Goal: Feedback & Contribution: Submit feedback/report problem

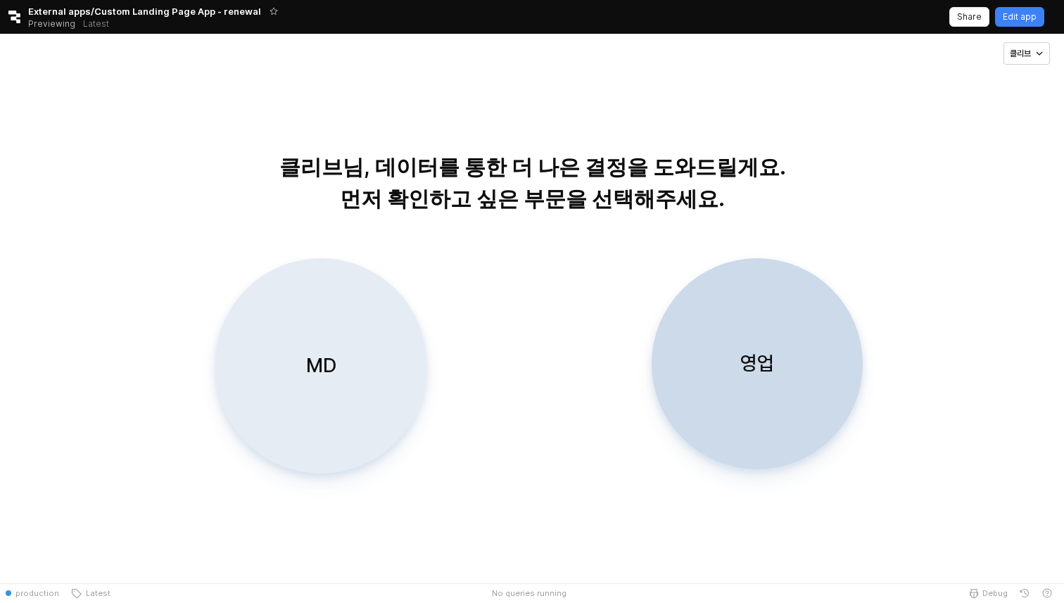
click at [373, 393] on div "MD" at bounding box center [321, 366] width 198 height 214
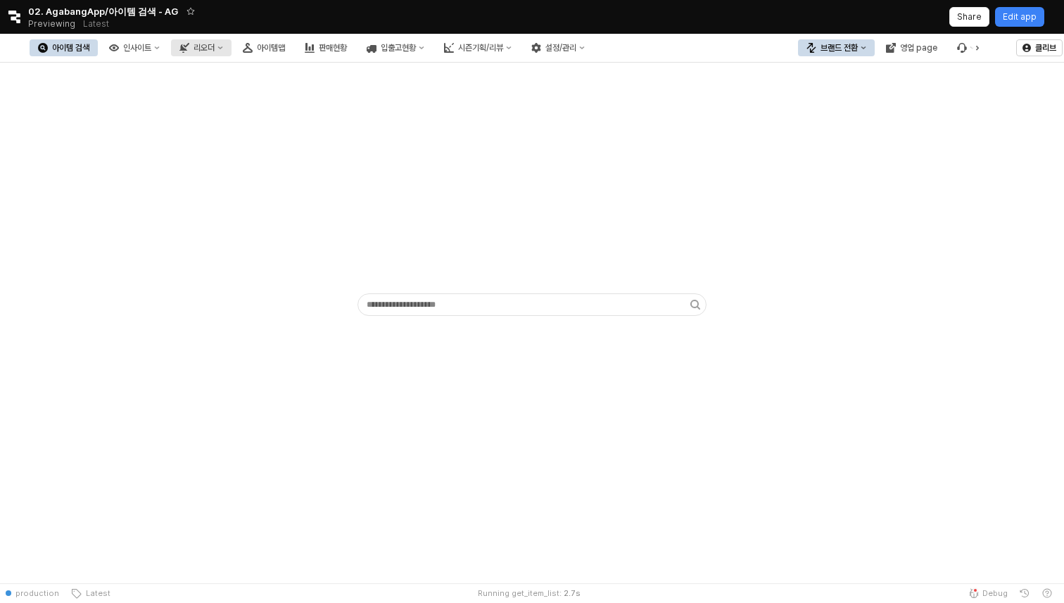
click at [232, 53] on button "리오더" at bounding box center [201, 47] width 61 height 17
click at [520, 53] on button "시즌기획/리뷰" at bounding box center [478, 47] width 84 height 17
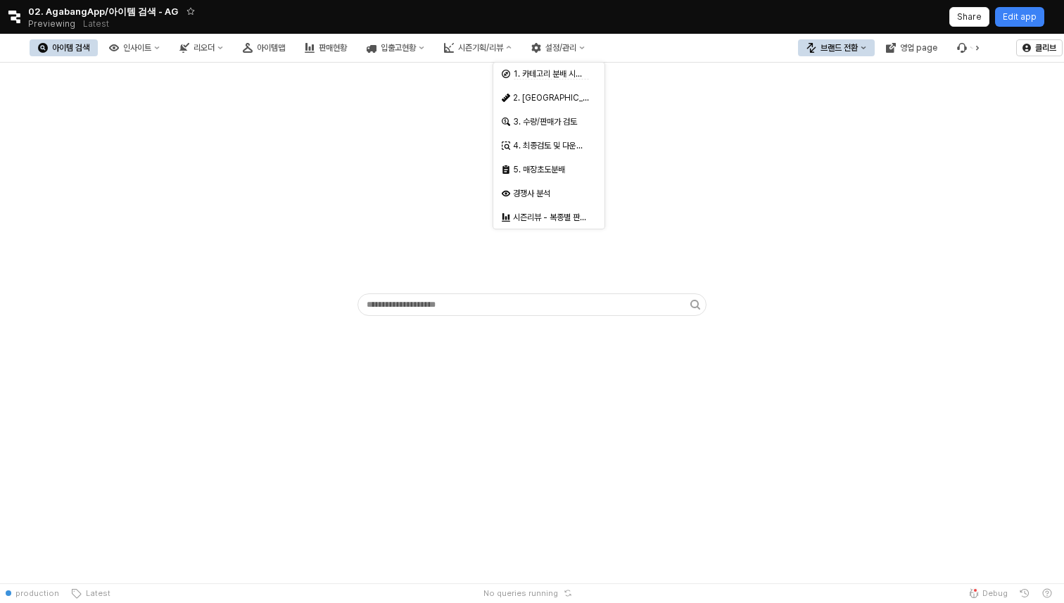
click at [856, 54] on button "브랜드 전환" at bounding box center [836, 47] width 77 height 17
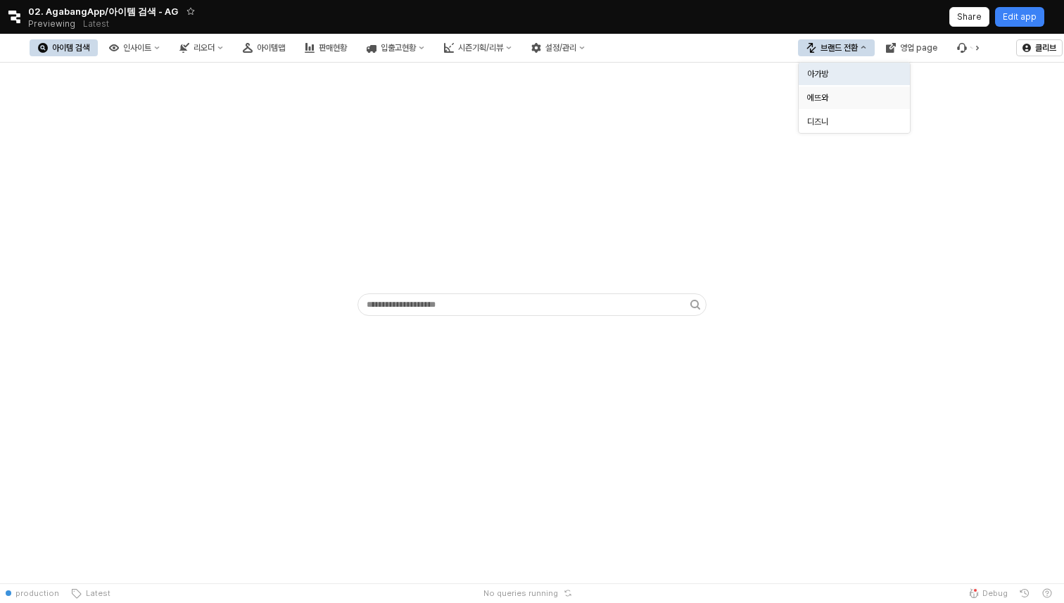
click at [861, 101] on div "에뜨와" at bounding box center [850, 97] width 86 height 11
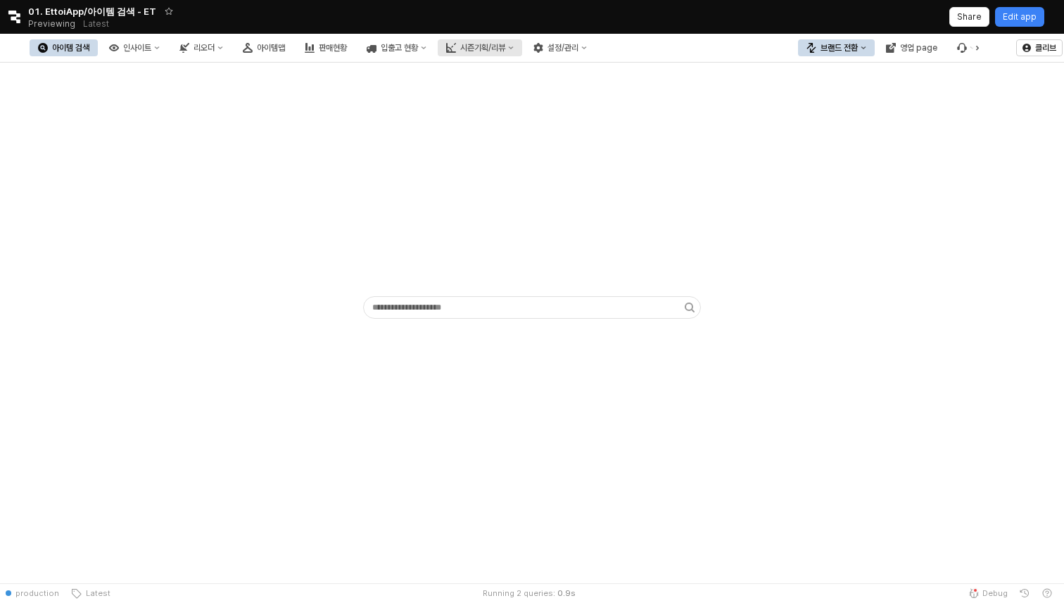
click at [522, 53] on button "시즌기획/리뷰" at bounding box center [480, 47] width 84 height 17
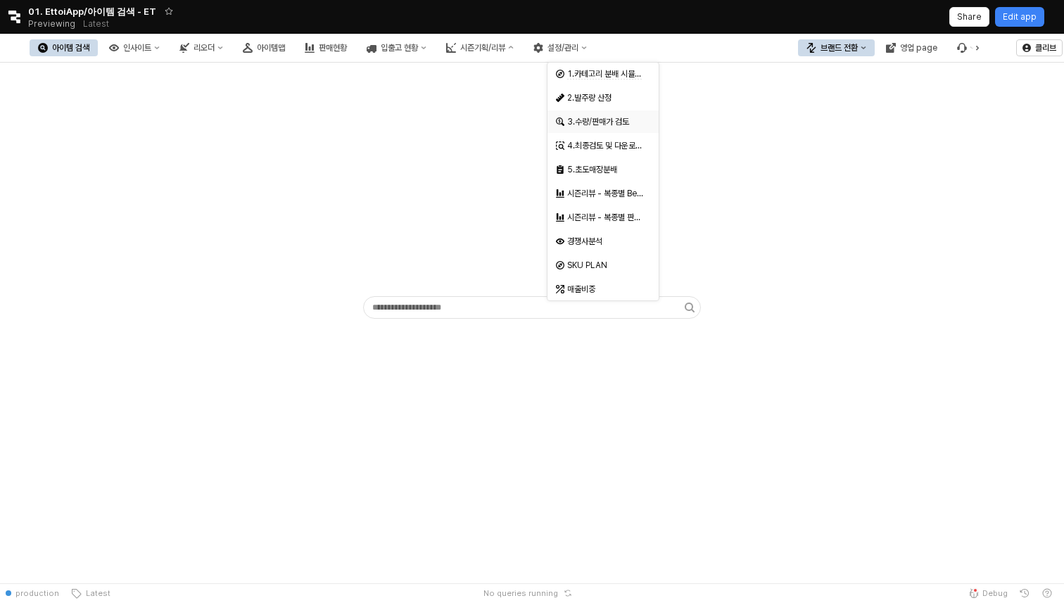
click at [623, 123] on div "3.수량/판매가 검토" at bounding box center [604, 121] width 75 height 11
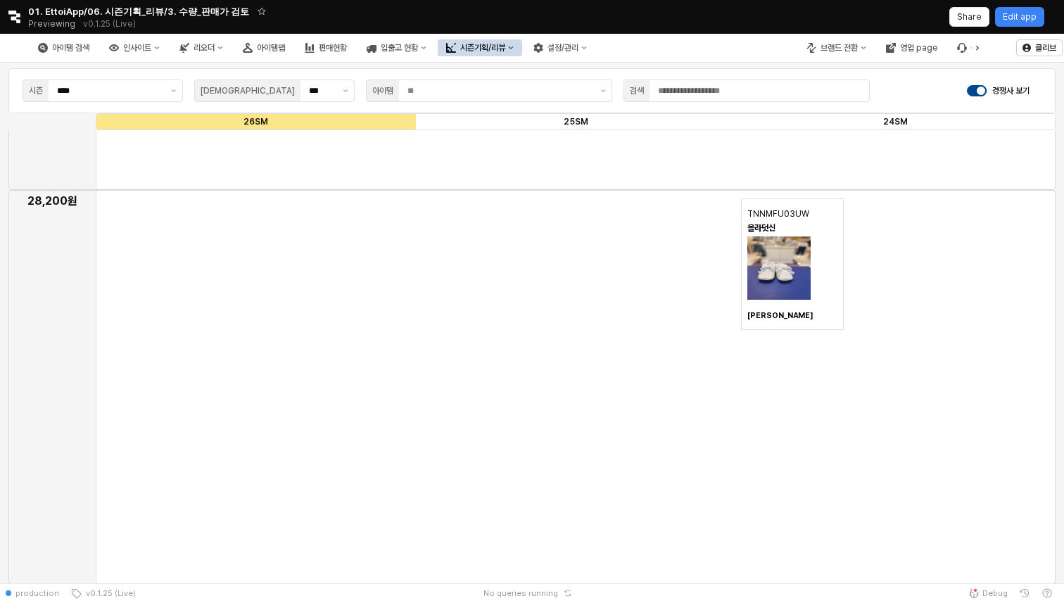
scroll to position [9004, 0]
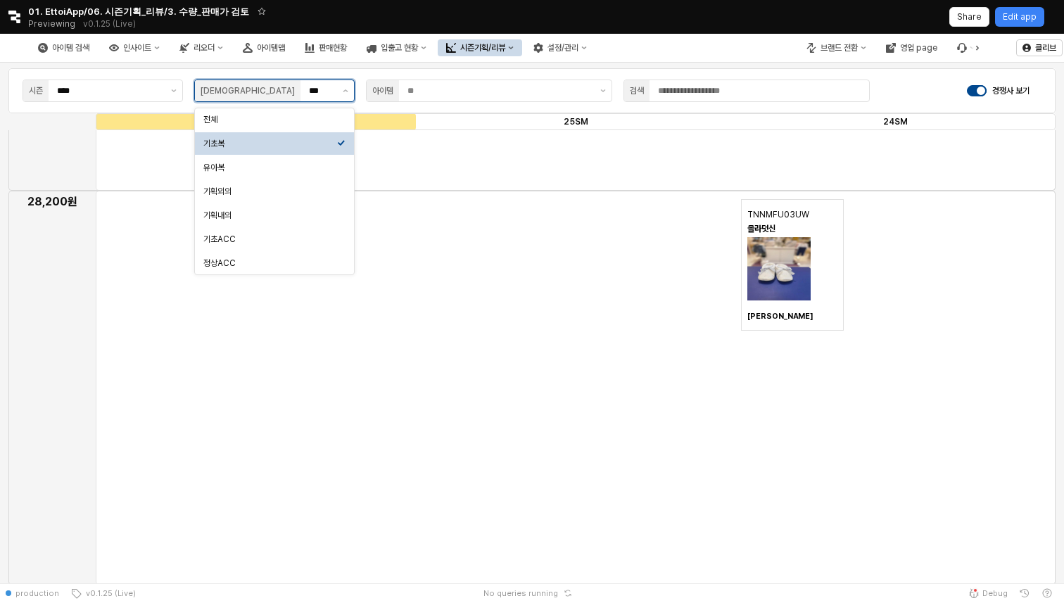
click at [309, 91] on input "***" at bounding box center [321, 91] width 25 height 14
click at [293, 169] on div "유아복" at bounding box center [270, 167] width 134 height 11
type input "***"
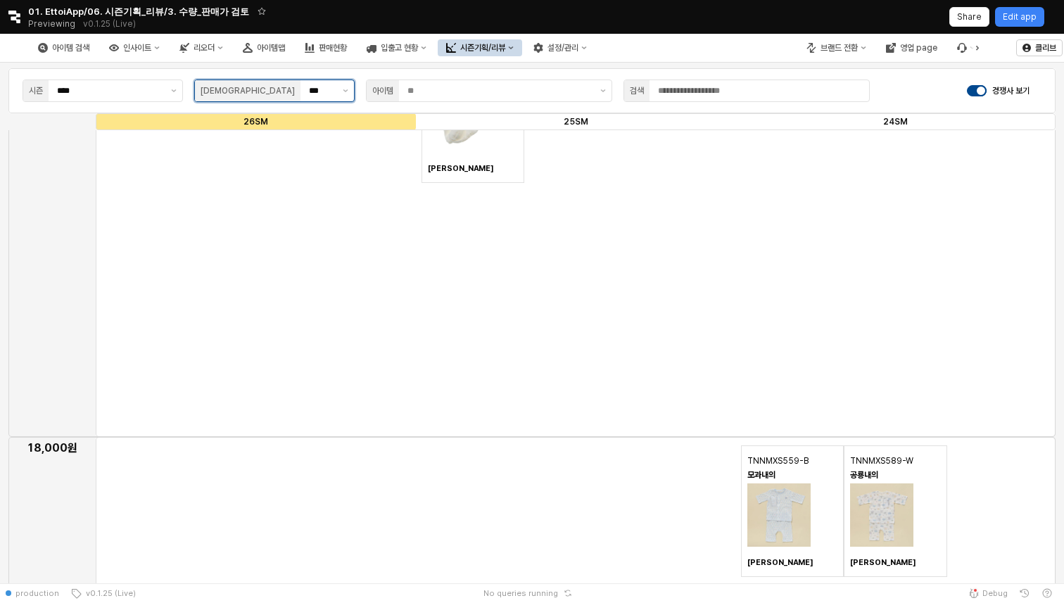
scroll to position [4020, 0]
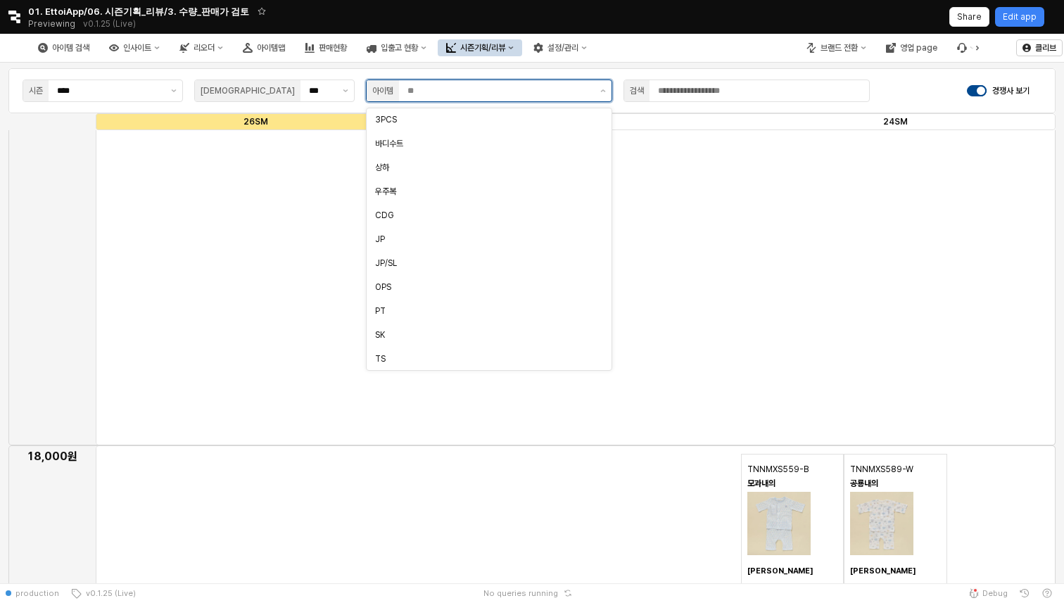
click at [485, 93] on input "App Frame" at bounding box center [499, 91] width 184 height 14
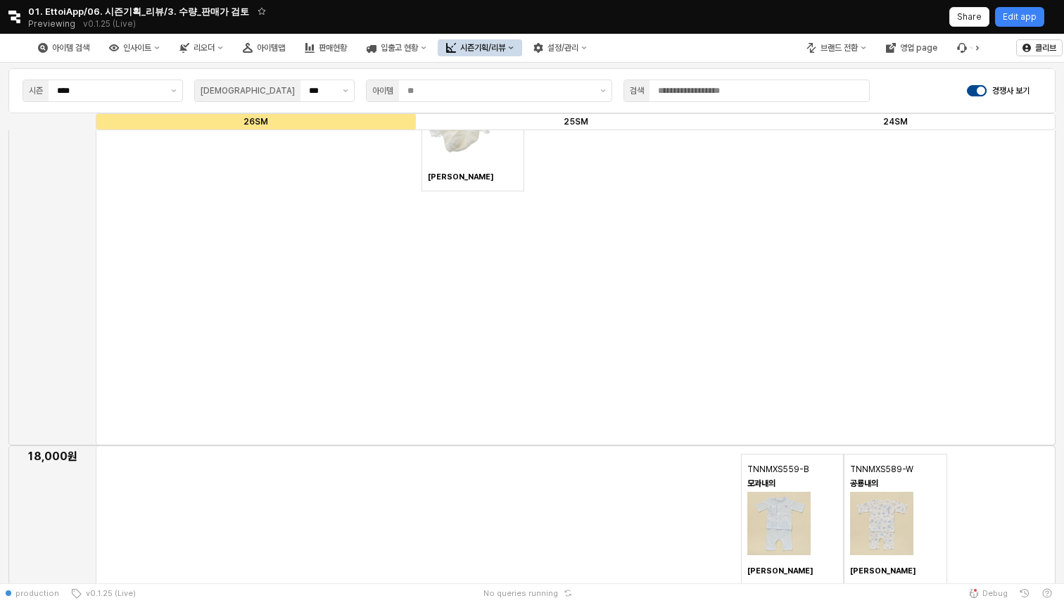
click at [551, 417] on div "App Frame" at bounding box center [576, 248] width 960 height 394
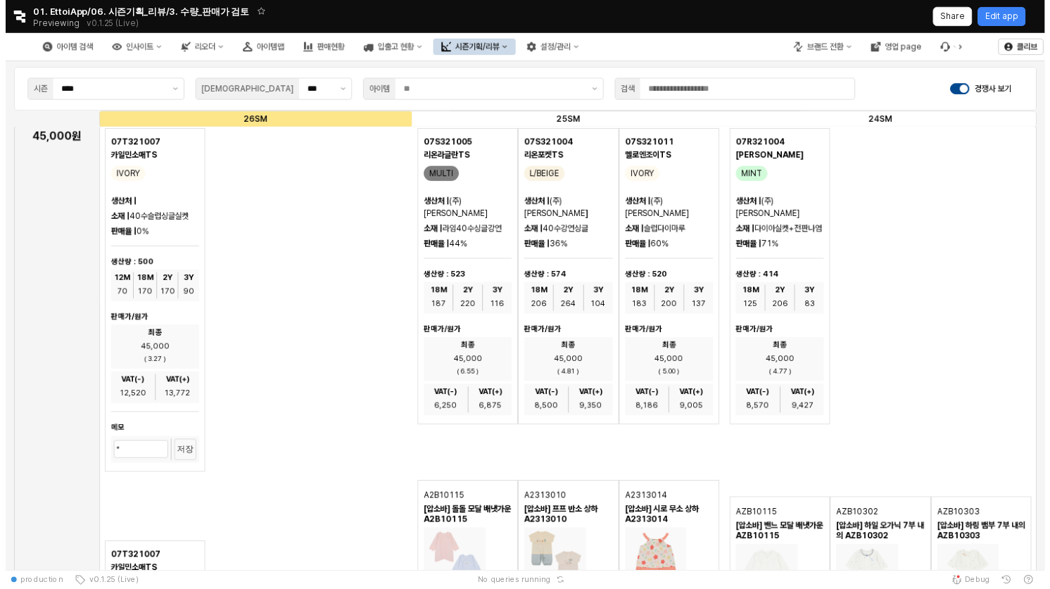
scroll to position [24880, 0]
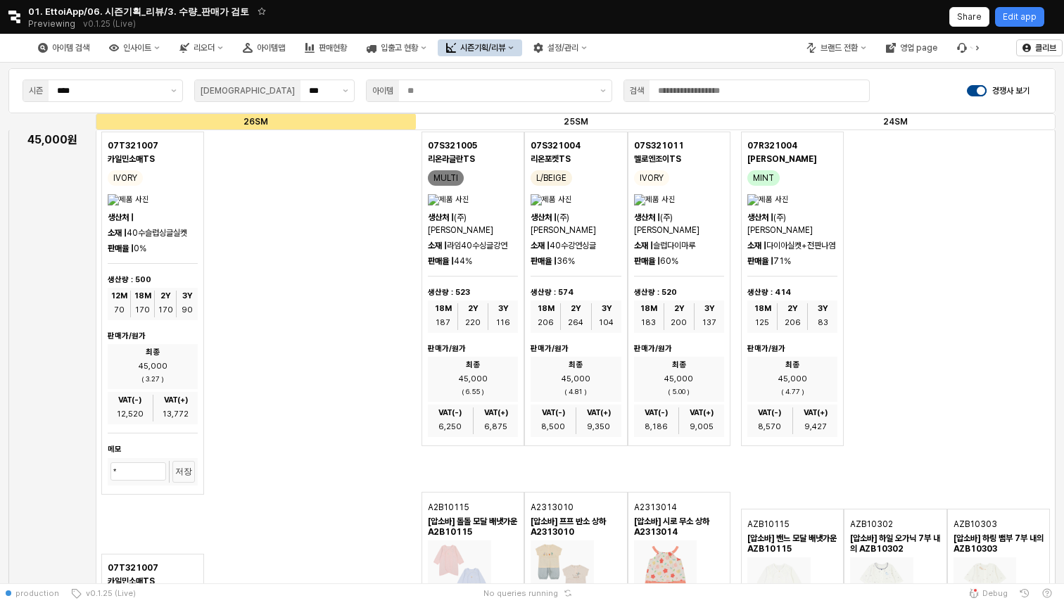
click at [897, 347] on div "07R321004 다이노패턴TS MINT 생산처 | (주)케이오엘 소재 | 다이아실켓+전판나염 판매율 | 71% 생산량 : 414 18M 12…" at bounding box center [895, 289] width 309 height 315
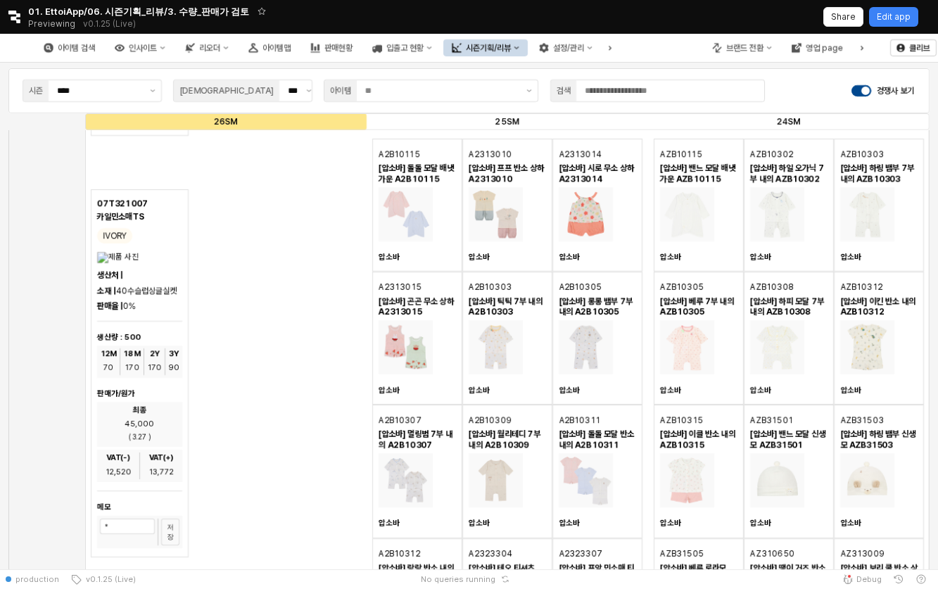
scroll to position [25241, 0]
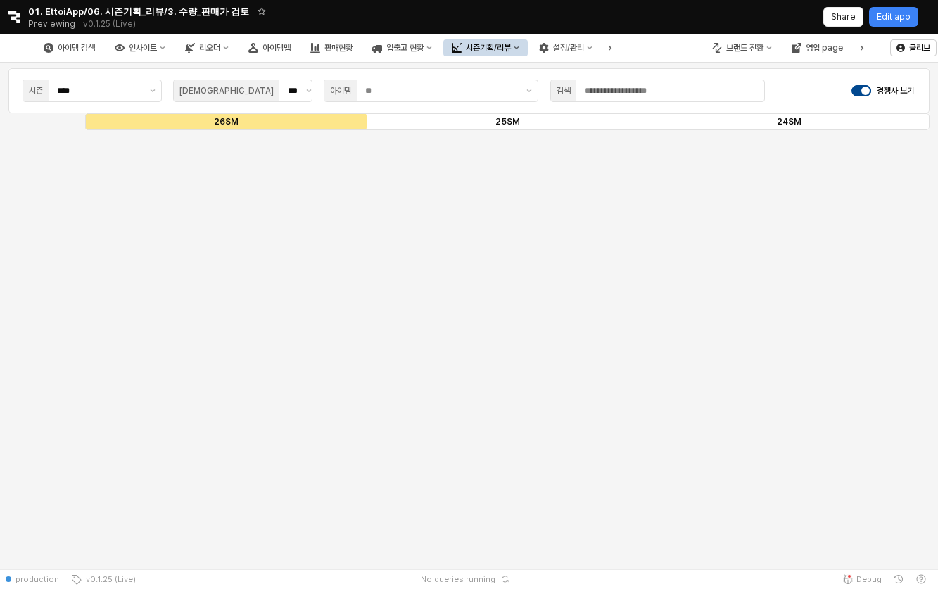
scroll to position [25241, 0]
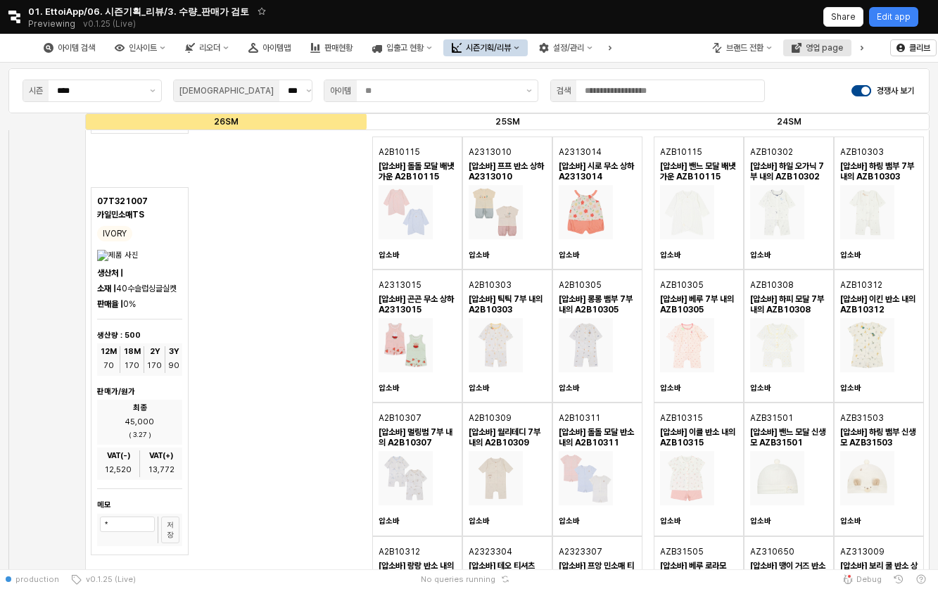
click at [825, 52] on div "영업 page" at bounding box center [824, 48] width 37 height 10
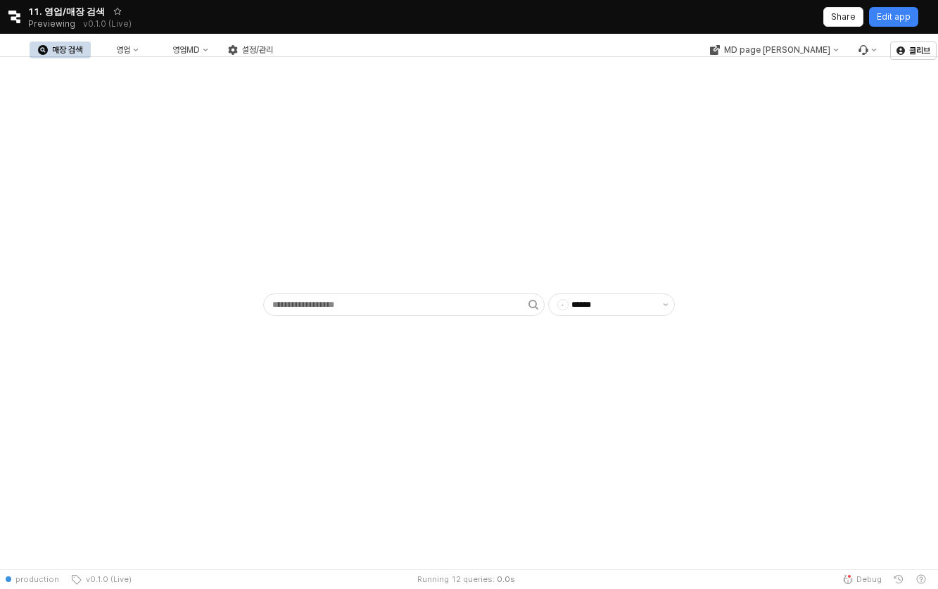
type input "******"
click at [200, 51] on div "영업MD" at bounding box center [185, 50] width 27 height 10
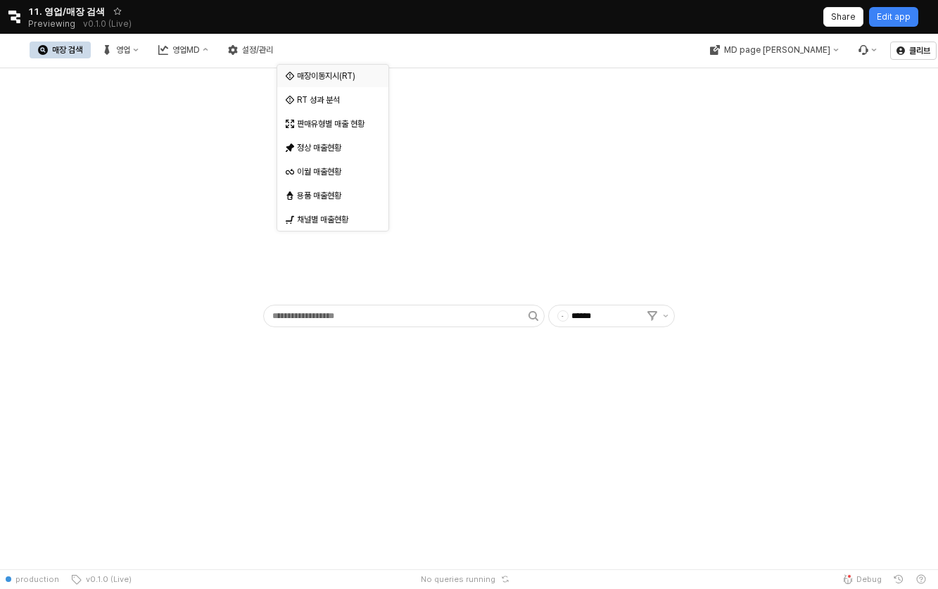
click at [355, 82] on div "매장이동지시(RT)" at bounding box center [329, 76] width 86 height 14
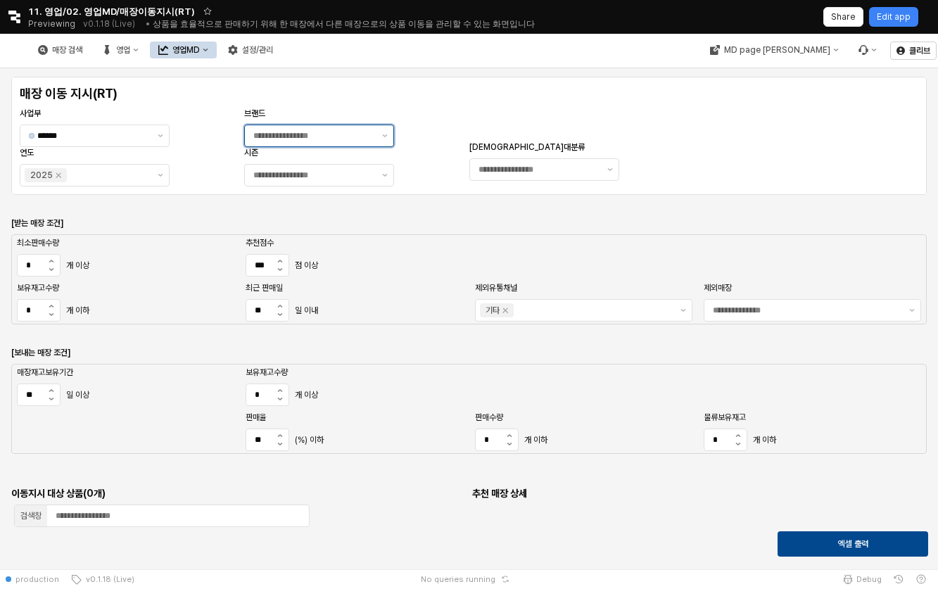
click at [293, 132] on input "브랜드" at bounding box center [313, 136] width 120 height 14
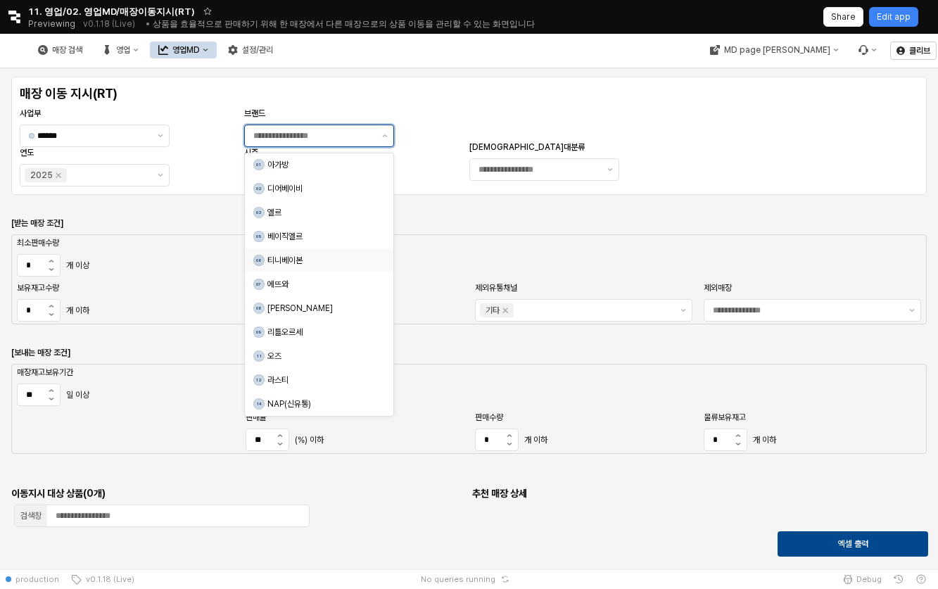
click at [304, 251] on div "06 티니베이본" at bounding box center [319, 260] width 148 height 23
click at [312, 155] on div "01 아가방" at bounding box center [319, 164] width 148 height 23
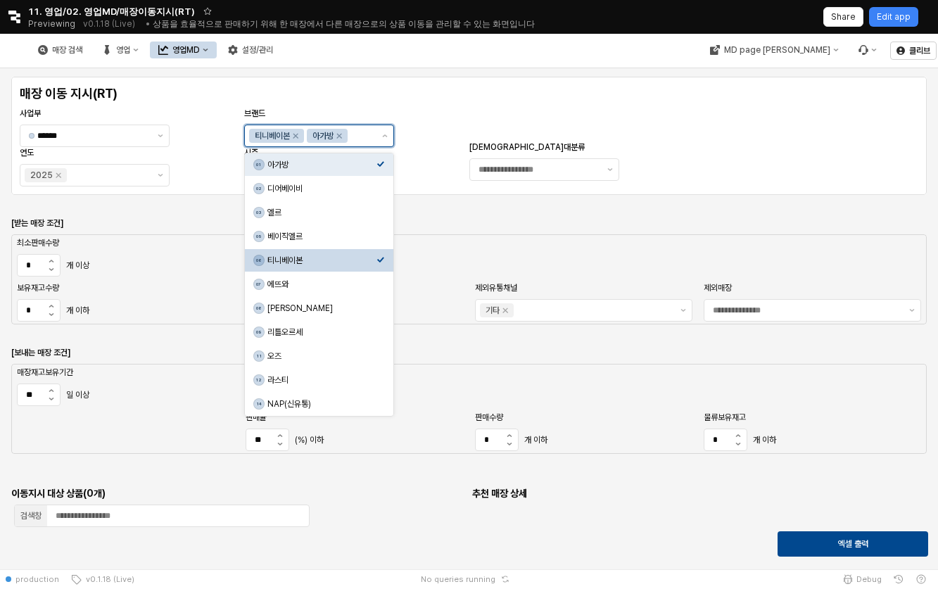
click at [302, 258] on div "티니베이본" at bounding box center [321, 260] width 109 height 11
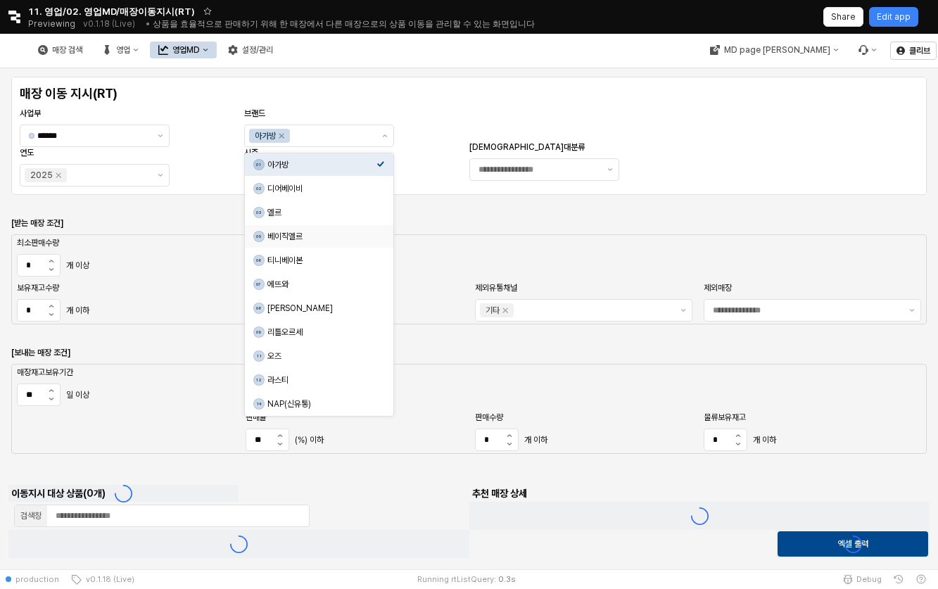
click at [498, 216] on div "매장 이동 지시(RT) 사업부 ****** 브랜드 아가방 연도 2025 시즌 복종대분류 [받는 매장 조건] 최소판매수량 추천점수 * 개 이상 …" at bounding box center [468, 316] width 921 height 484
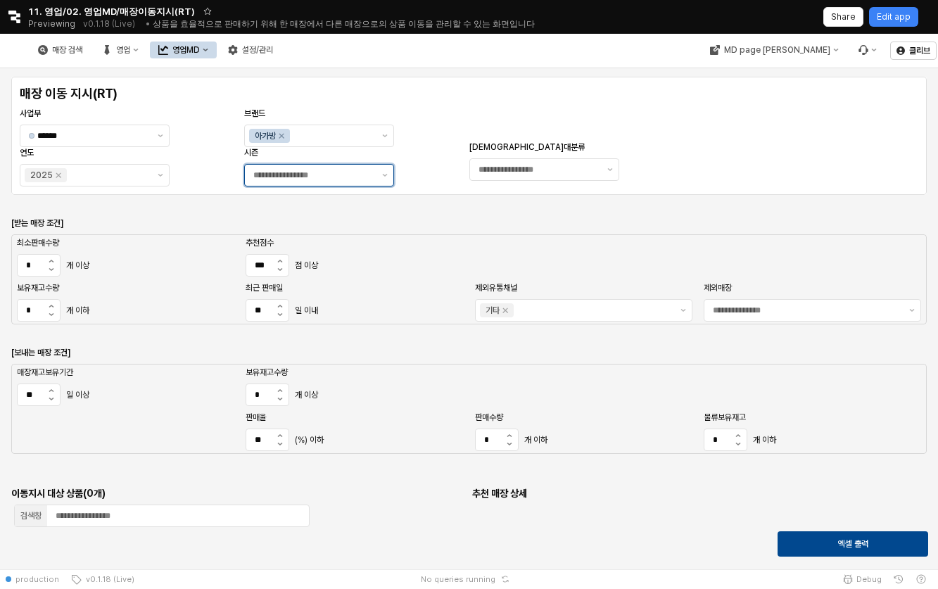
click at [313, 170] on input "시즌" at bounding box center [313, 175] width 120 height 14
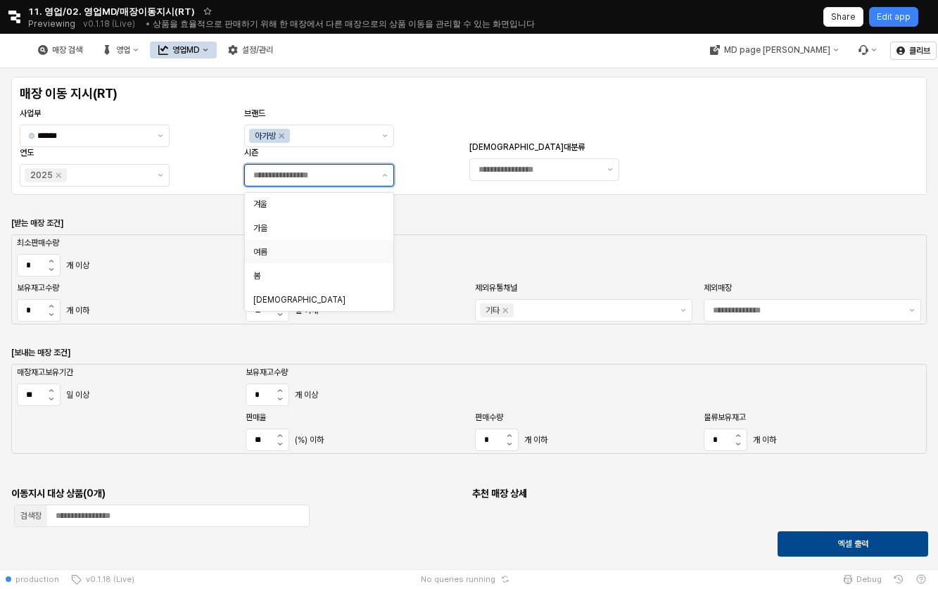
click at [303, 253] on div "여름" at bounding box center [314, 251] width 123 height 11
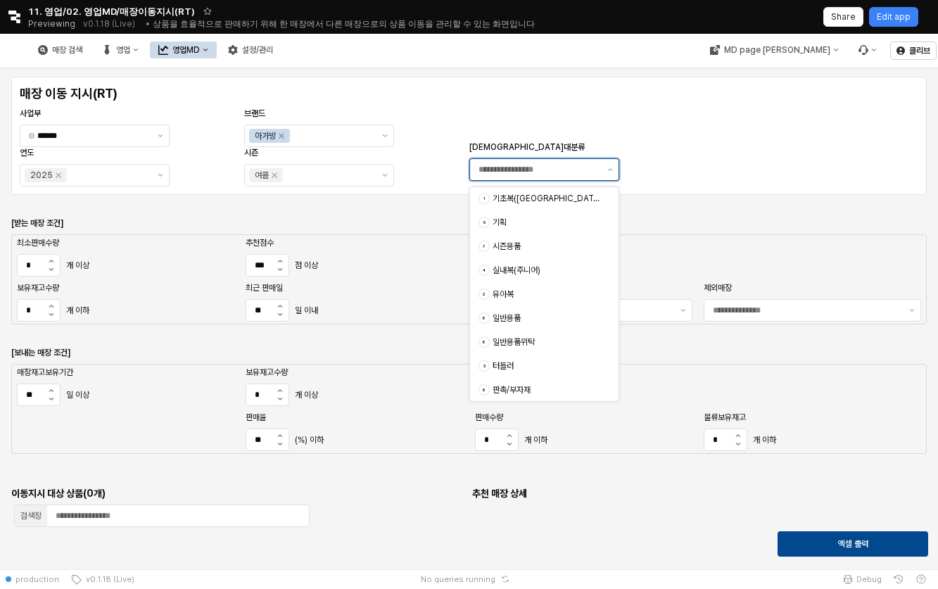
click at [590, 163] on input "복종대분류" at bounding box center [539, 170] width 120 height 14
click at [570, 296] on div "유아복" at bounding box center [547, 294] width 109 height 11
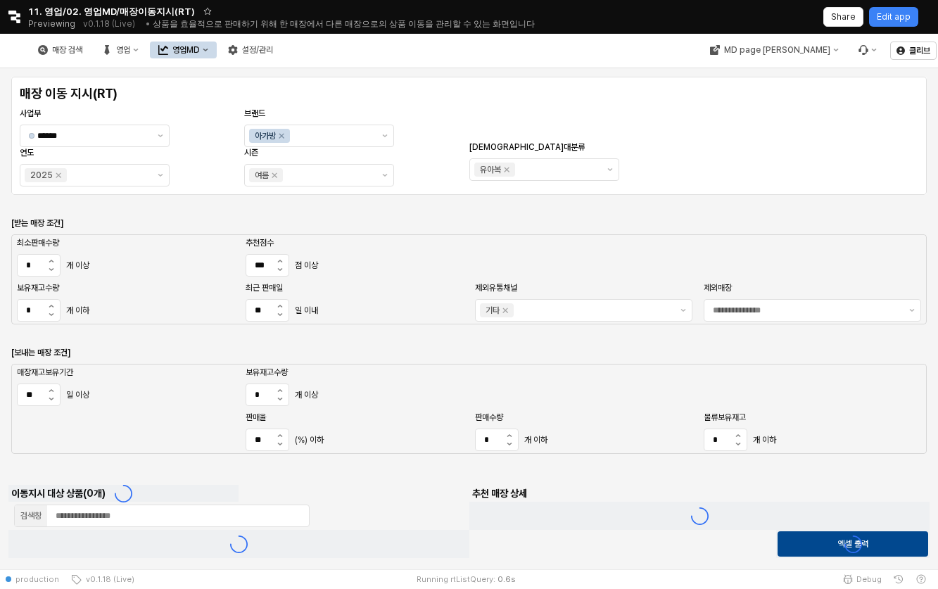
click at [711, 234] on div "최소판매수량 추천점수 * 개 이상 *** 점 이상 제외유통채널 제외매장 기타 보유재고수량 최근 판매일 * 개 이하 ** 일 이내" at bounding box center [469, 279] width 916 height 90
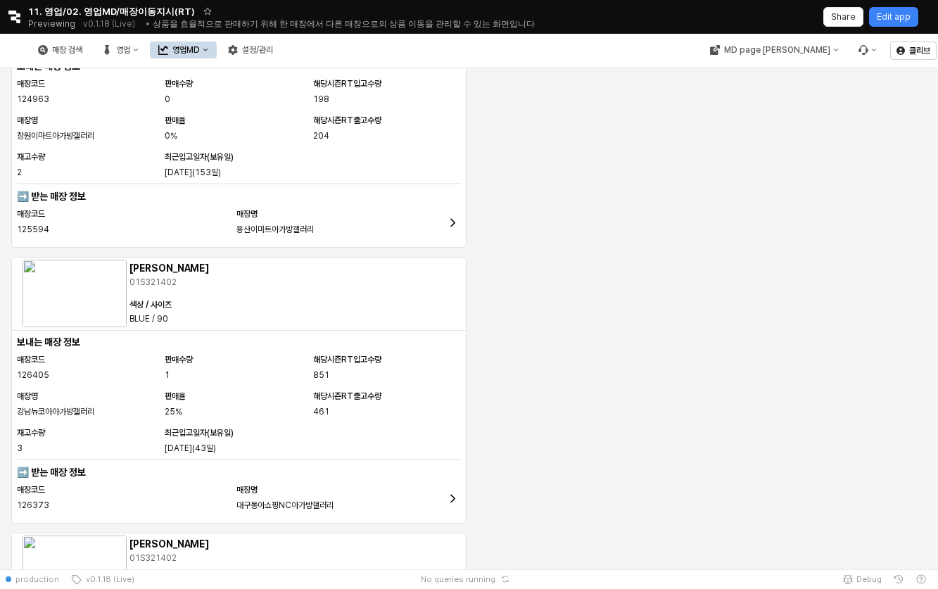
scroll to position [556, 0]
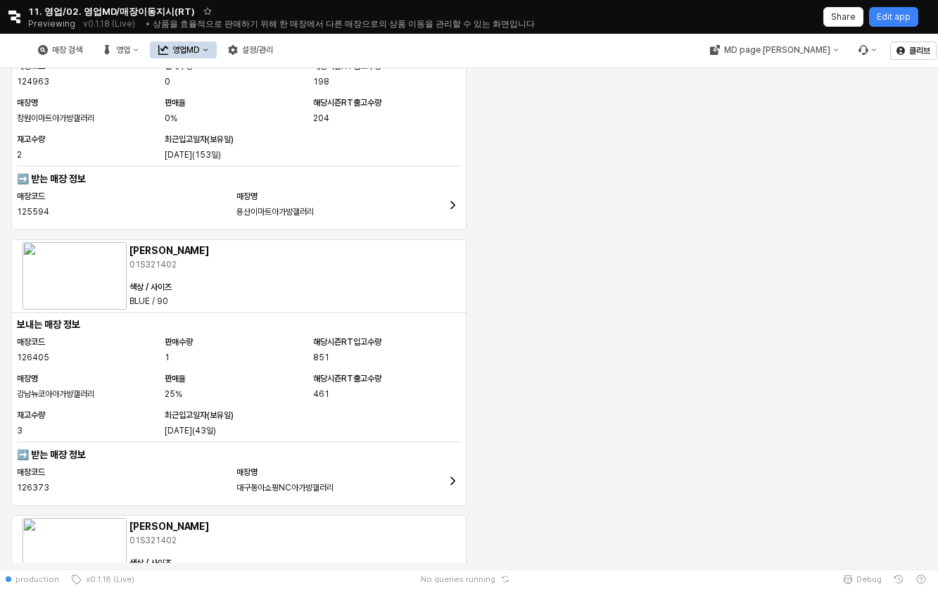
click at [454, 479] on icon "App Frame" at bounding box center [453, 481] width 11 height 11
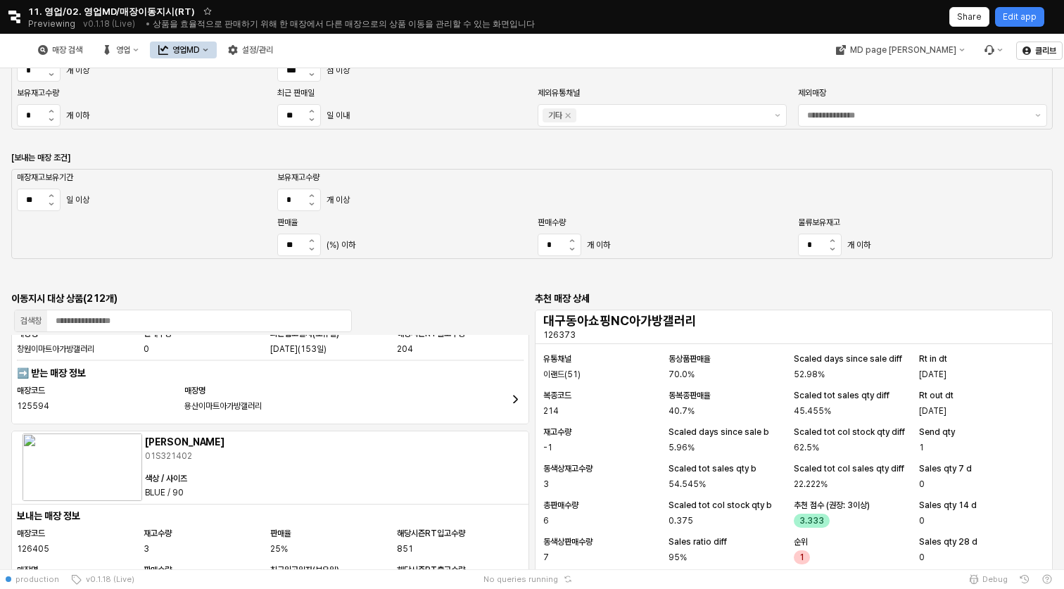
scroll to position [0, 0]
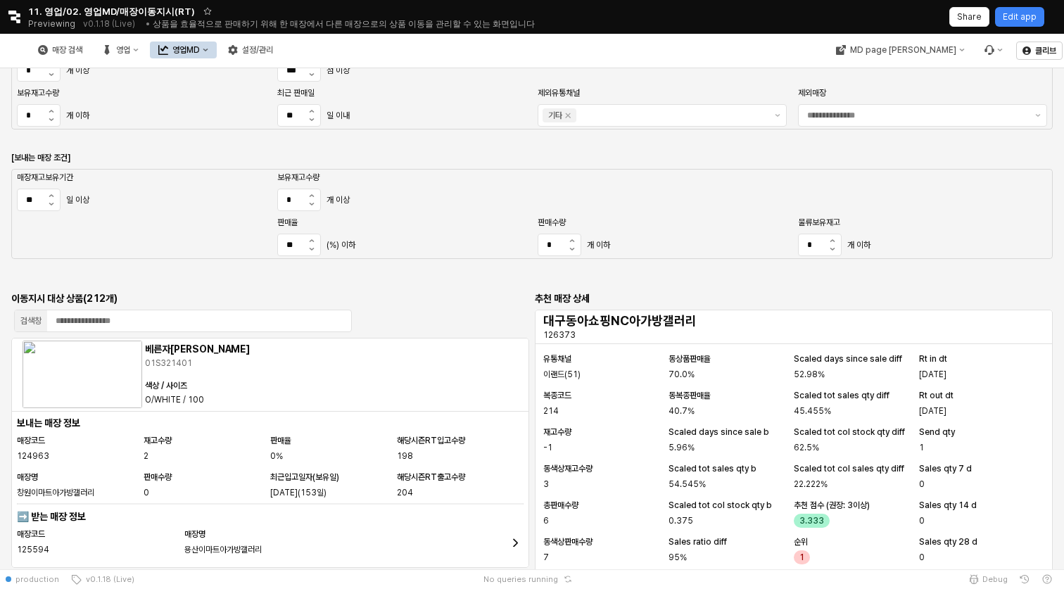
click at [512, 541] on icon "App Frame" at bounding box center [515, 543] width 11 height 11
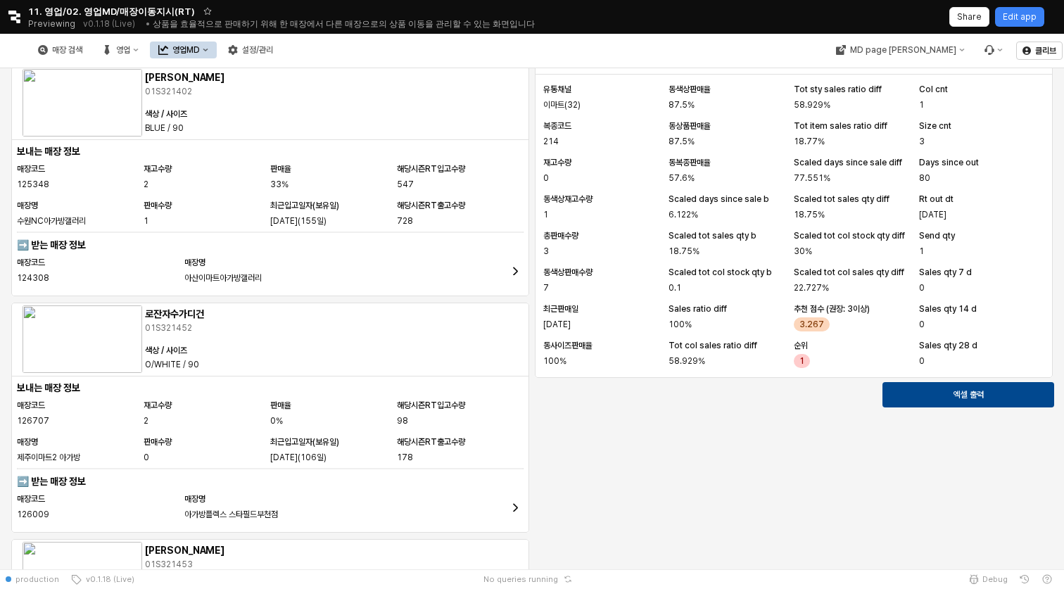
scroll to position [796, 0]
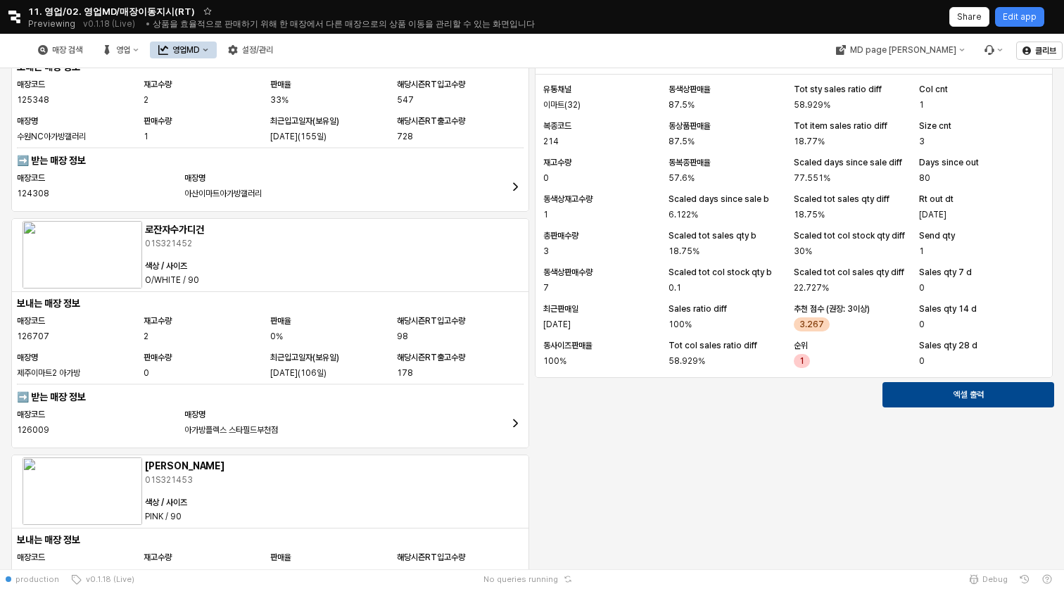
click at [510, 429] on div "App Frame" at bounding box center [515, 424] width 16 height 35
click at [493, 422] on div "매장코드 126009 매장명 아가방플렉스 스타필드부천점" at bounding box center [262, 423] width 491 height 37
click at [521, 420] on div "App Frame" at bounding box center [515, 424] width 16 height 35
click at [508, 421] on div "App Frame" at bounding box center [515, 424] width 16 height 35
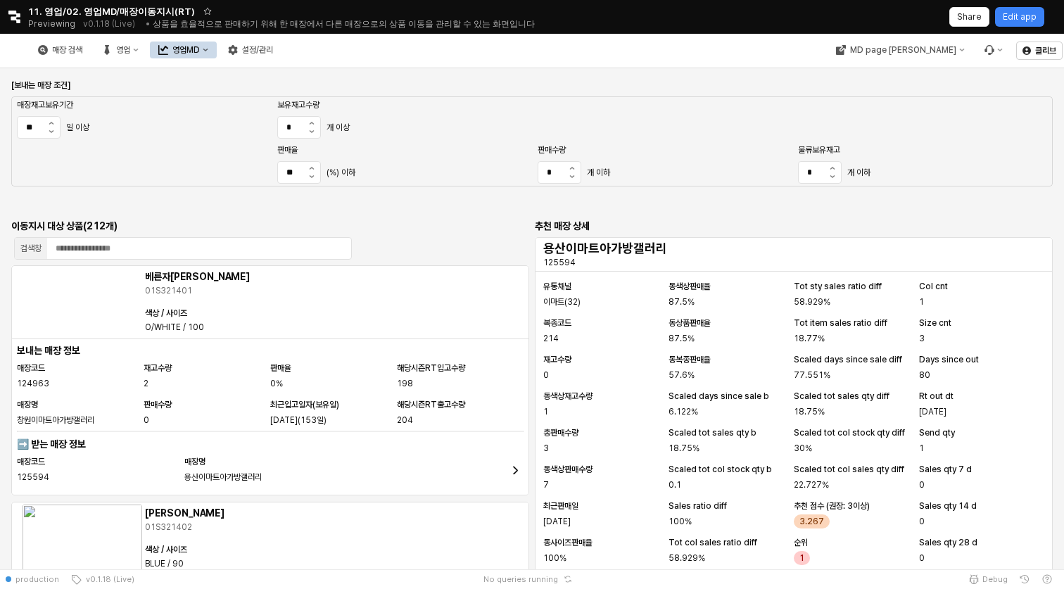
scroll to position [0, 0]
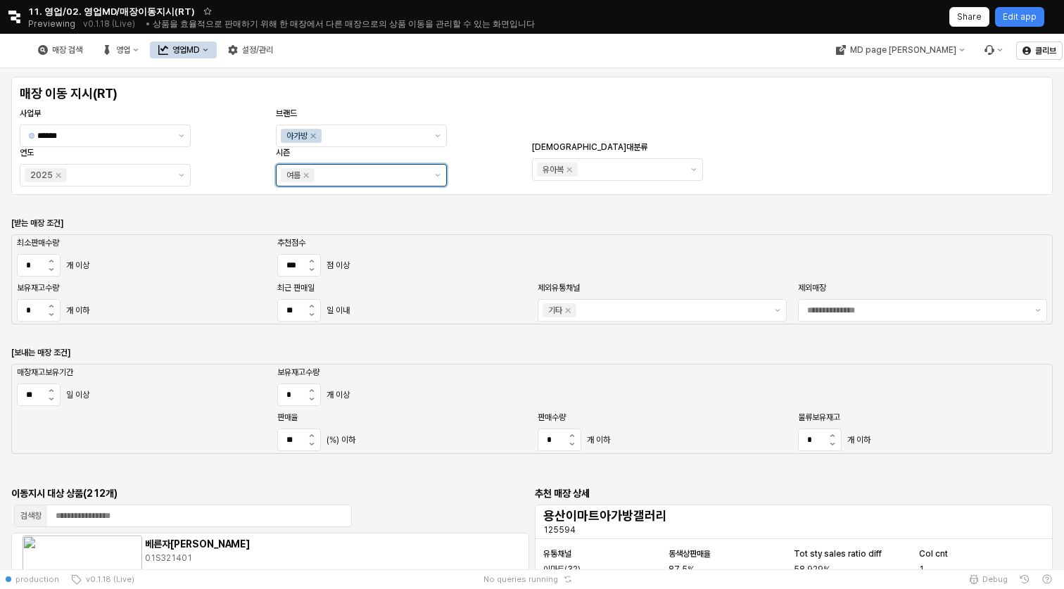
click at [360, 178] on input "시즌" at bounding box center [371, 175] width 108 height 14
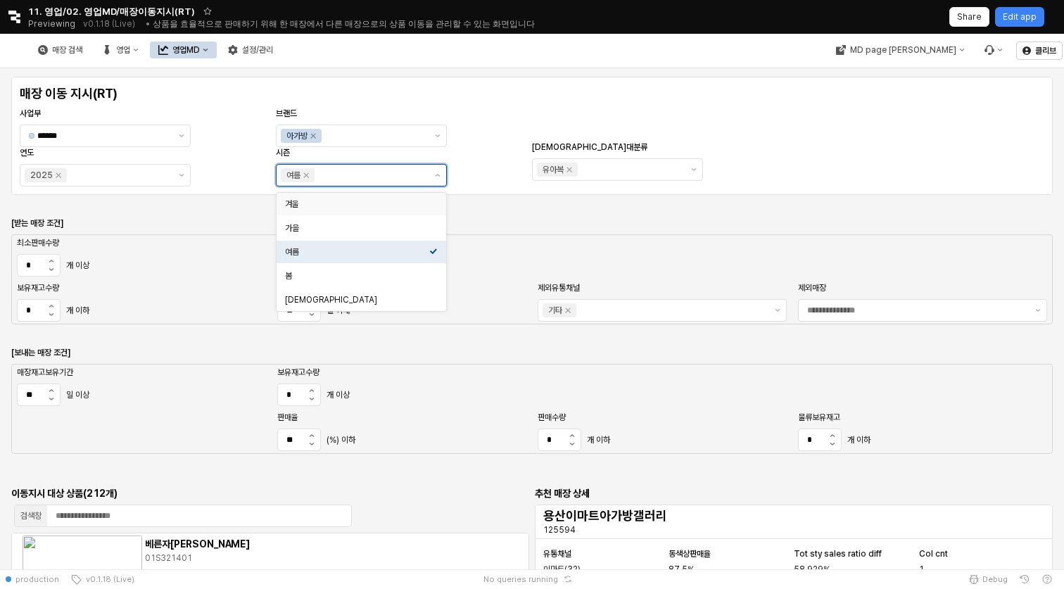
click at [344, 208] on div "겨울" at bounding box center [357, 203] width 144 height 11
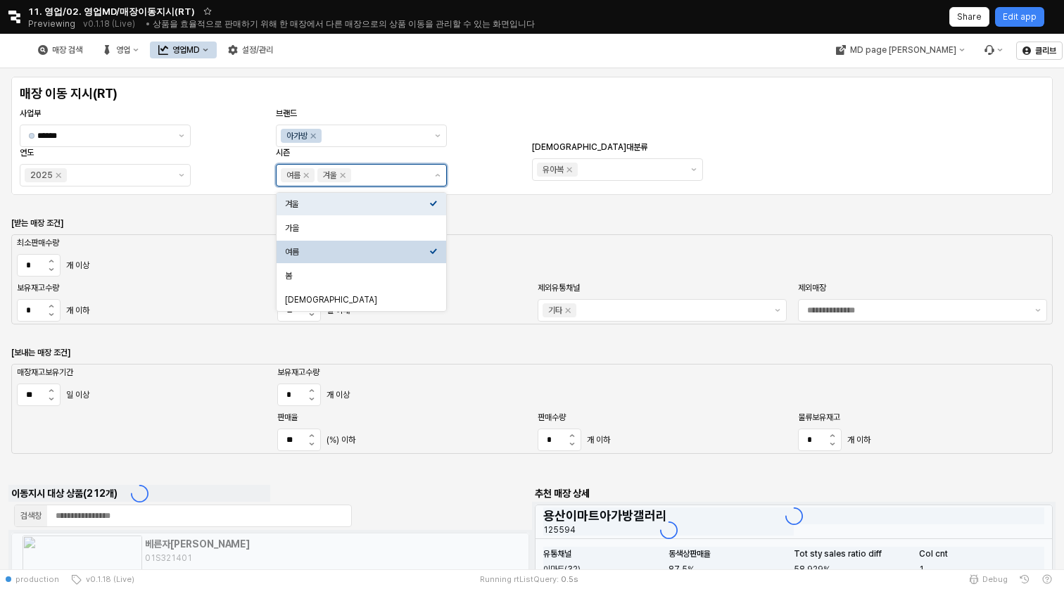
click at [346, 251] on div "여름" at bounding box center [357, 251] width 144 height 11
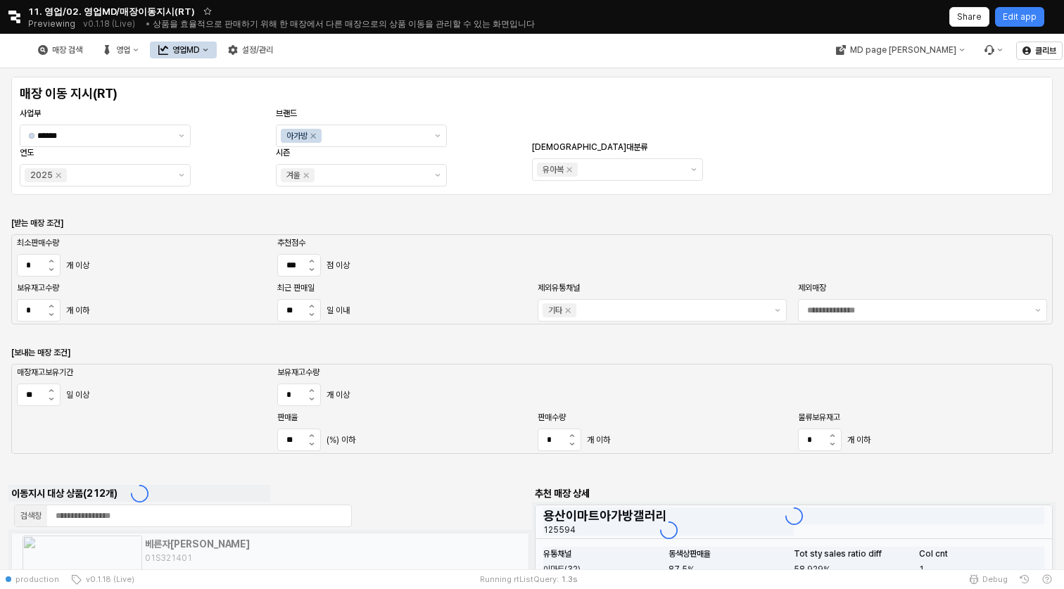
click at [585, 272] on div "최소판매수량 추천점수 * 개 이상 *** 점 이상 제외유통채널 제외매장 기타 보유재고수량 최근 판매일 * 개 이하 ** 일 이내" at bounding box center [532, 279] width 1042 height 90
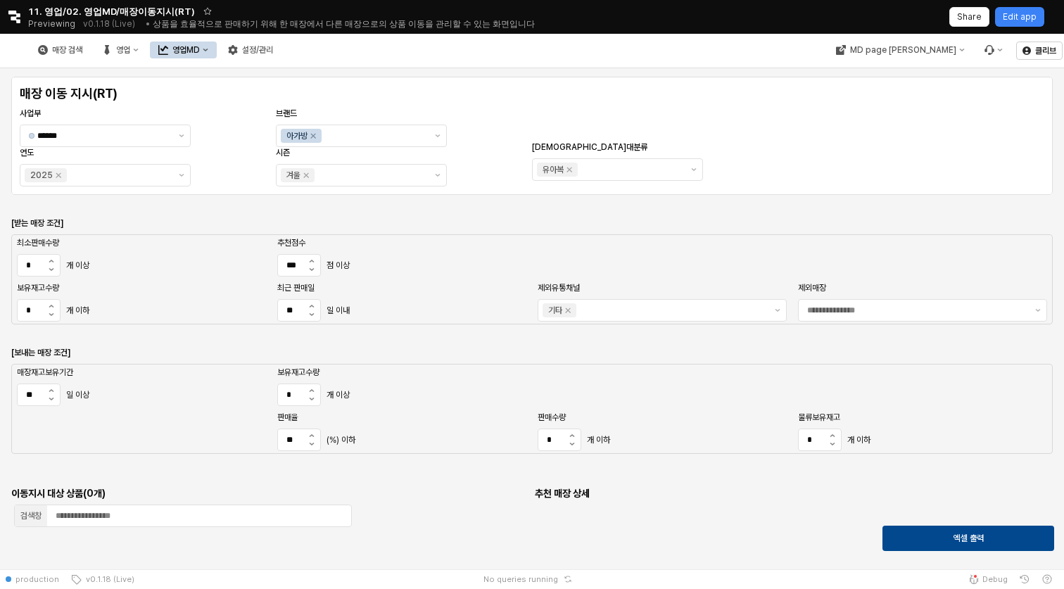
scroll to position [31, 0]
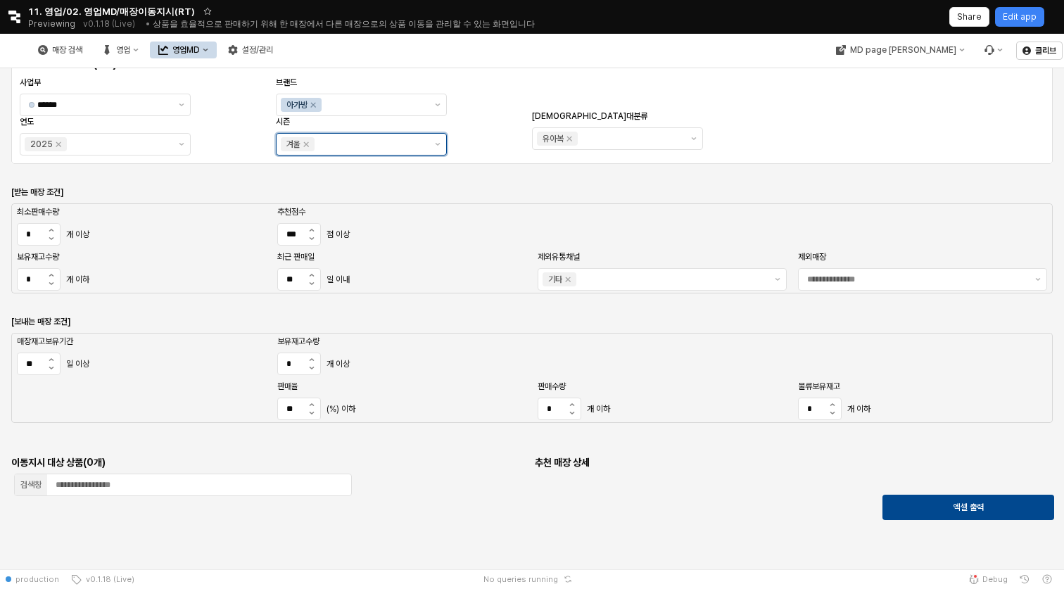
click at [408, 151] on input "시즌" at bounding box center [371, 144] width 108 height 14
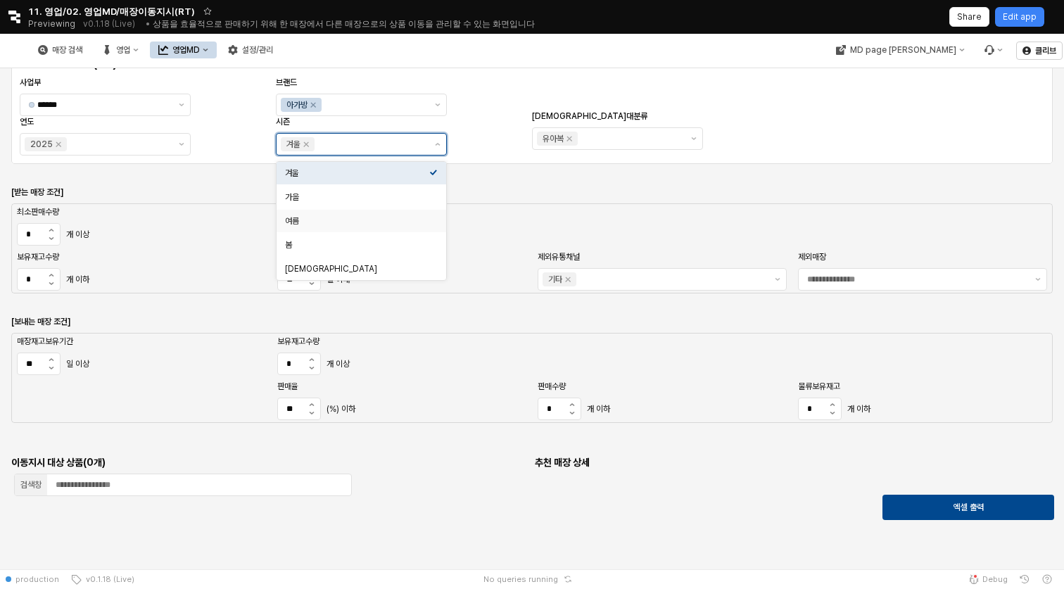
click at [372, 214] on div "여름" at bounding box center [357, 221] width 144 height 14
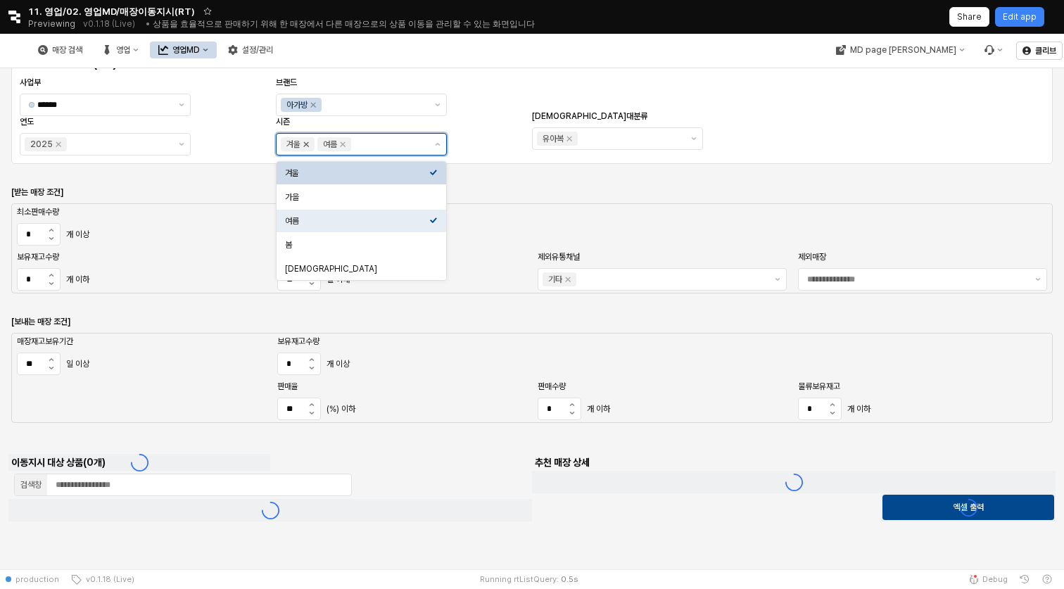
click at [308, 139] on icon "Remove 겨울" at bounding box center [306, 144] width 11 height 11
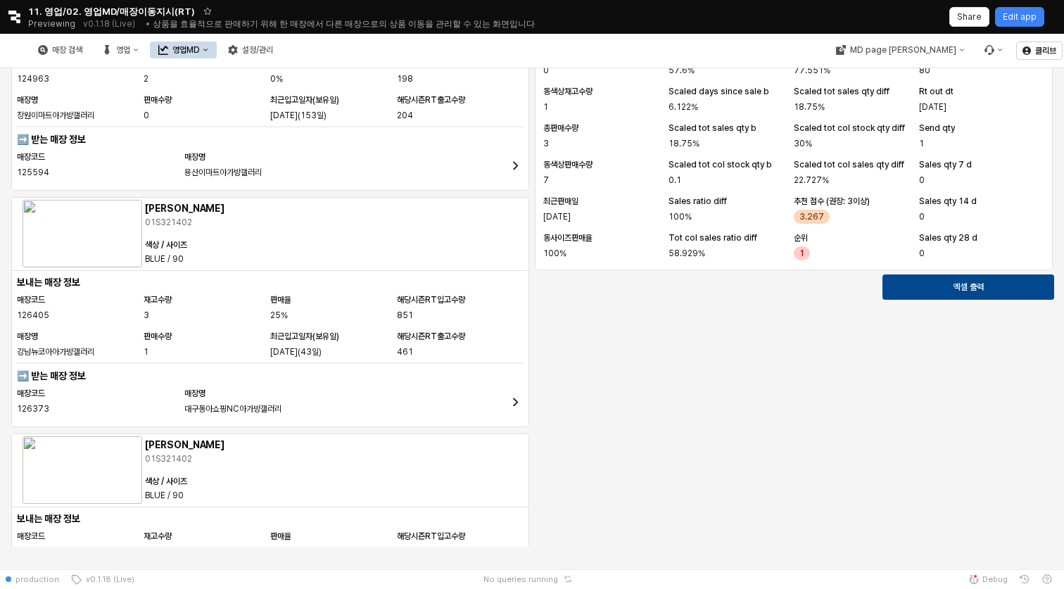
click at [499, 403] on div "매장 이동 지시(RT) 사업부 ****** 브랜드 아가방 연도 2025 시즌 여름 복종대분류 유아복 [받는 매장 조건] 최소판매수량 추천점수 …" at bounding box center [531, 25] width 1047 height 1047
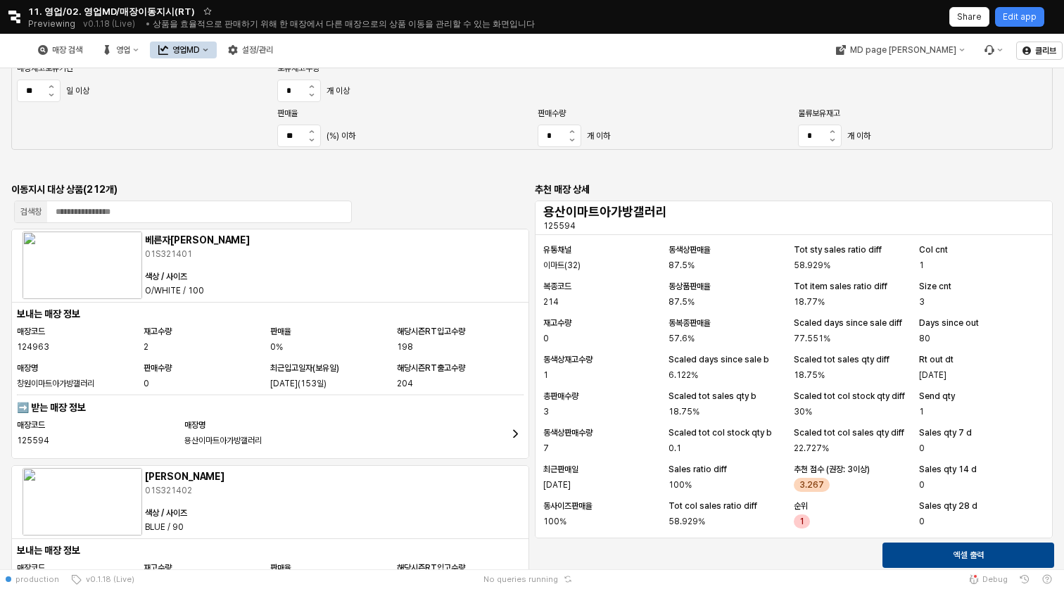
scroll to position [600, 0]
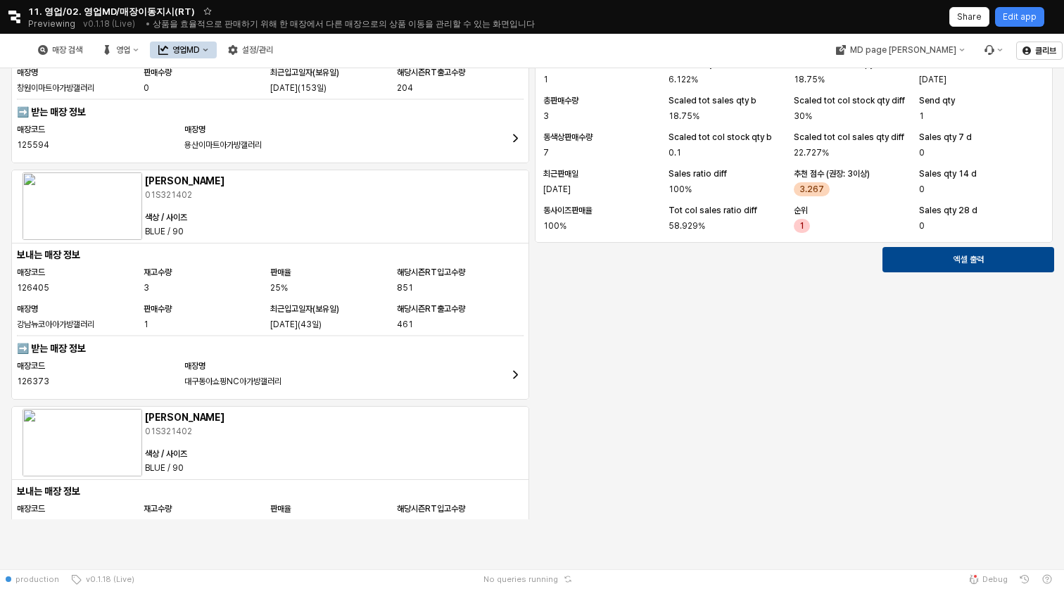
click at [515, 380] on icon "App Frame" at bounding box center [515, 374] width 11 height 11
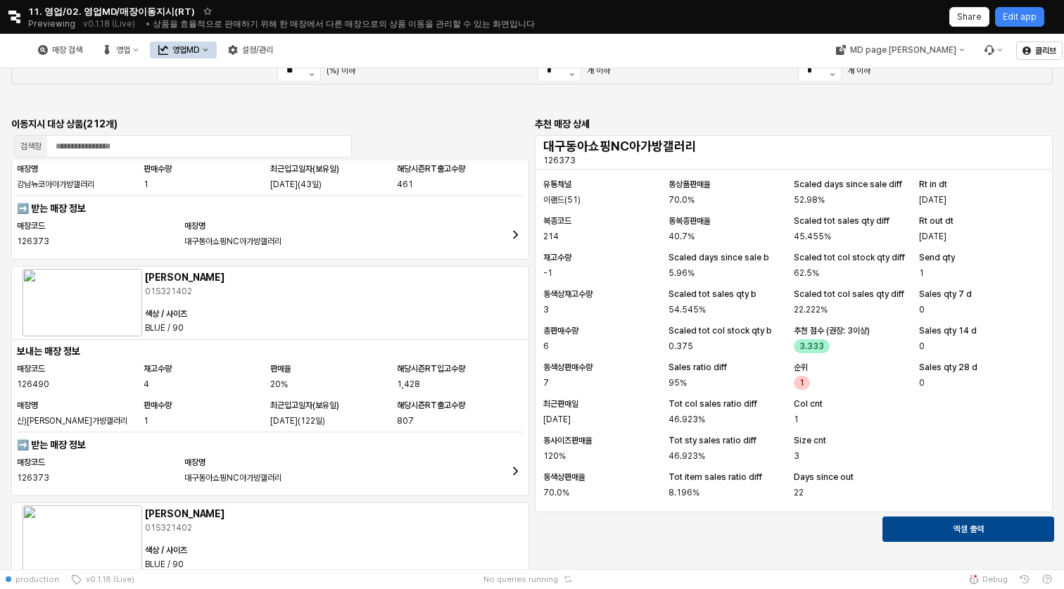
scroll to position [368, 0]
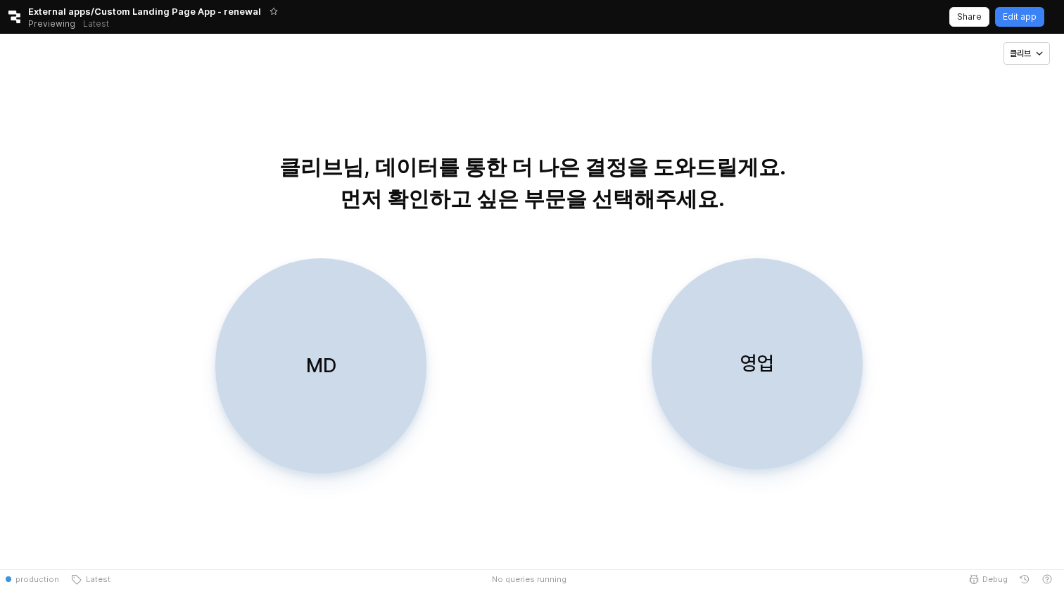
click at [315, 334] on div "MD" at bounding box center [321, 366] width 198 height 214
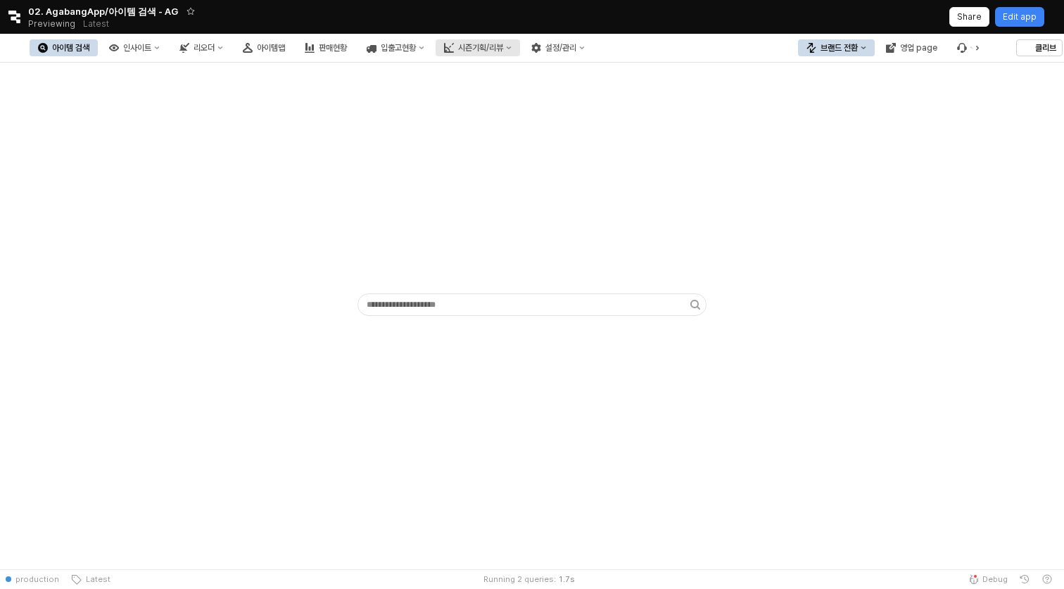
click at [503, 48] on div "시즌기획/리뷰" at bounding box center [480, 48] width 45 height 10
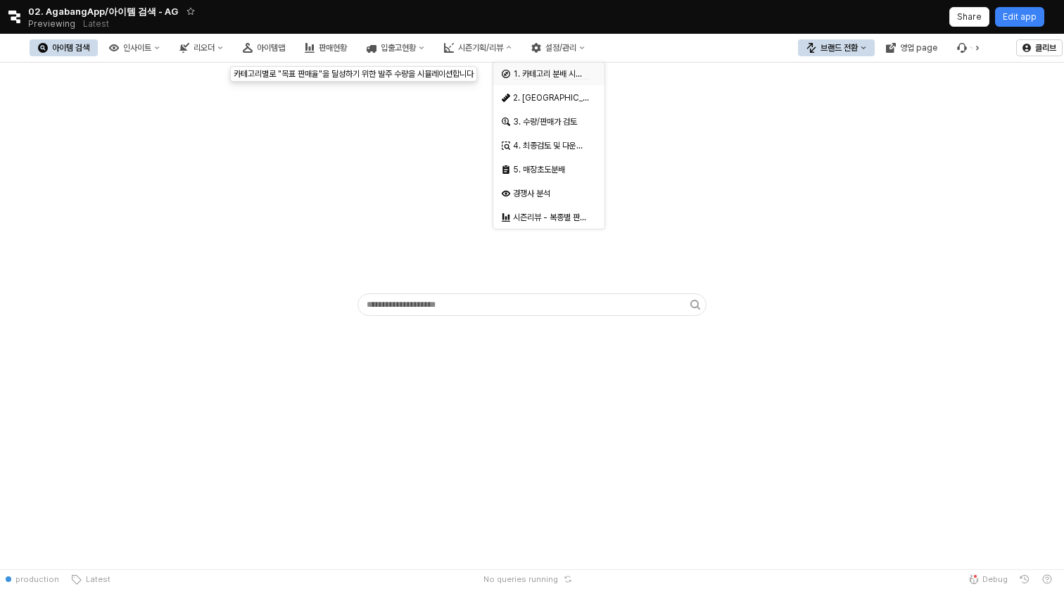
click at [578, 80] on div "1. 카테고리 분배 시뮬레이션" at bounding box center [545, 74] width 87 height 14
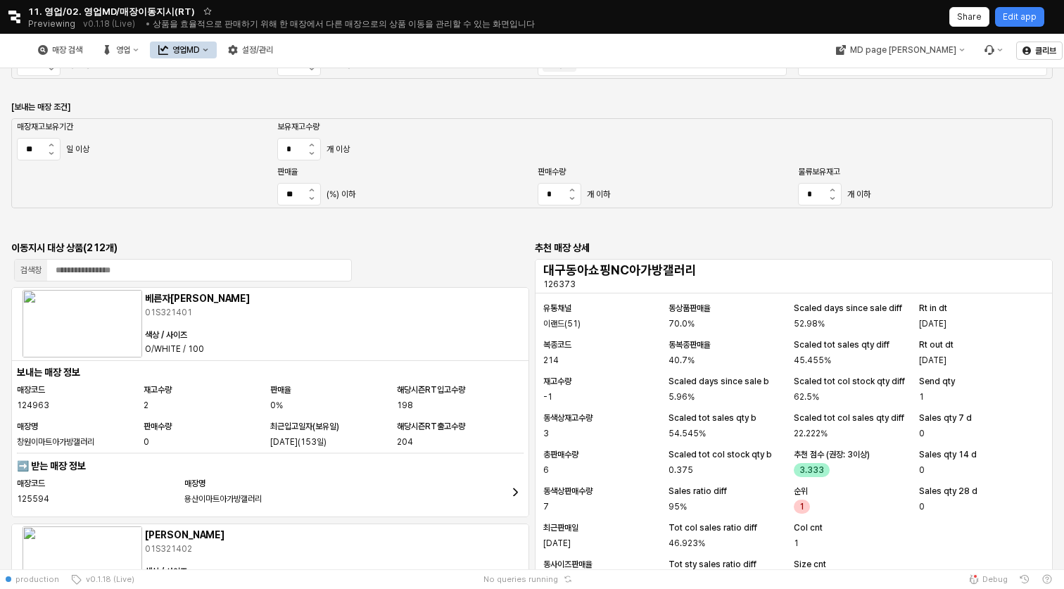
scroll to position [368, 0]
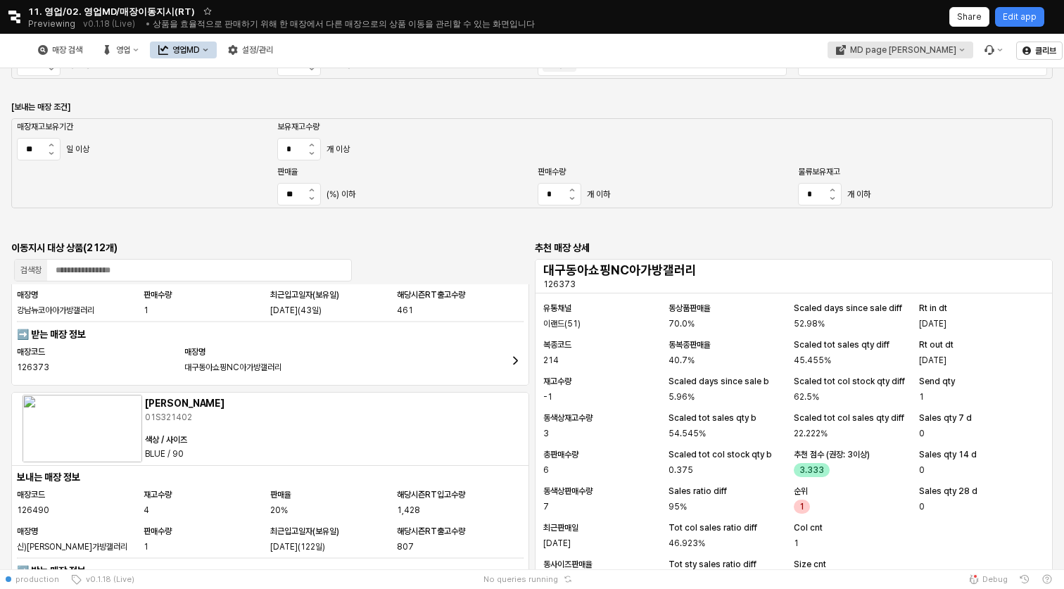
click at [929, 51] on div "MD page 이동" at bounding box center [902, 50] width 106 height 10
click at [913, 74] on div "에뜨와" at bounding box center [933, 75] width 86 height 11
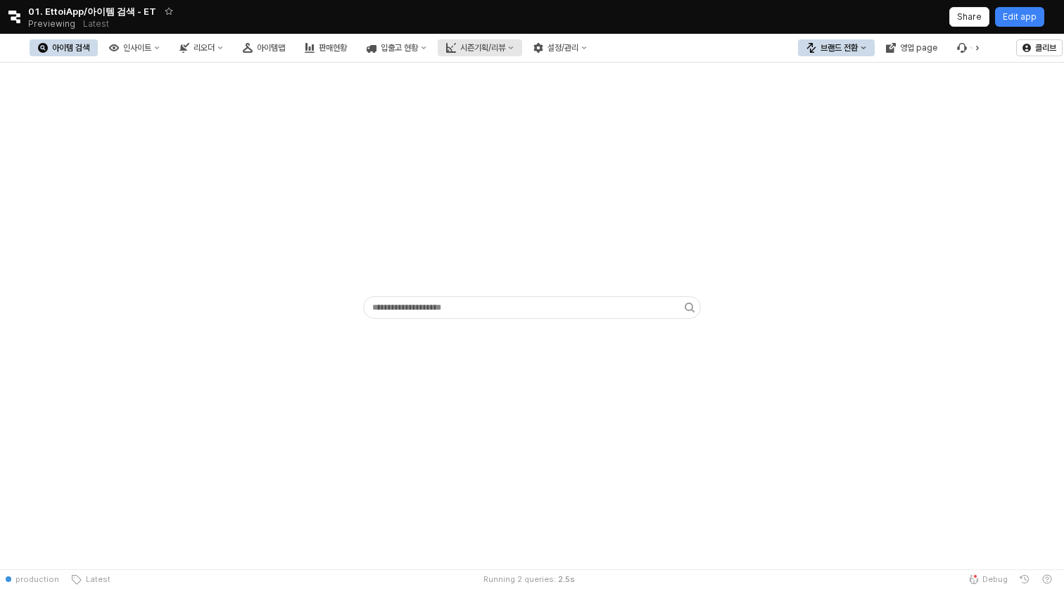
click at [522, 54] on button "시즌기획/리뷰" at bounding box center [480, 47] width 84 height 17
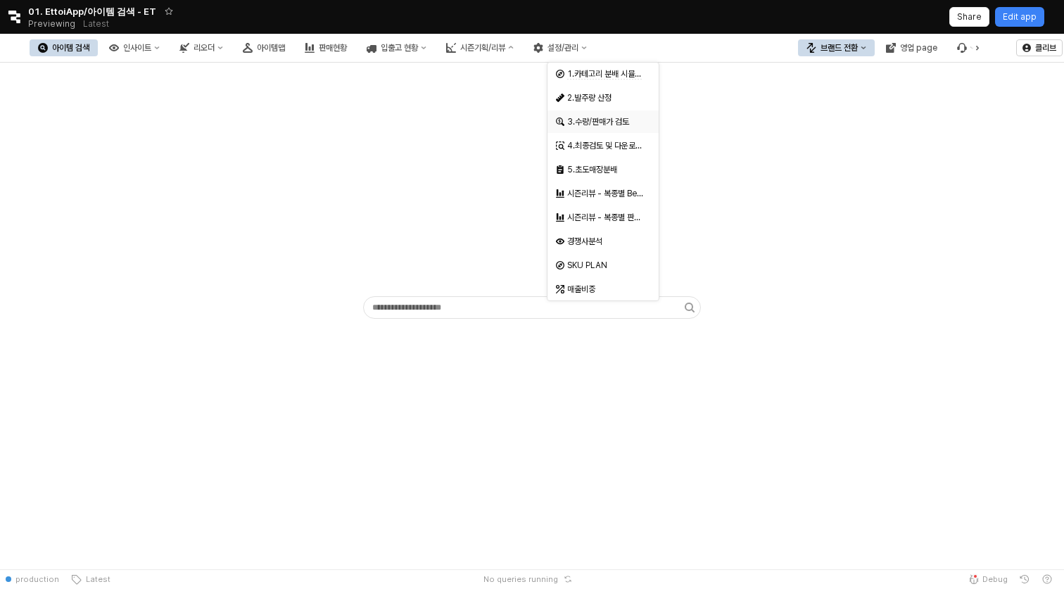
click at [631, 122] on div "3.수량/판매가 검토" at bounding box center [604, 121] width 75 height 11
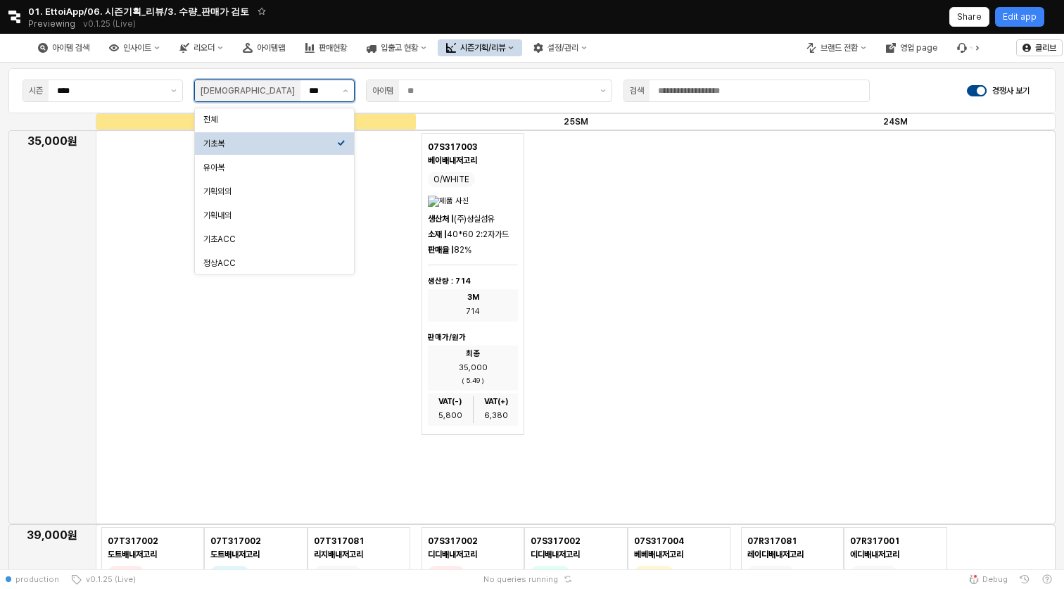
click at [309, 90] on input "***" at bounding box center [321, 91] width 25 height 14
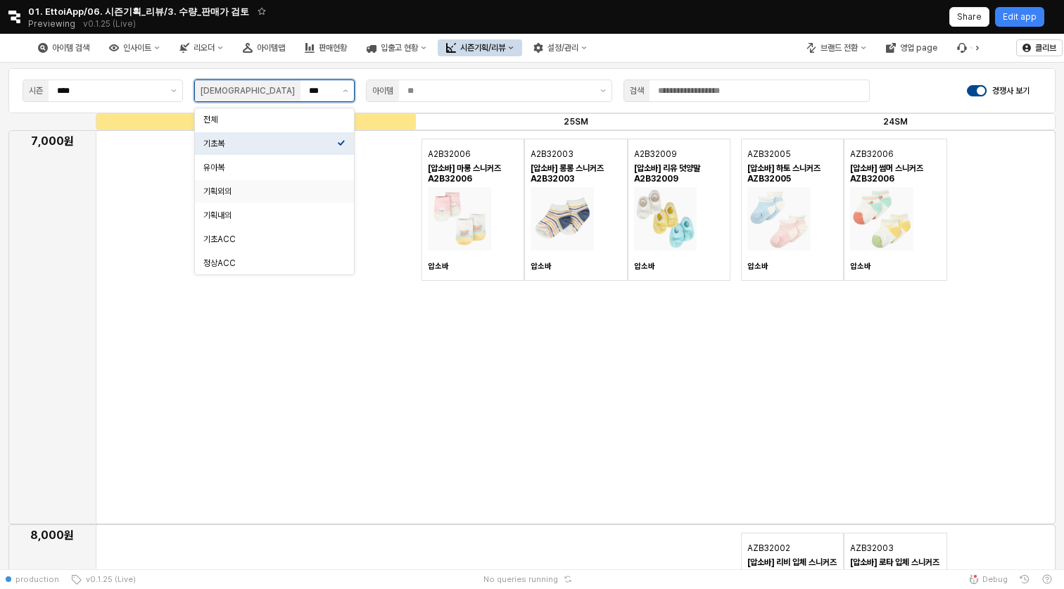
click at [267, 198] on div "기획외의" at bounding box center [270, 191] width 134 height 14
type input "****"
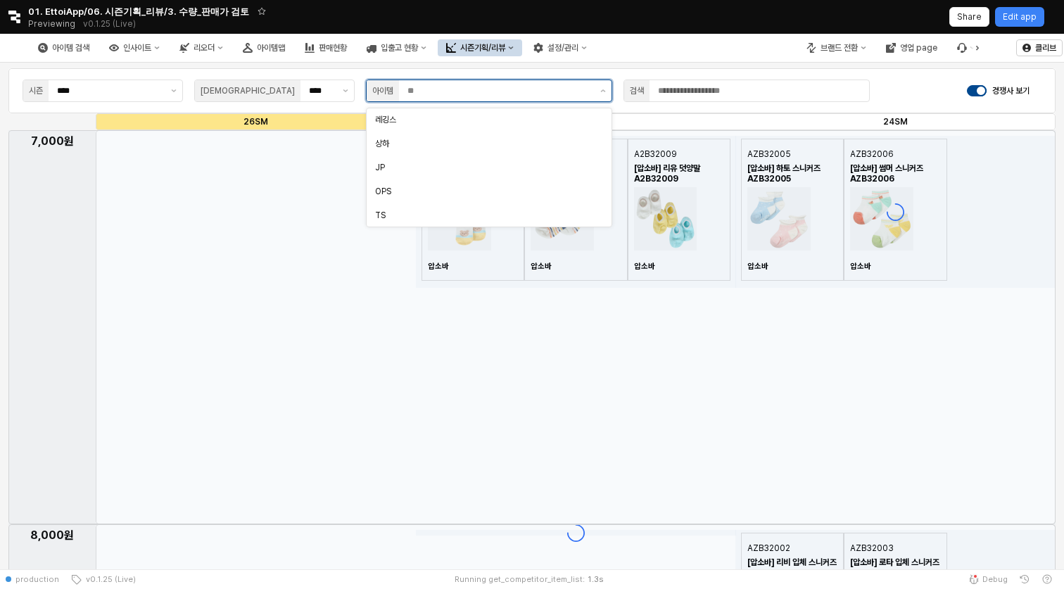
click at [477, 89] on input "App Frame" at bounding box center [499, 91] width 184 height 14
click at [440, 174] on div "JP" at bounding box center [485, 167] width 220 height 14
click at [438, 219] on div "TS" at bounding box center [485, 215] width 220 height 11
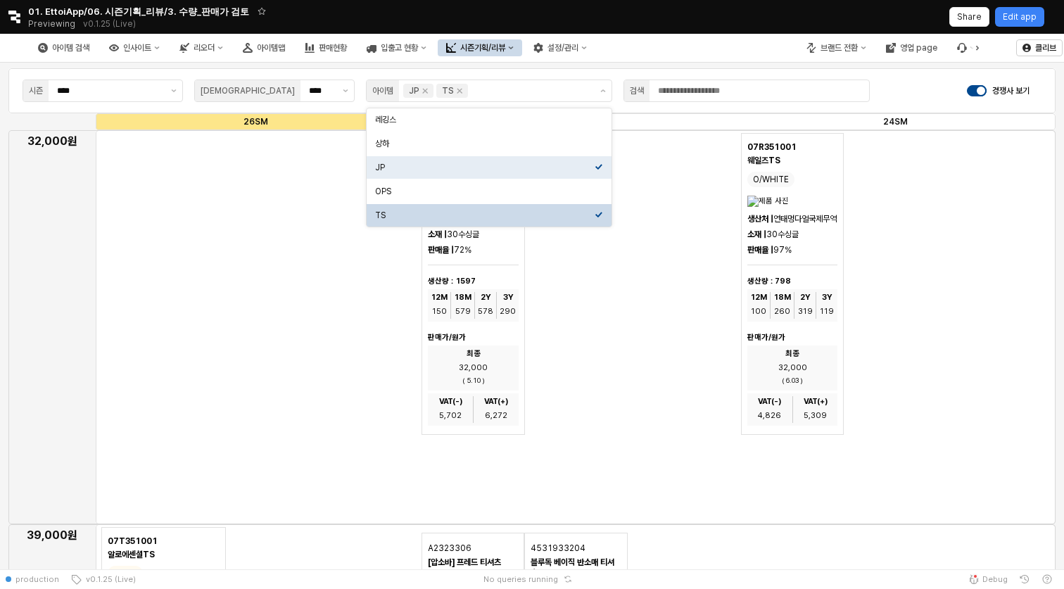
click at [654, 380] on div "07S351001 리온반팔TS O/WHITE 생산처 | 연태멍다얼국제무역 소재 | 30수싱글 판매율 | 72% 생산량 : 1597 12M 15…" at bounding box center [576, 284] width 309 height 302
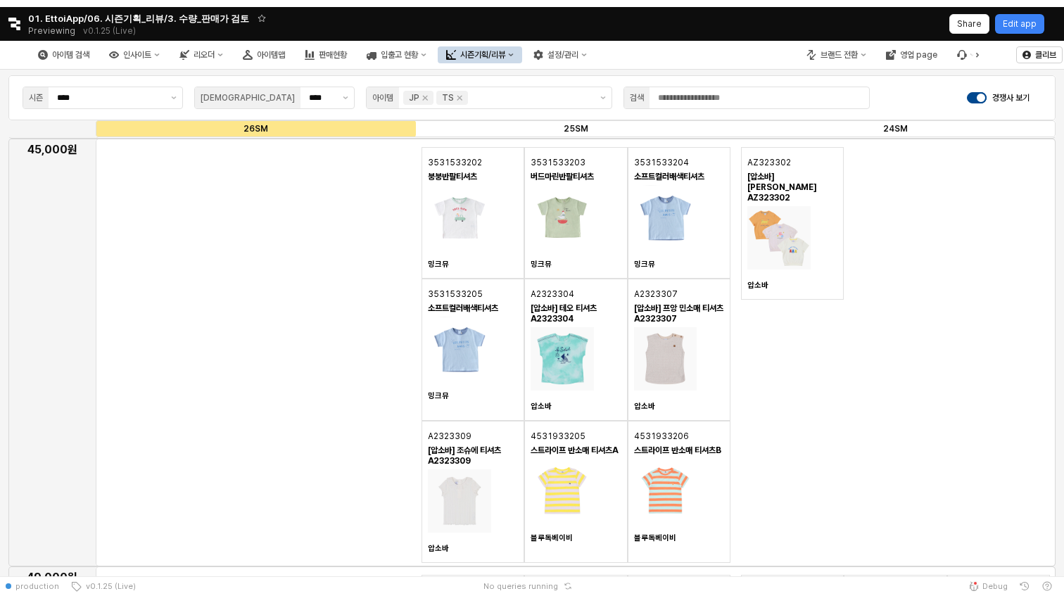
scroll to position [1649, 0]
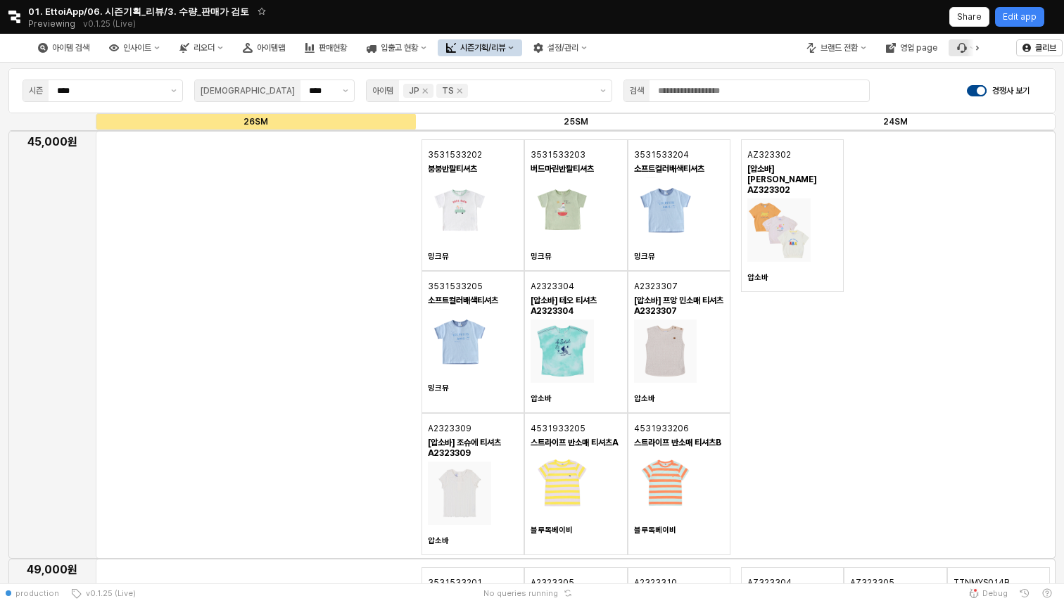
click at [966, 44] on button "Menu item 6" at bounding box center [966, 47] width 35 height 17
click at [1013, 71] on div "버그 제보/개선 요청" at bounding box center [1000, 73] width 75 height 11
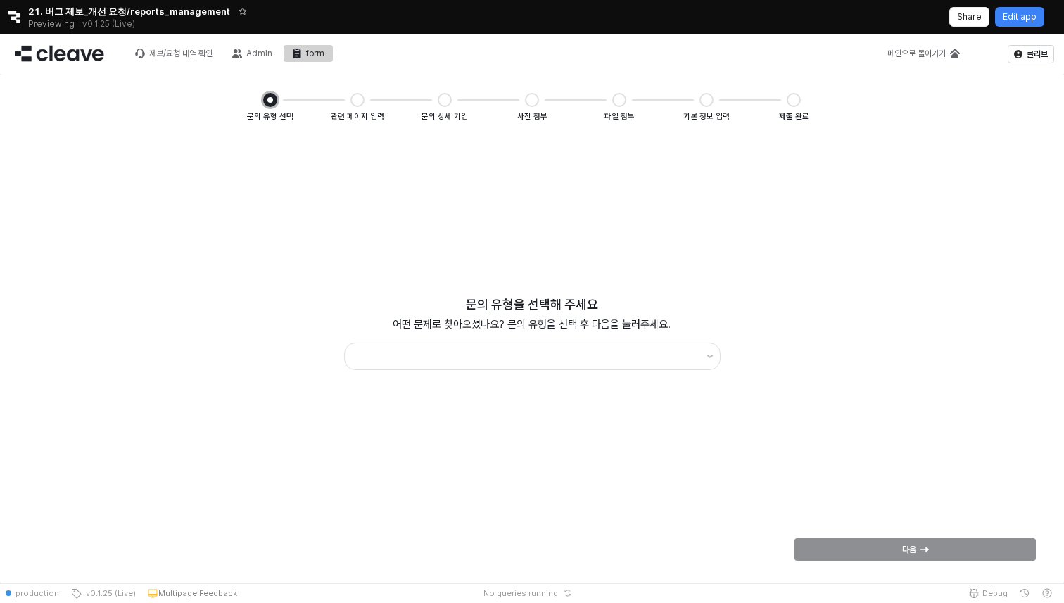
click at [262, 62] on div "제보/요청 내역 확인 Admin form" at bounding box center [230, 54] width 206 height 30
click at [258, 58] on button "Admin" at bounding box center [252, 53] width 57 height 17
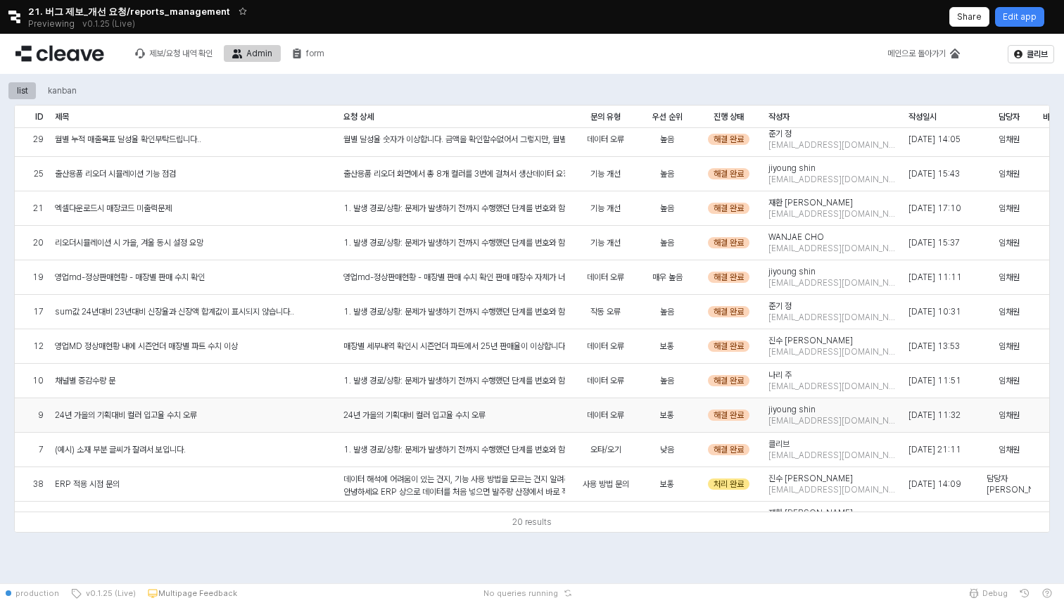
scroll to position [200, 0]
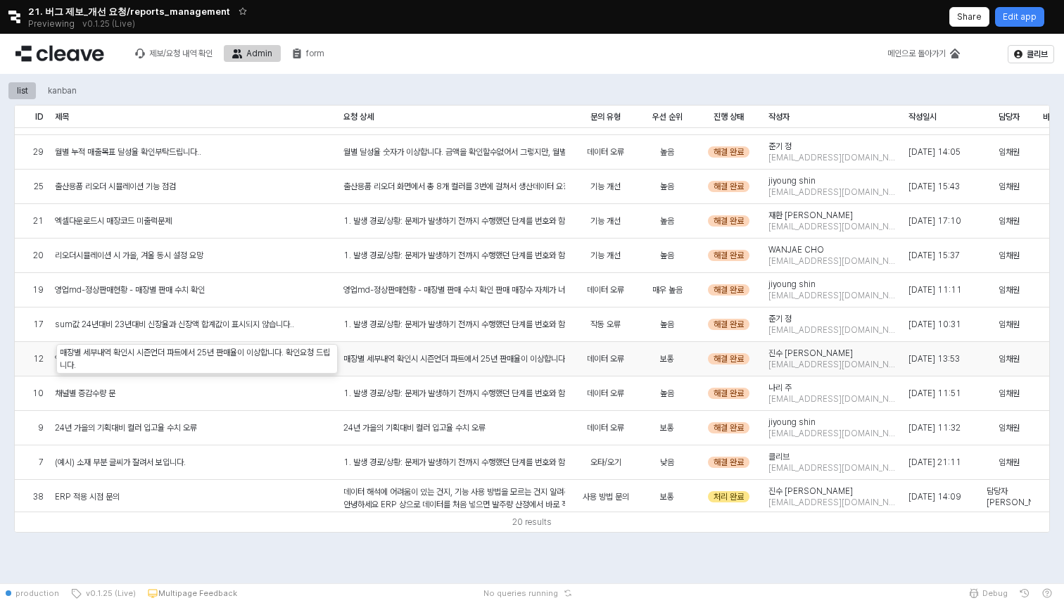
click at [473, 360] on div "매장별 세부내역 확인시 시즌언더 파트에서 25년 판매율이 이상합니다. 확인요청 드립니다." at bounding box center [454, 359] width 222 height 13
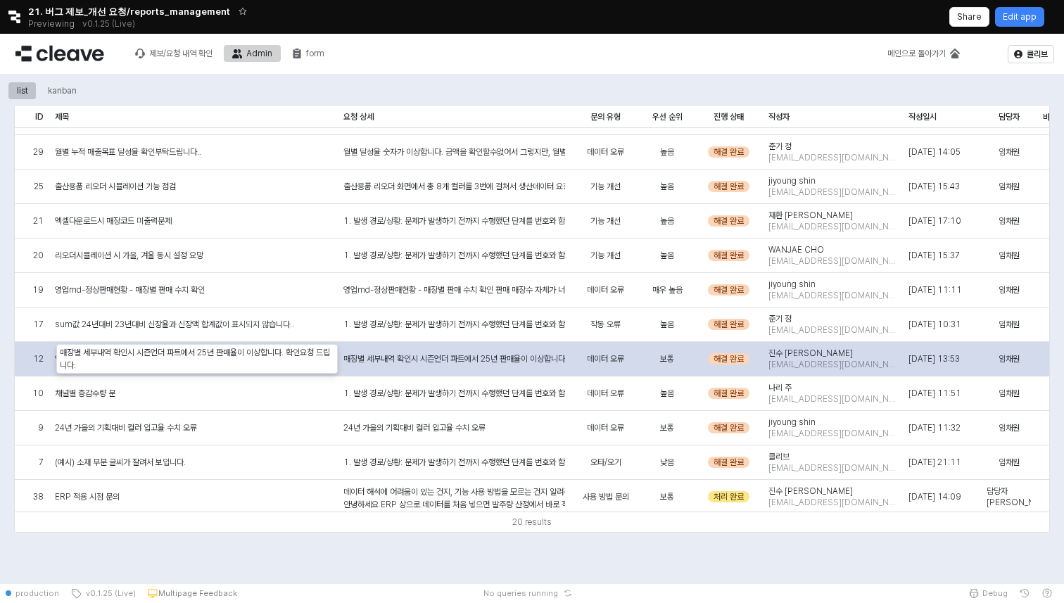
click at [473, 360] on div "매장별 세부내역 확인시 시즌언더 파트에서 25년 판매율이 이상합니다. 확인요청 드립니다." at bounding box center [454, 359] width 222 height 13
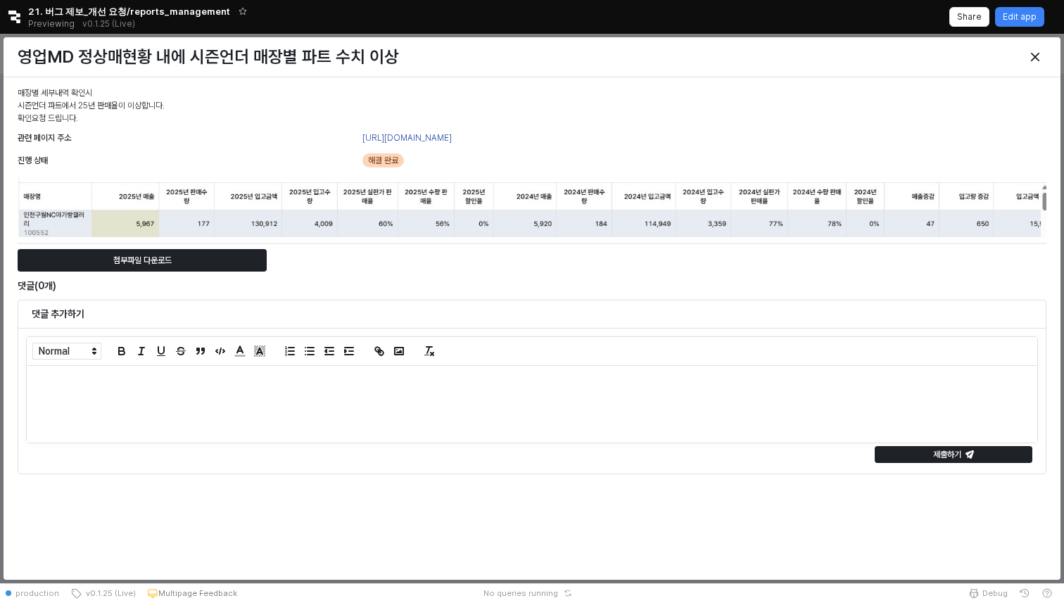
drag, startPoint x: 82, startPoint y: 106, endPoint x: 165, endPoint y: 115, distance: 84.2
click at [165, 115] on p "매장별 세부내역 확인시 시즌언더 파트에서 25년 판매율이 이상합니다. 확인요청 드립니다." at bounding box center [532, 106] width 1029 height 38
click at [582, 119] on p "매장별 세부내역 확인시 시즌언더 파트에서 25년 판매율이 이상합니다. 확인요청 드립니다." at bounding box center [532, 106] width 1029 height 38
drag, startPoint x: 20, startPoint y: 90, endPoint x: 78, endPoint y: 116, distance: 63.3
click at [79, 117] on p "매장별 세부내역 확인시 시즌언더 파트에서 25년 판매율이 이상합니다. 확인요청 드립니다." at bounding box center [532, 106] width 1029 height 38
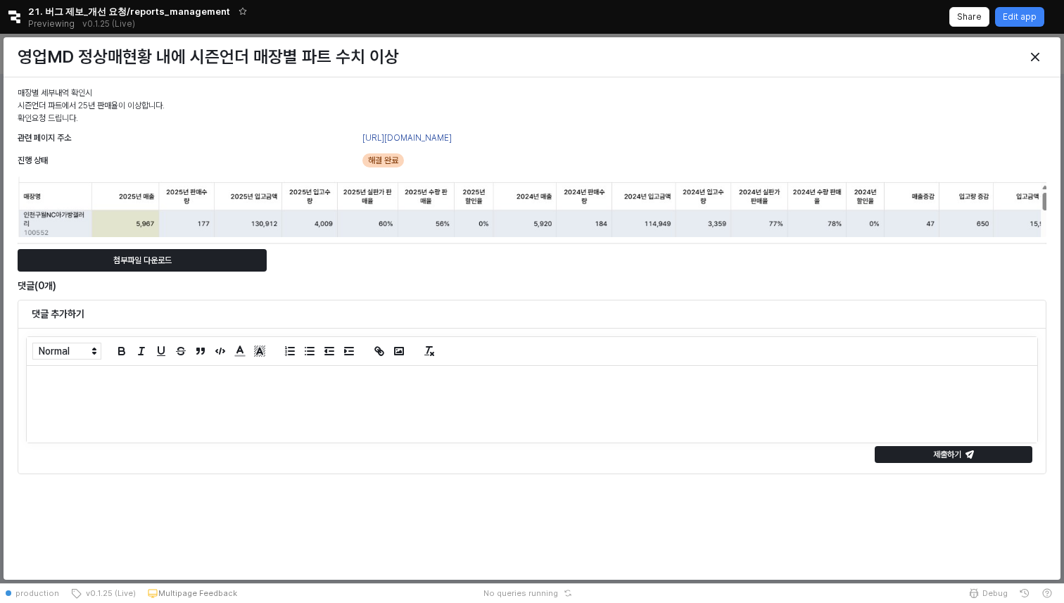
click at [115, 115] on p "매장별 세부내역 확인시 시즌언더 파트에서 25년 판매율이 이상합니다. 확인요청 드립니다." at bounding box center [532, 106] width 1029 height 38
drag, startPoint x: 80, startPoint y: 104, endPoint x: 147, endPoint y: 104, distance: 66.9
click at [147, 104] on p "매장별 세부내역 확인시 시즌언더 파트에서 25년 판매율이 이상합니다. 확인요청 드립니다." at bounding box center [532, 106] width 1029 height 38
click at [1030, 62] on div "Close" at bounding box center [1035, 56] width 21 height 21
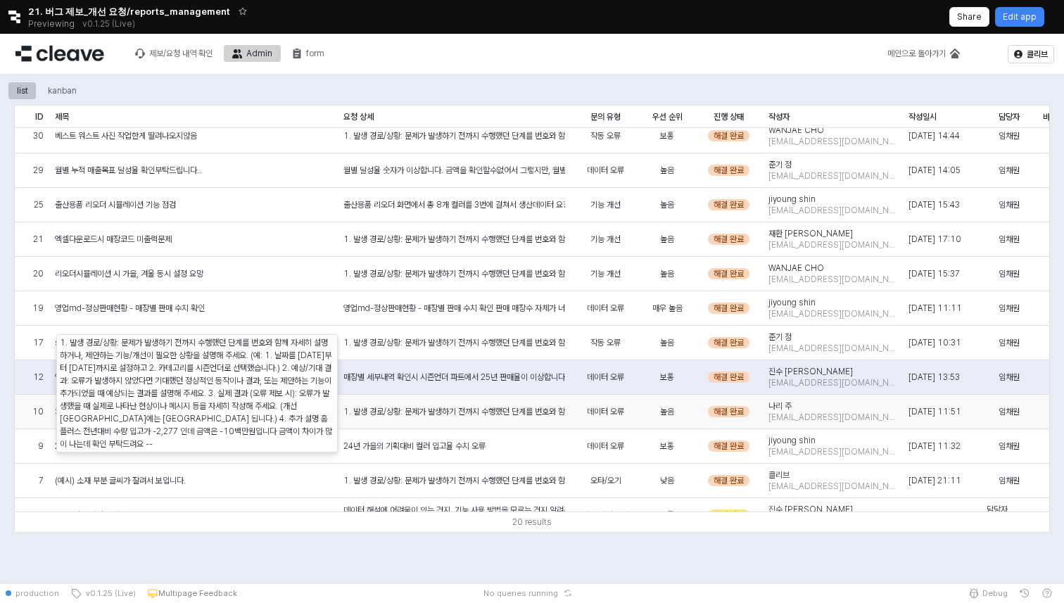
scroll to position [176, 0]
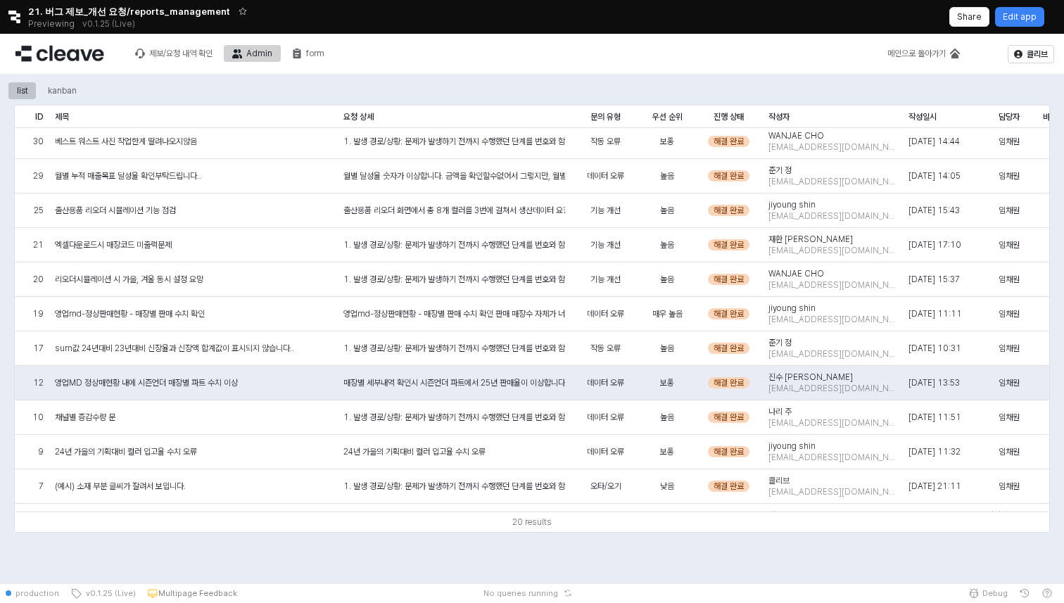
click at [313, 44] on div "제보/요청 내역 확인 Admin form" at bounding box center [230, 54] width 206 height 30
click at [312, 46] on button "form" at bounding box center [308, 53] width 49 height 17
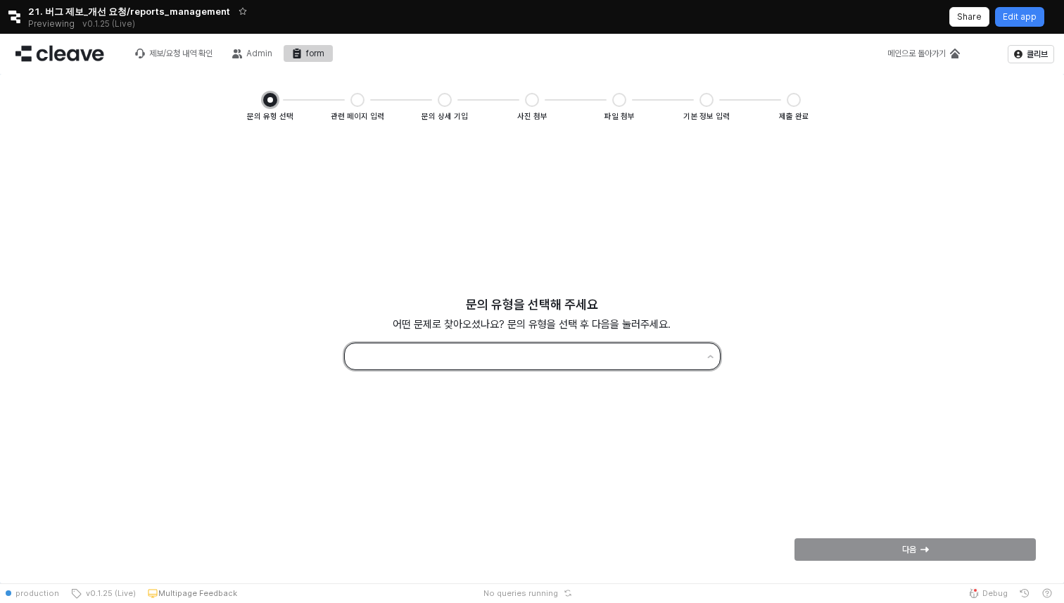
click at [489, 356] on input "App Frame" at bounding box center [525, 357] width 345 height 19
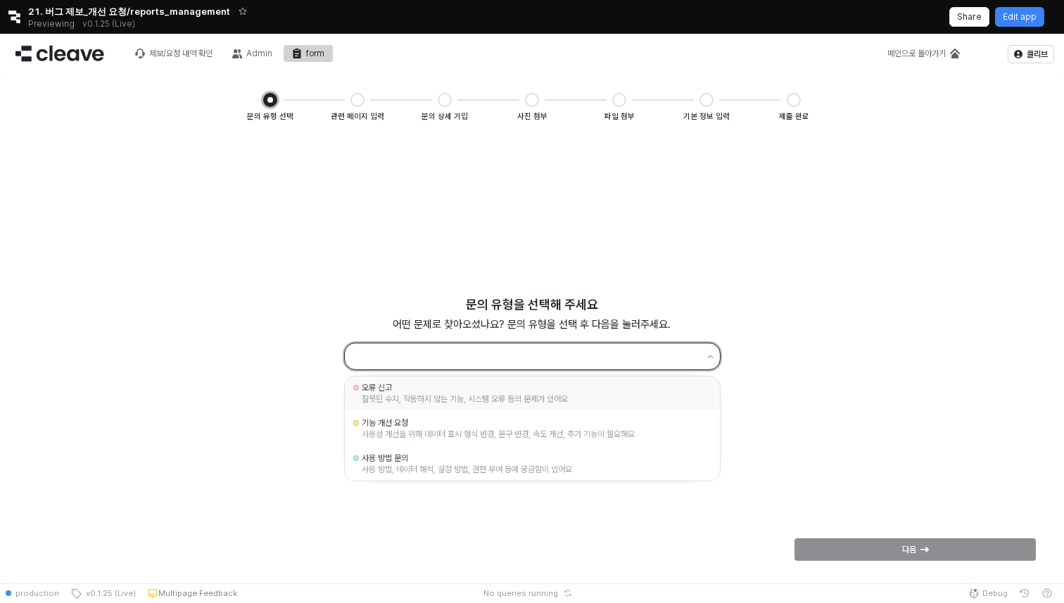
click at [458, 402] on div "잘못된 수치, 작동하지 않는 기능, 시스템 오류 등의 문제가 있어요" at bounding box center [532, 398] width 341 height 11
type input "*****"
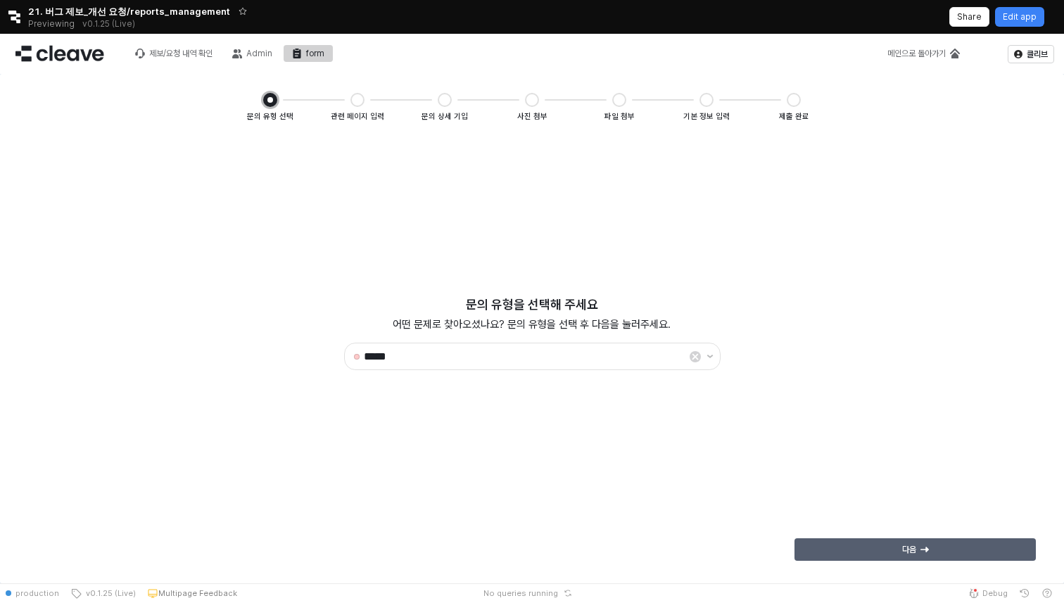
click at [980, 557] on div "다음" at bounding box center [915, 549] width 229 height 21
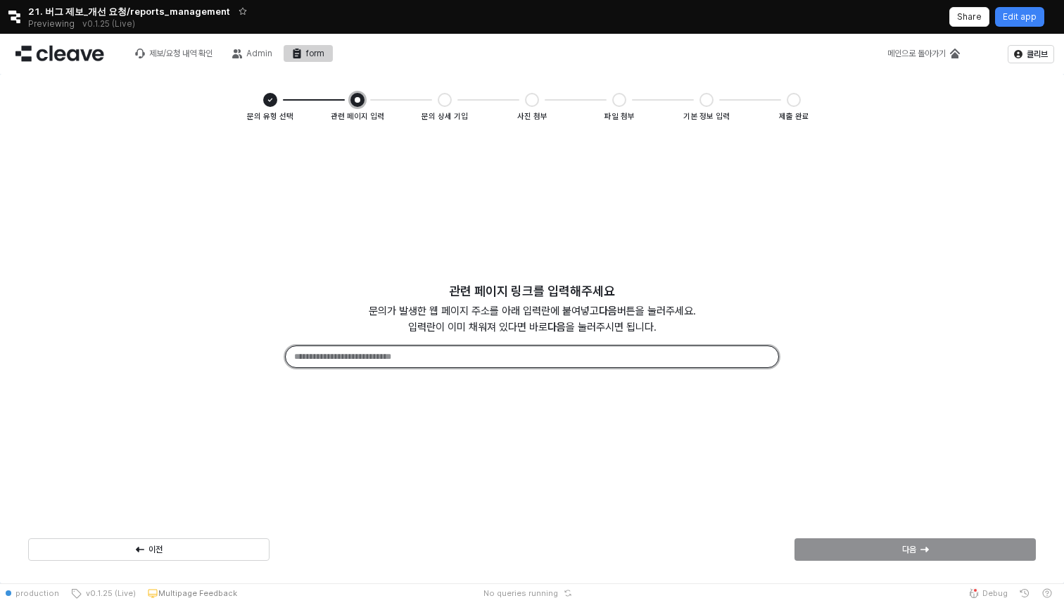
click at [529, 362] on input "App Frame" at bounding box center [532, 356] width 493 height 21
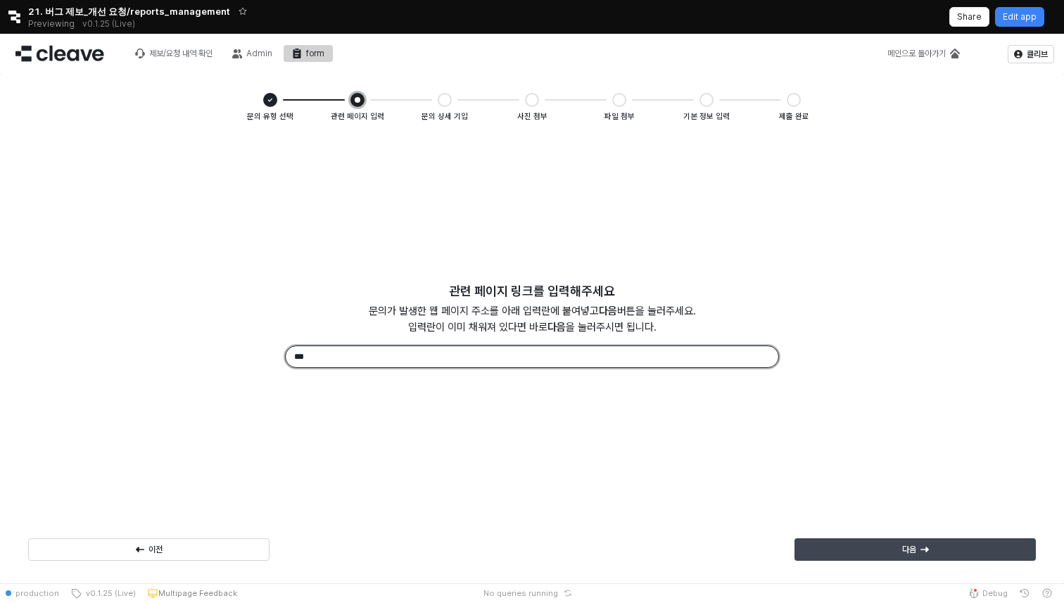
type input "***"
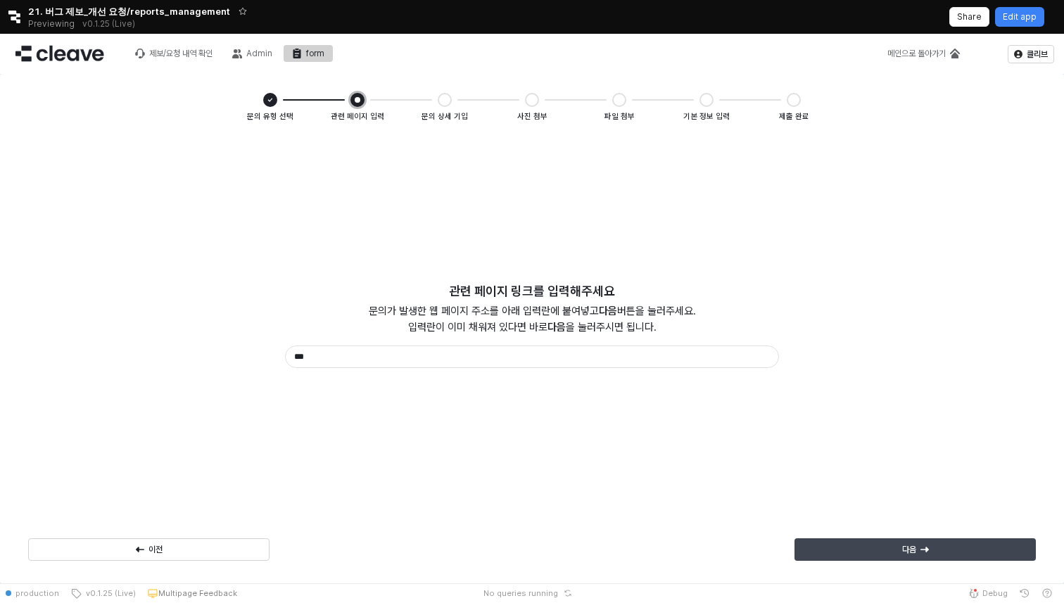
click at [860, 545] on div "다음" at bounding box center [915, 549] width 229 height 21
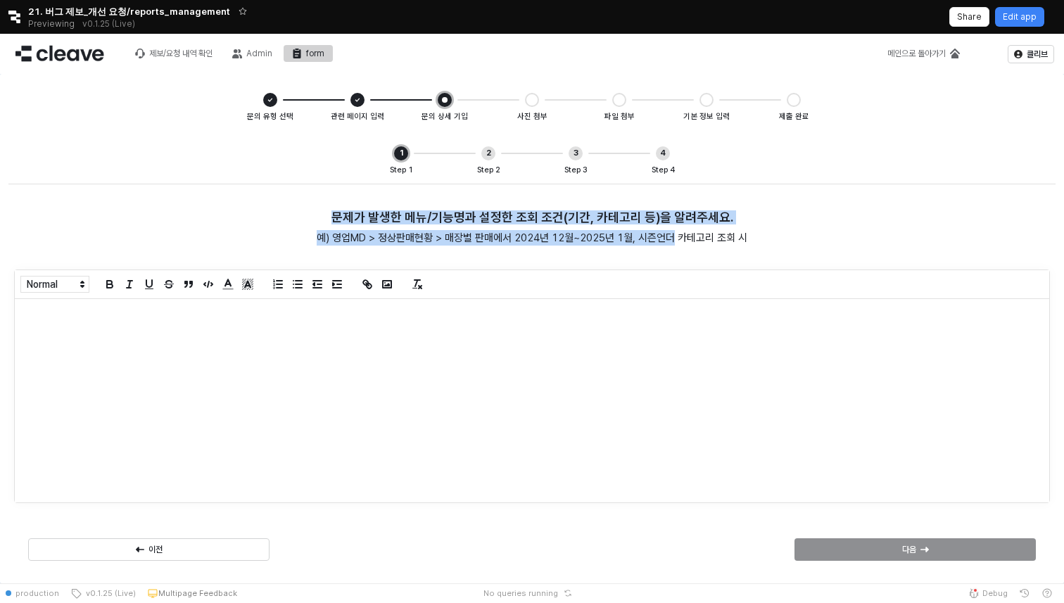
drag, startPoint x: 338, startPoint y: 215, endPoint x: 671, endPoint y: 230, distance: 333.2
click at [671, 230] on div "문제가 발생한 메뉴/기능명과 설정한 조회 조건(기간, 카테고리 등)을 알려주세요. 예) 영업MD > 정상판매현황 > 매장별 판매에서 2024년…" at bounding box center [532, 227] width 1036 height 35
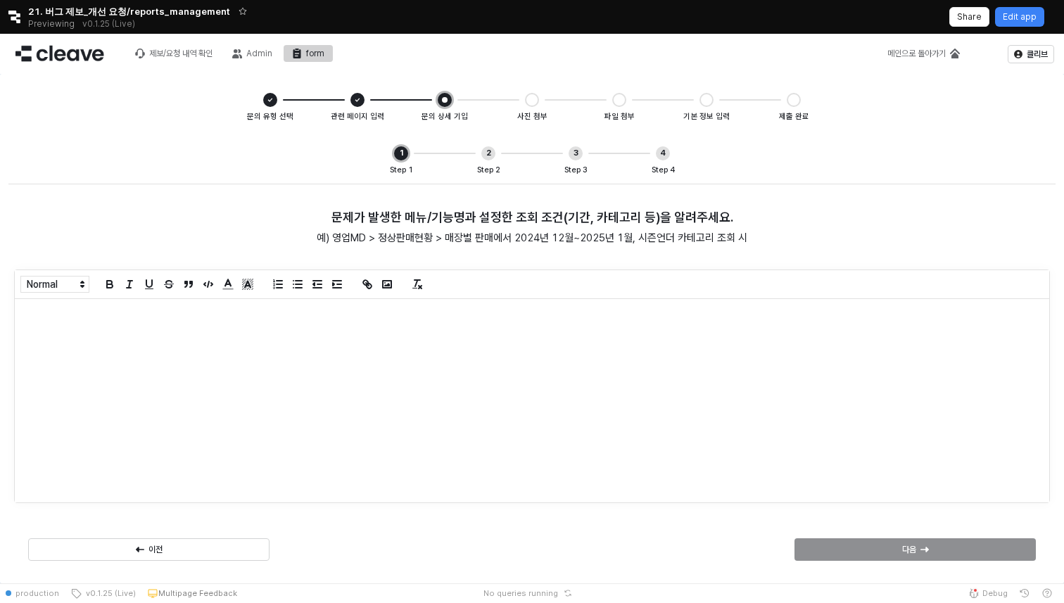
click at [763, 232] on p "예) 영업MD > 정상판매현황 > 매장별 판매에서 2024년 12월~2025년 1월, 시즌언더 카테고리 조회 시" at bounding box center [532, 238] width 1036 height 16
click at [644, 438] on div "App Frame" at bounding box center [532, 400] width 1035 height 203
click at [875, 545] on div "다음" at bounding box center [915, 549] width 229 height 21
click at [807, 379] on div "App Frame" at bounding box center [532, 400] width 1035 height 203
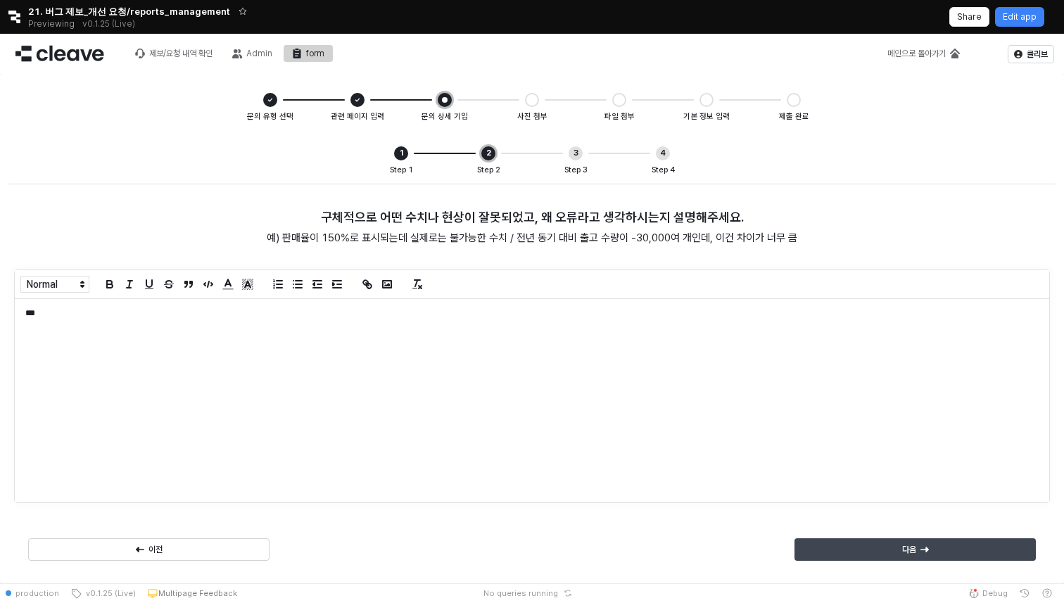
click at [884, 540] on div "다음" at bounding box center [915, 549] width 229 height 21
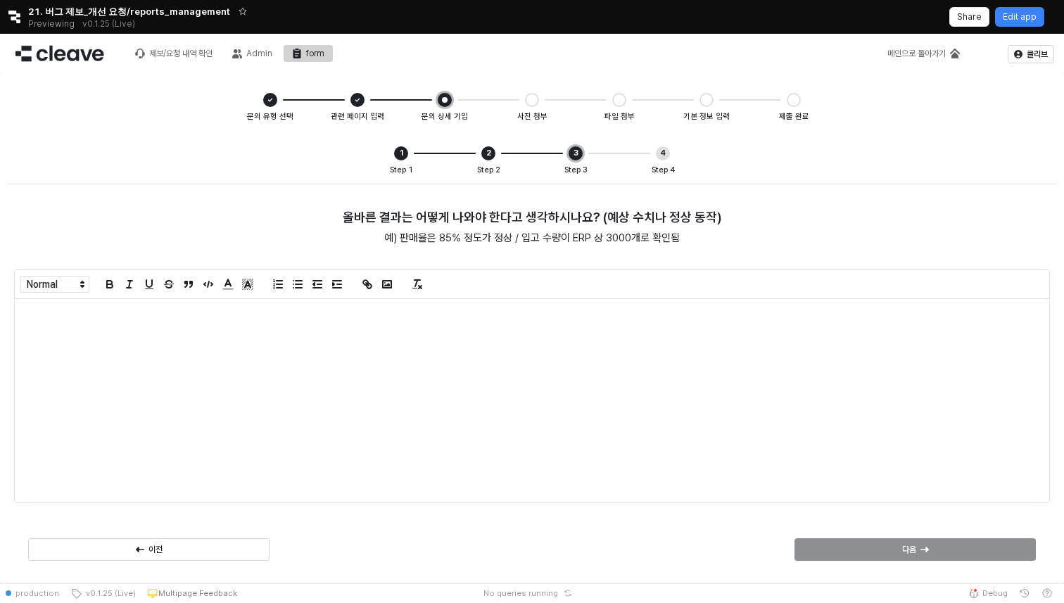
click at [852, 421] on div "App Frame" at bounding box center [532, 400] width 1035 height 203
click at [883, 547] on div "다음" at bounding box center [915, 549] width 229 height 21
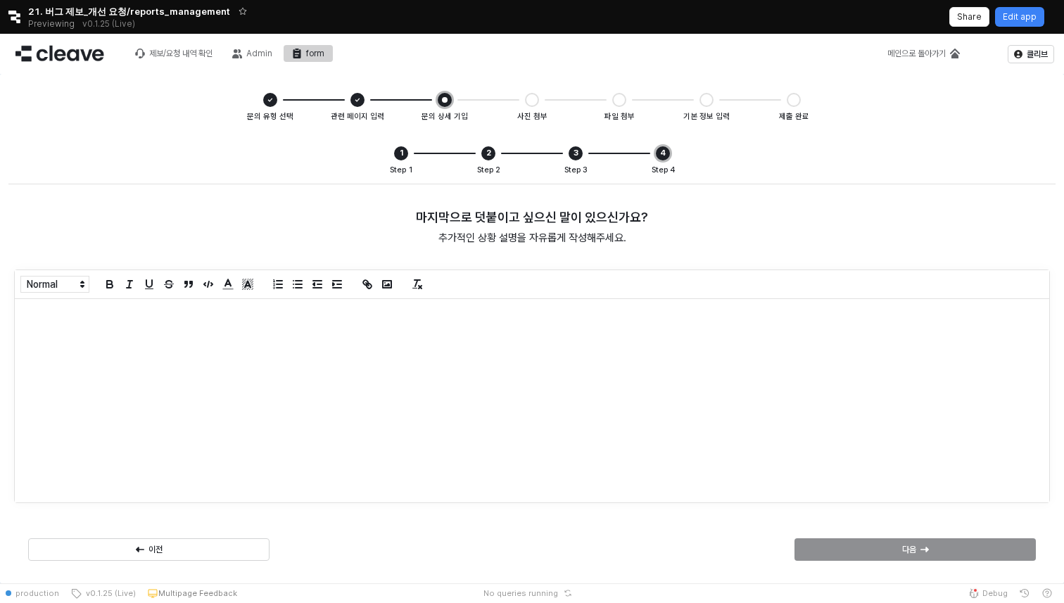
click at [904, 386] on div "App Frame" at bounding box center [532, 400] width 1035 height 203
click at [963, 555] on div "다음" at bounding box center [915, 549] width 229 height 21
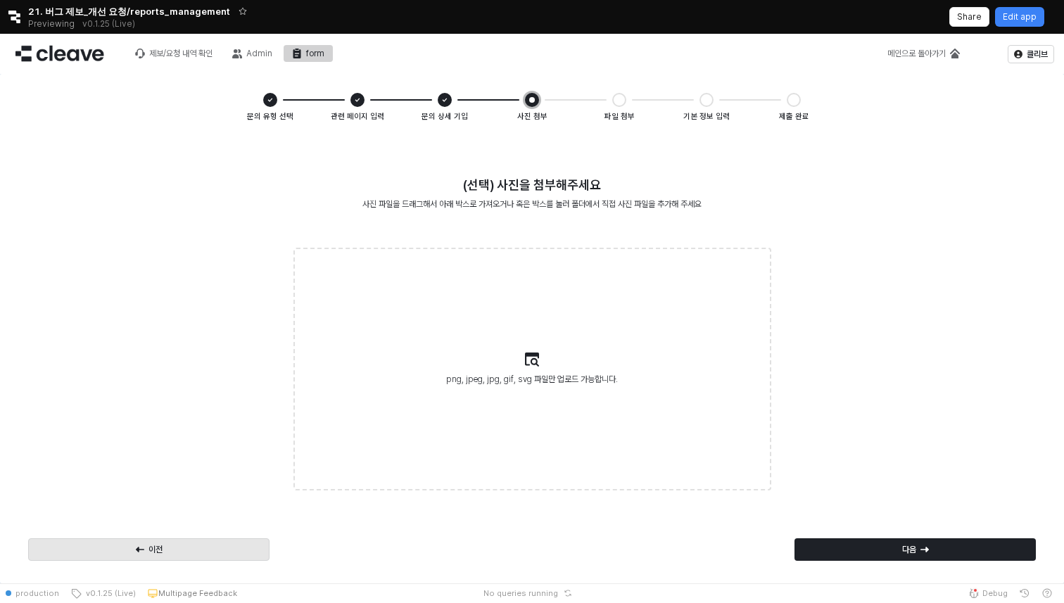
click at [170, 558] on div "이전" at bounding box center [148, 549] width 229 height 21
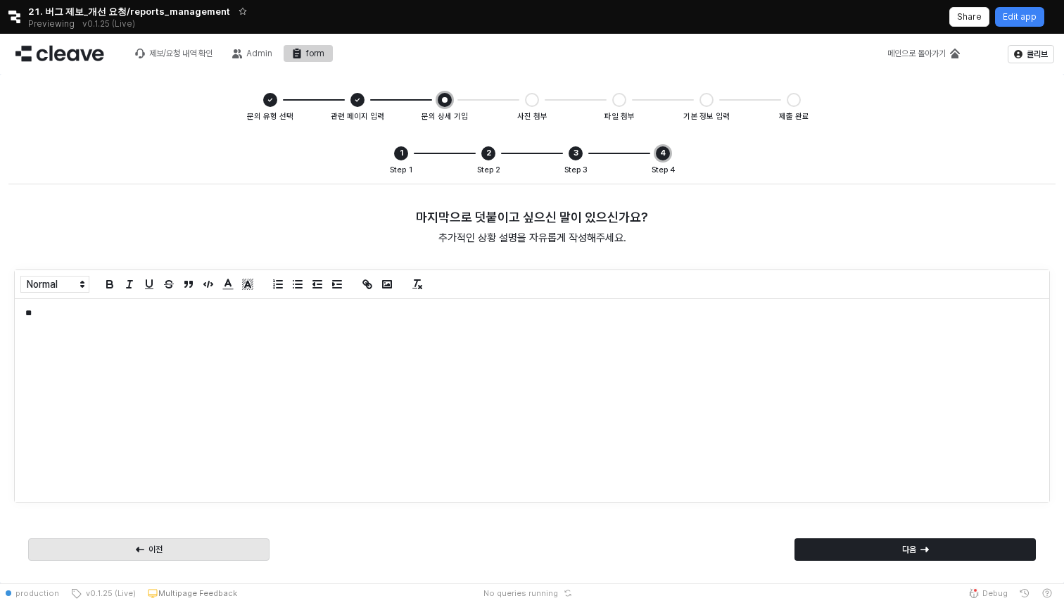
click at [184, 548] on div "이전" at bounding box center [148, 549] width 229 height 21
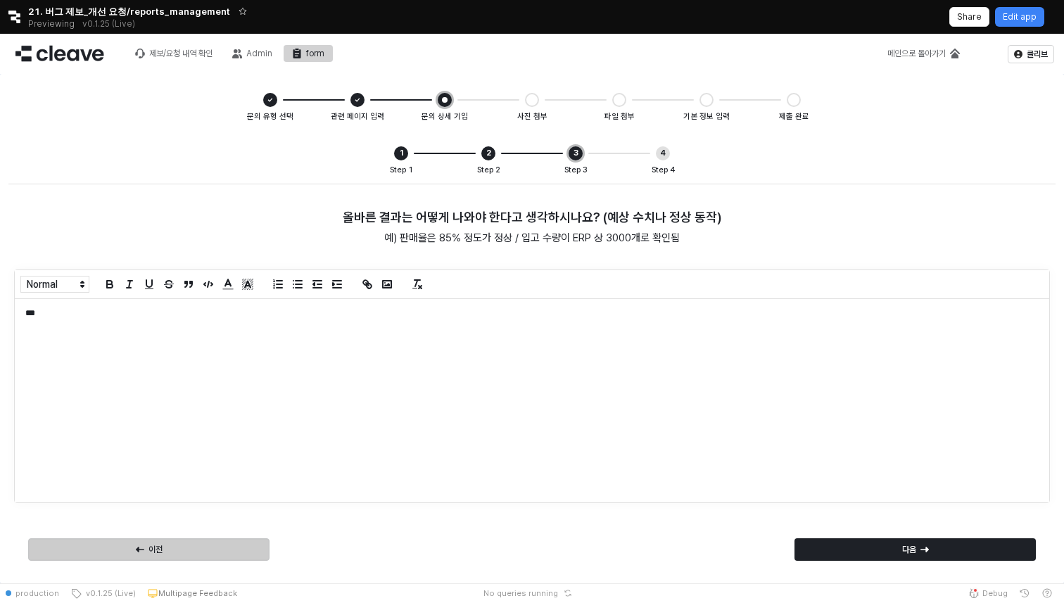
click at [182, 552] on div "이전" at bounding box center [148, 549] width 229 height 21
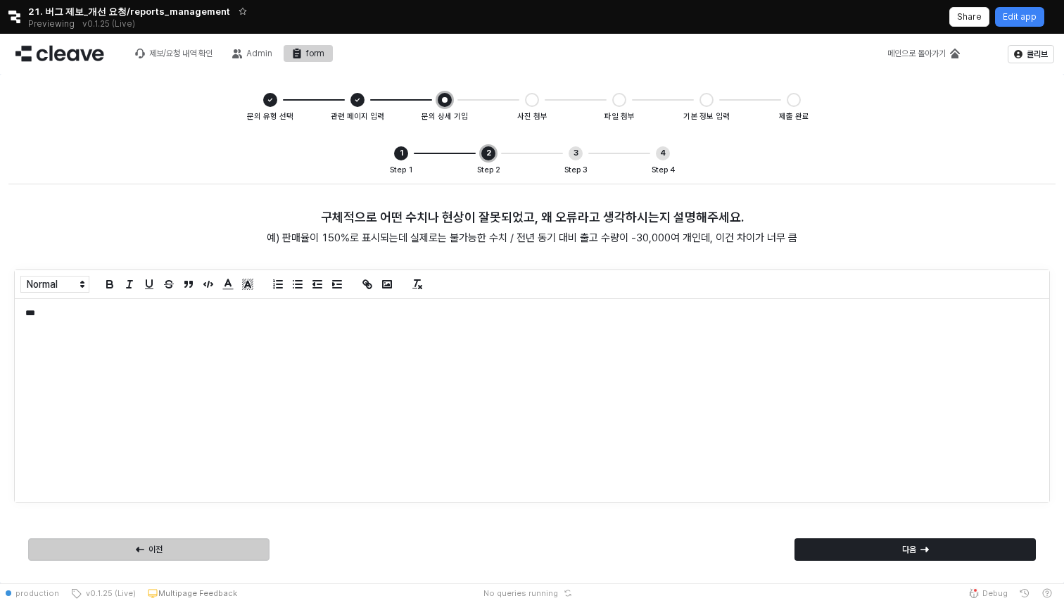
click at [180, 552] on div "이전" at bounding box center [148, 549] width 229 height 21
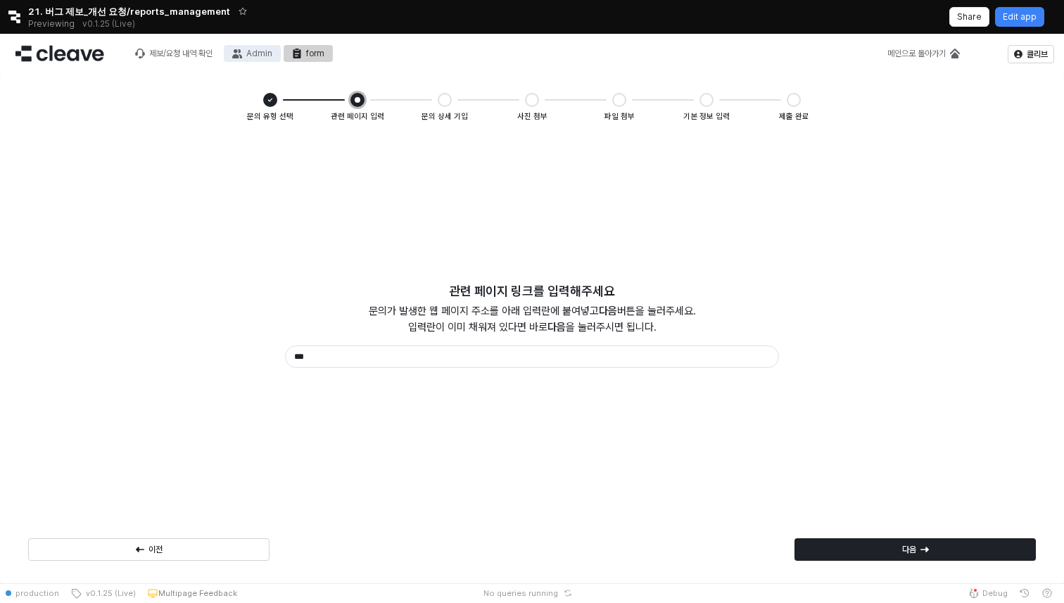
click at [253, 55] on div "Admin" at bounding box center [259, 54] width 26 height 10
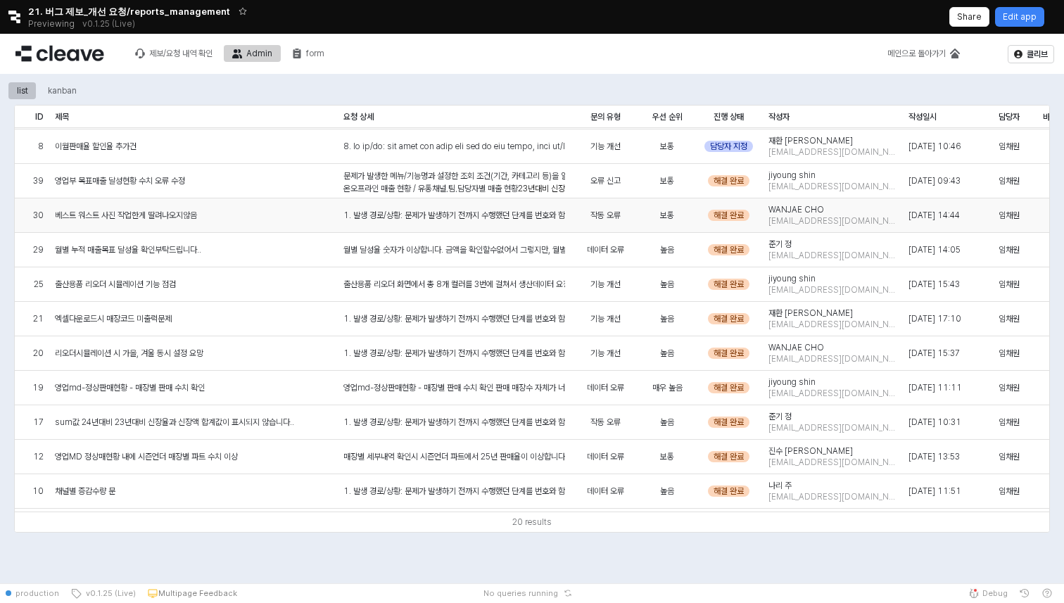
scroll to position [91, 0]
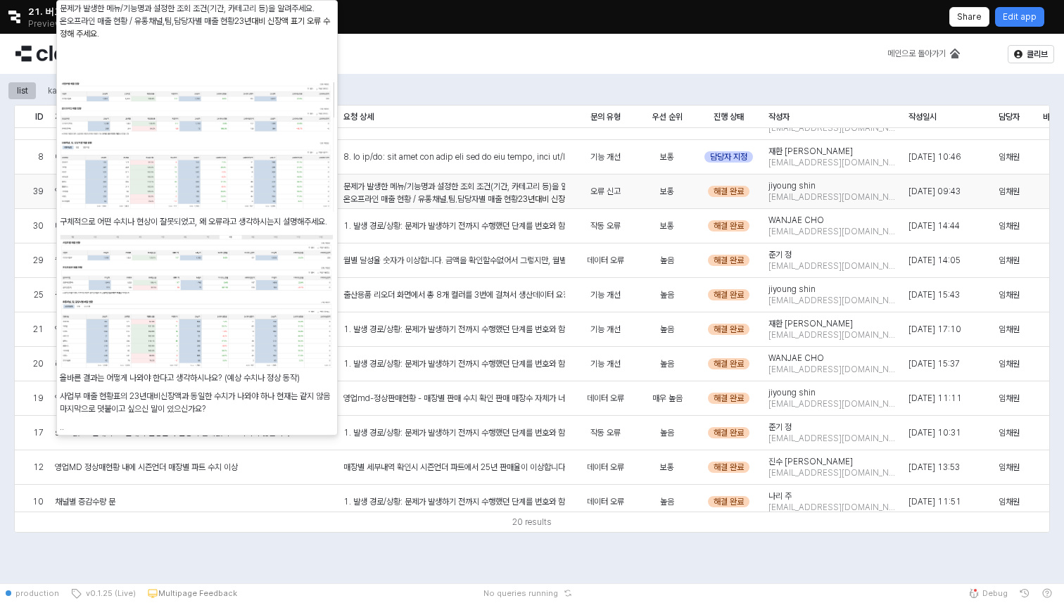
click at [469, 194] on p "온오프라인 매출 현황 / 유통채널,팀,담당자별 매출 현황 23년대비 신장액 표기 오류 수정해 주세요." at bounding box center [454, 199] width 222 height 13
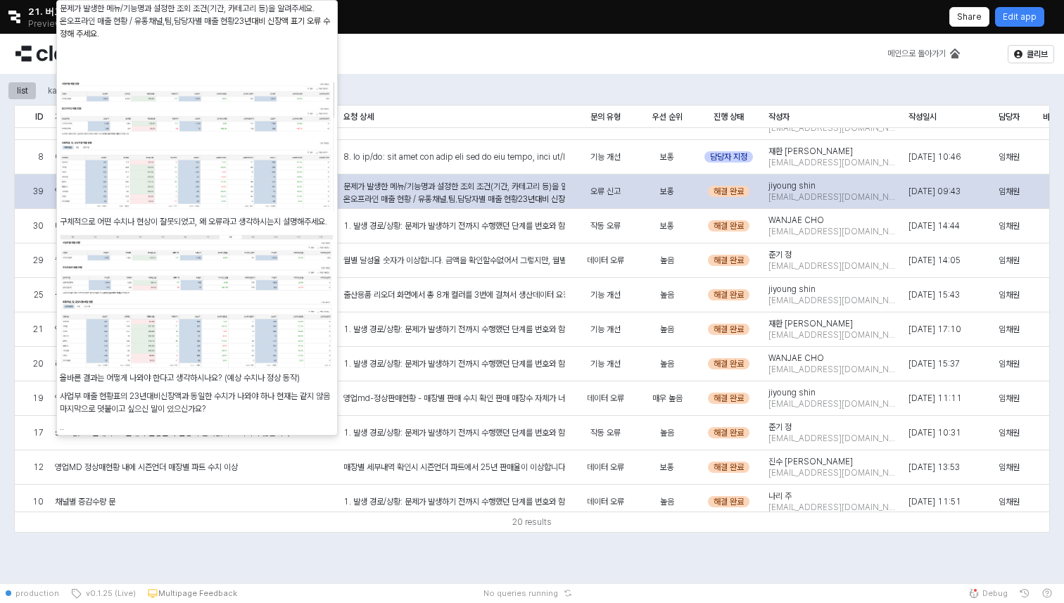
click at [469, 194] on p "온오프라인 매출 현황 / 유통채널,팀,담당자별 매출 현황 23년대비 신장액 표기 오류 수정해 주세요." at bounding box center [454, 199] width 222 height 13
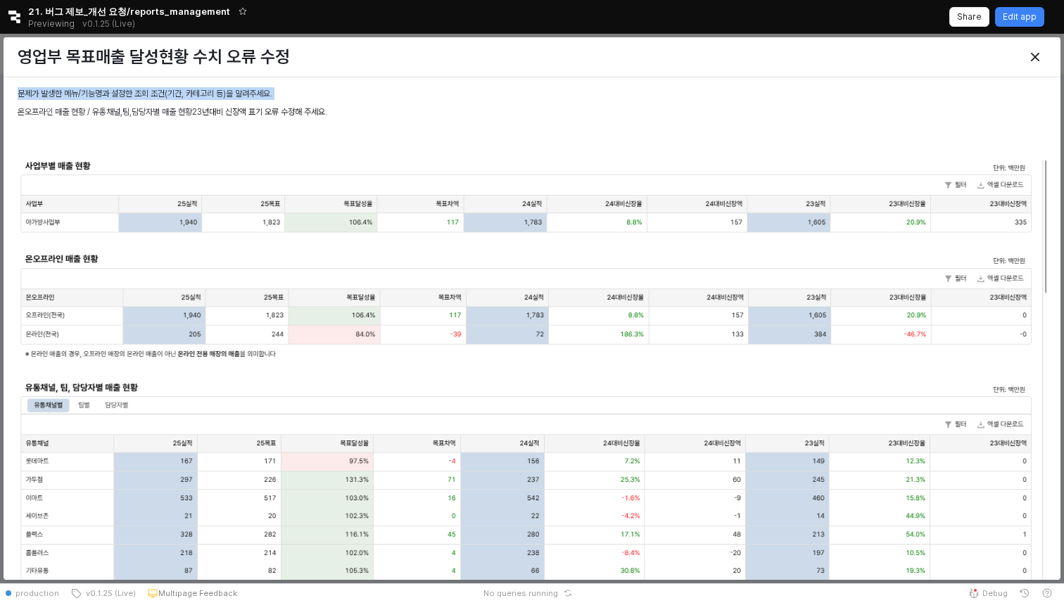
drag, startPoint x: 15, startPoint y: 91, endPoint x: 330, endPoint y: 100, distance: 314.7
click at [27, 113] on p "온오프라인 매출 현황 / 유통채널,팀,담당자별 매출 현황 23년대비 신장액 표기 오류 수정해 주세요." at bounding box center [532, 112] width 1029 height 13
drag, startPoint x: 202, startPoint y: 113, endPoint x: 239, endPoint y: 113, distance: 37.3
click at [239, 113] on span "23년대비 신장액 표기 오류 수정해 주세요." at bounding box center [259, 112] width 135 height 10
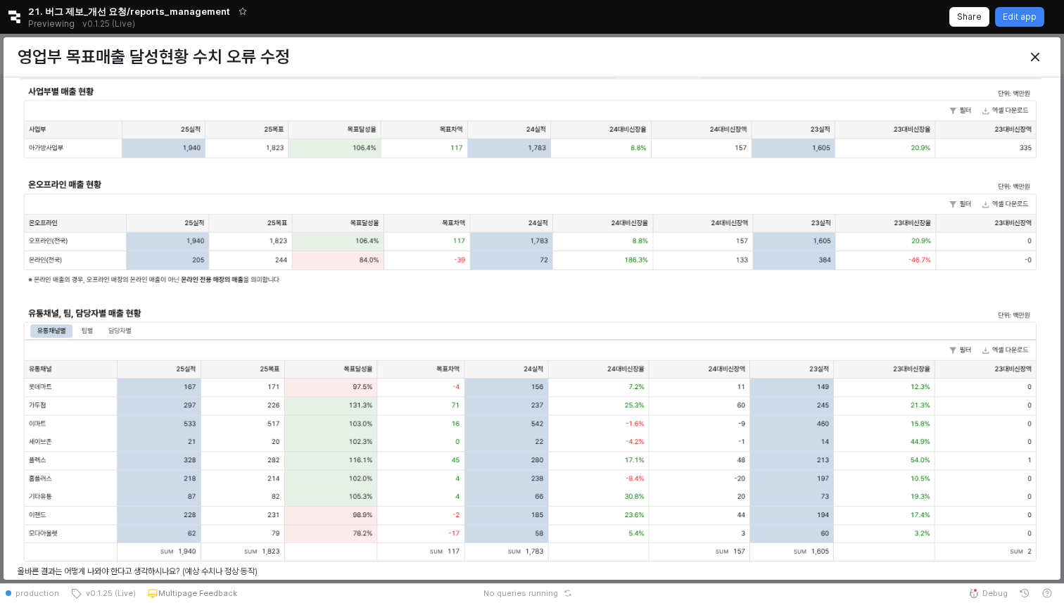
scroll to position [939, 0]
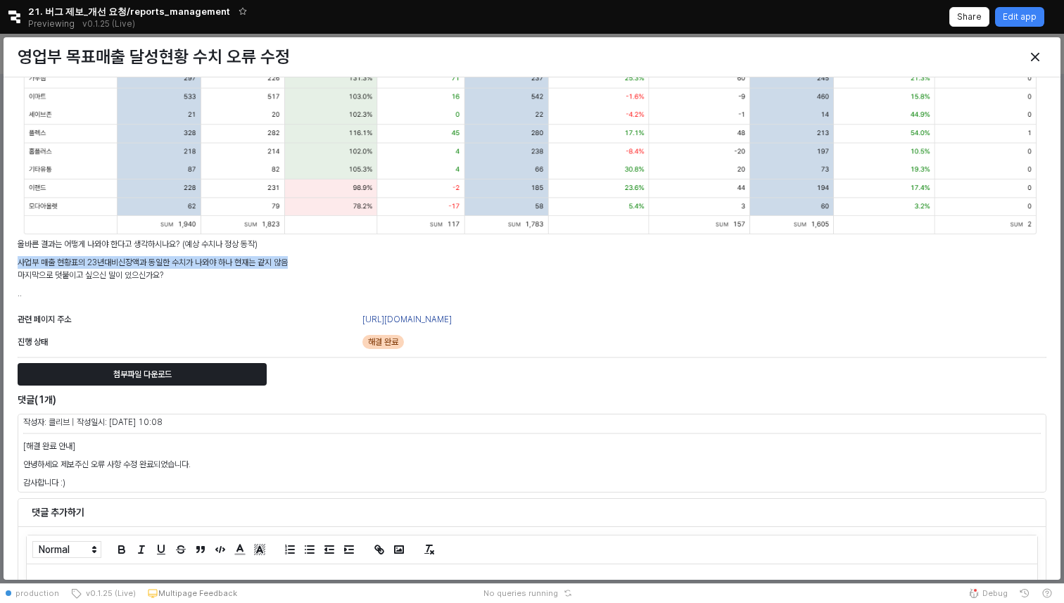
drag, startPoint x: 16, startPoint y: 262, endPoint x: 315, endPoint y: 266, distance: 298.4
click at [275, 294] on p ".." at bounding box center [532, 293] width 1029 height 13
drag, startPoint x: 18, startPoint y: 296, endPoint x: 54, endPoint y: 296, distance: 36.6
click at [55, 296] on p ".." at bounding box center [532, 293] width 1029 height 13
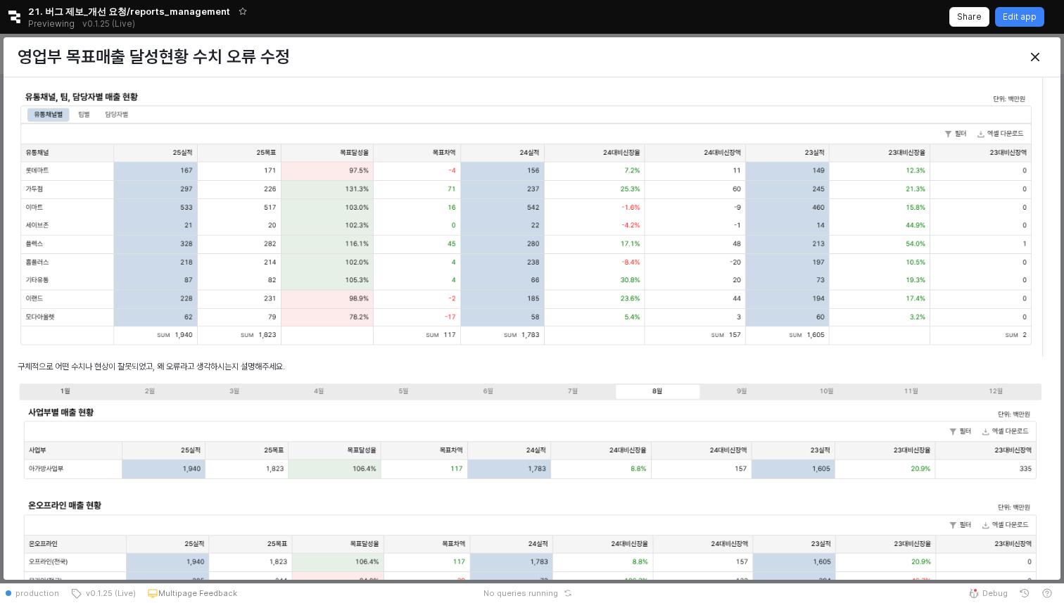
scroll to position [0, 0]
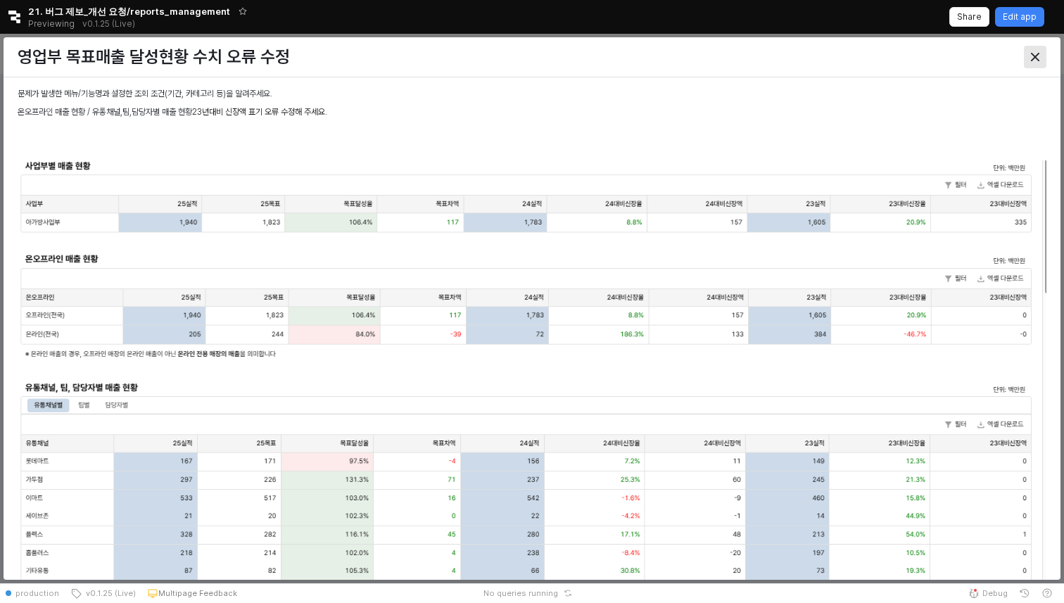
click at [1035, 60] on icon "Close" at bounding box center [1035, 57] width 8 height 8
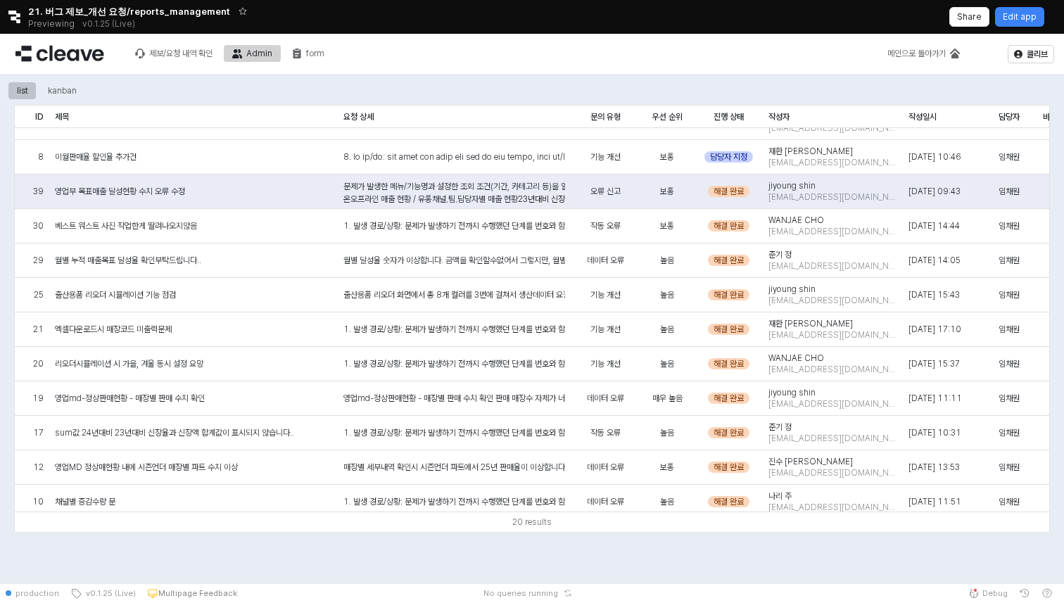
click at [656, 96] on div "list kanban ID ID 제목 제목 요청 상세 요청 상세 문의 유형 문의 유형 우선 순위 우선 순위 진행 상태 진행 상태 작성자 작성자…" at bounding box center [531, 308] width 1047 height 456
click at [313, 49] on div "form" at bounding box center [315, 54] width 18 height 10
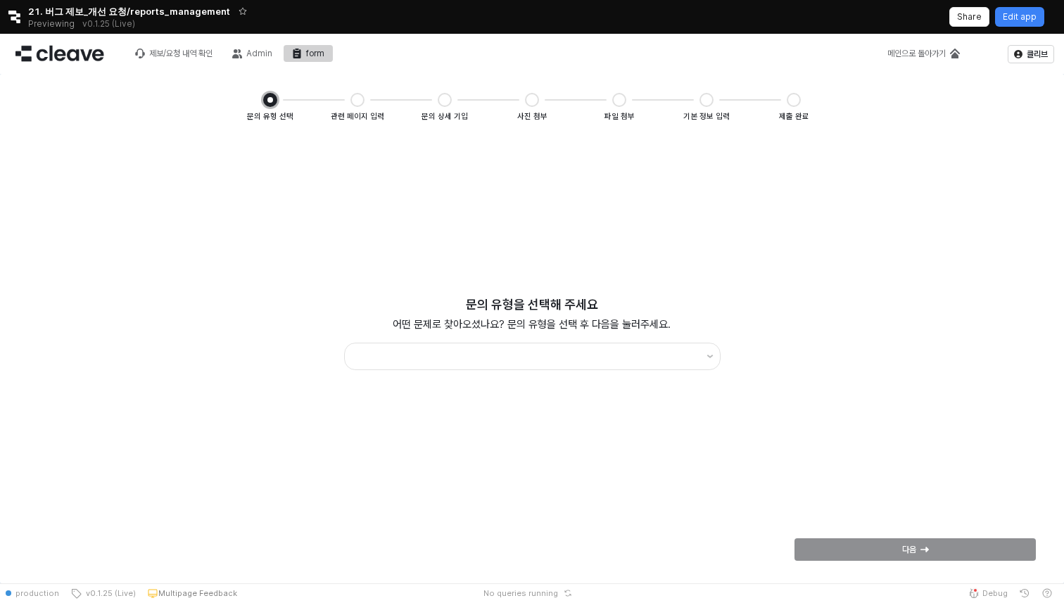
click at [438, 382] on div "문의 유형을 선택해 주세요 어떤 문제로 찾아오셨나요? 문의 유형을 선택 후 다음을 눌러주세요." at bounding box center [531, 334] width 1047 height 101
click at [441, 349] on input "App Frame" at bounding box center [525, 357] width 345 height 19
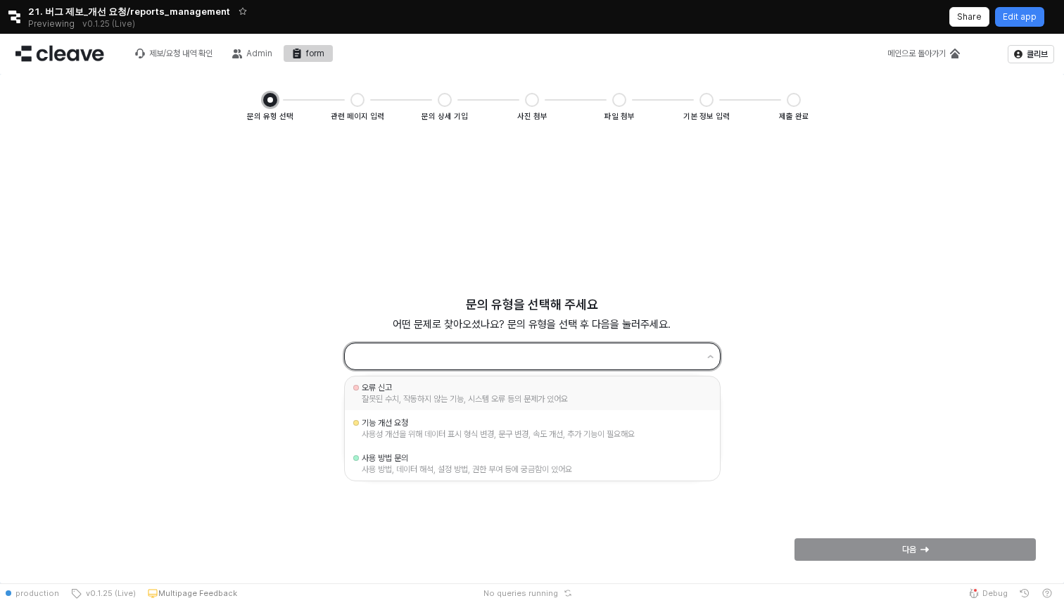
click at [480, 392] on div "오류 신고" at bounding box center [532, 387] width 341 height 11
type input "*****"
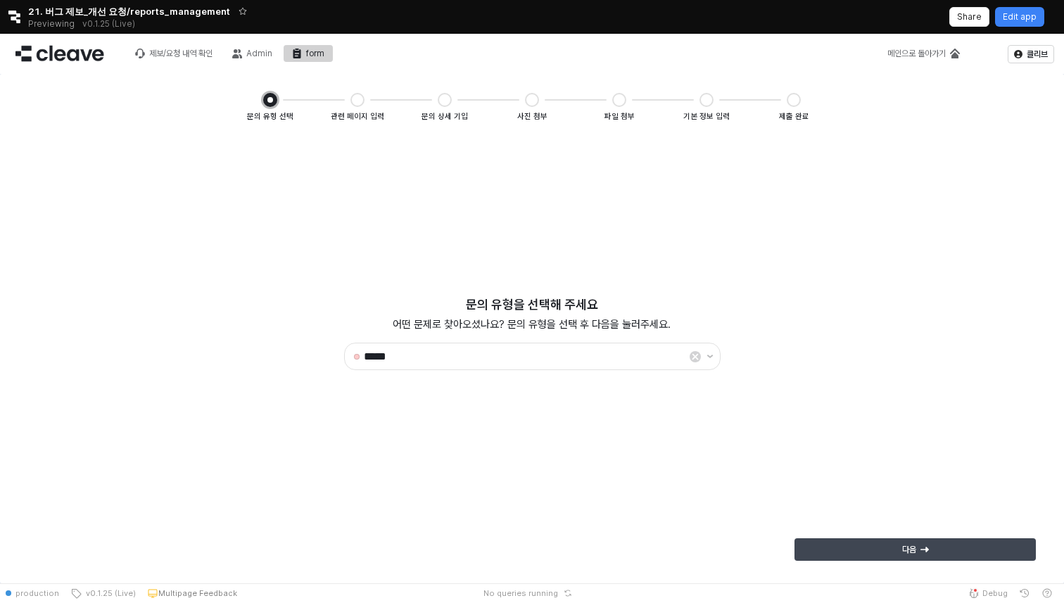
click at [944, 546] on div "다음" at bounding box center [915, 549] width 229 height 21
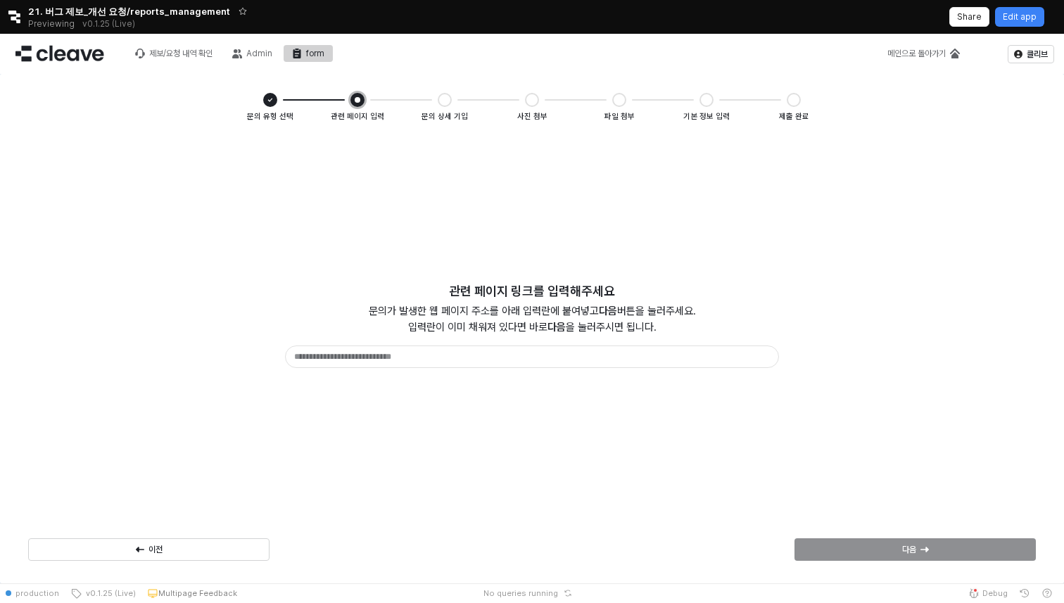
click at [596, 383] on div "관련 페이지 링크를 입력해주세요 문의가 발생한 웹 페이지 주소를 아래 입력란에 붙여넣고 다음 버튼을 눌러주세요. 입력란이 이미 채워져 있다면 …" at bounding box center [532, 335] width 1019 height 106
click at [605, 369] on div "App Frame" at bounding box center [531, 357] width 505 height 28
click at [134, 554] on div "이전" at bounding box center [148, 549] width 229 height 21
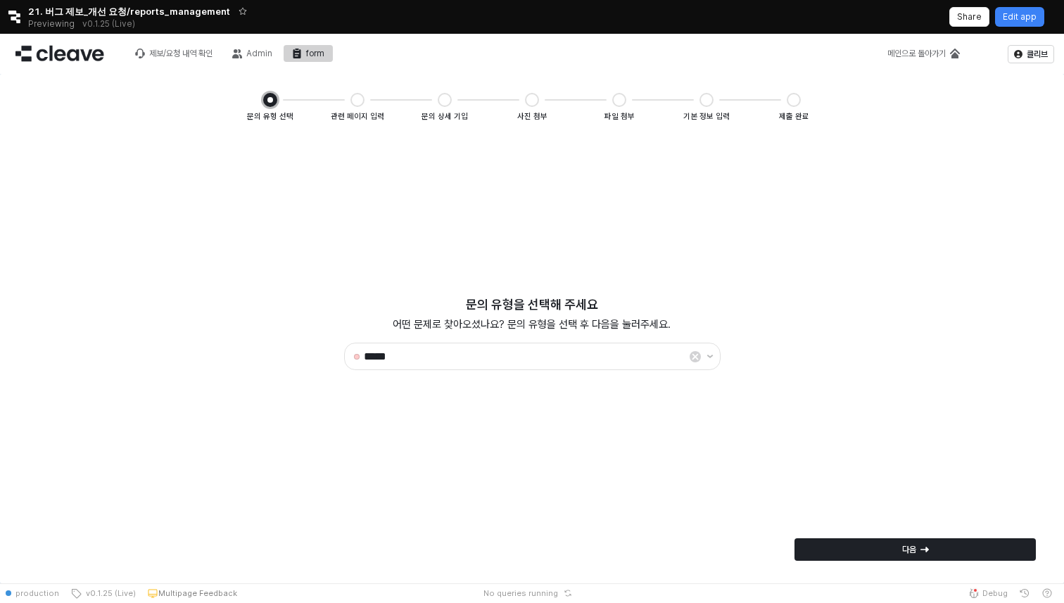
click at [224, 283] on div "문의 유형을 선택해 주세요 어떤 문제로 찾아오셨나요? 문의 유형을 선택 후 다음을 눌러주세요. ***** 이전 다음" at bounding box center [531, 357] width 1047 height 436
click at [698, 355] on button "Clear" at bounding box center [695, 356] width 11 height 11
click at [486, 249] on div "문의 유형을 선택해 주세요 어떤 문제로 찾아오셨나요? 문의 유형을 선택 후 다음을 눌러주세요. 이전 다음" at bounding box center [531, 357] width 1047 height 436
click at [253, 203] on div "문의 유형을 선택해 주세요 어떤 문제로 찾아오셨나요? 문의 유형을 선택 후 다음을 눌러주세요. 이전 다음" at bounding box center [531, 357] width 1047 height 436
click at [301, 442] on div "문의 유형을 선택해 주세요 어떤 문제로 찾아오셨나요? 문의 유형을 선택 후 다음을 눌러주세요. 이전 다음" at bounding box center [531, 357] width 1047 height 436
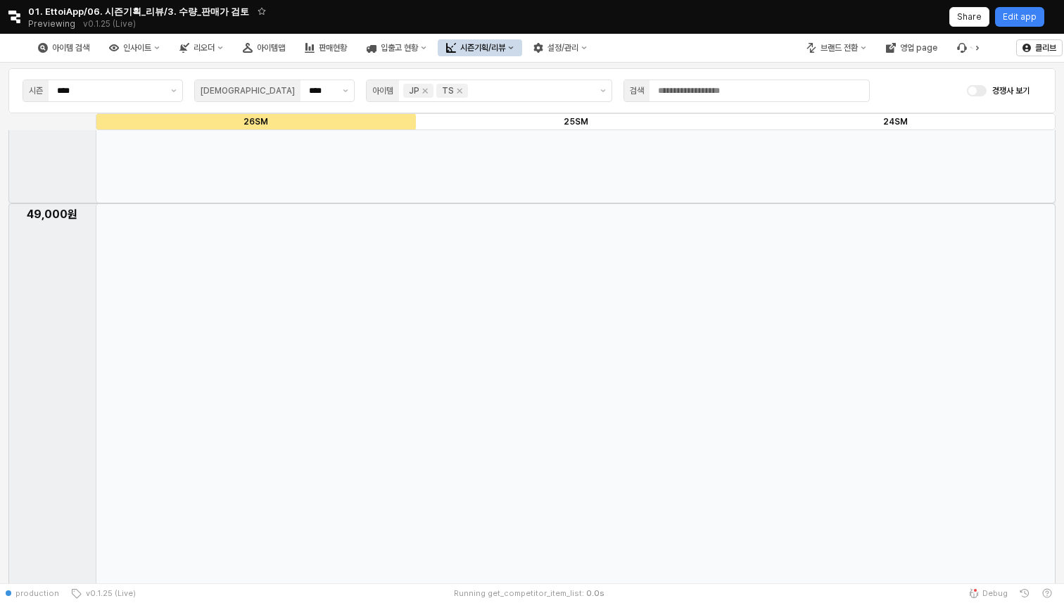
scroll to position [1221, 0]
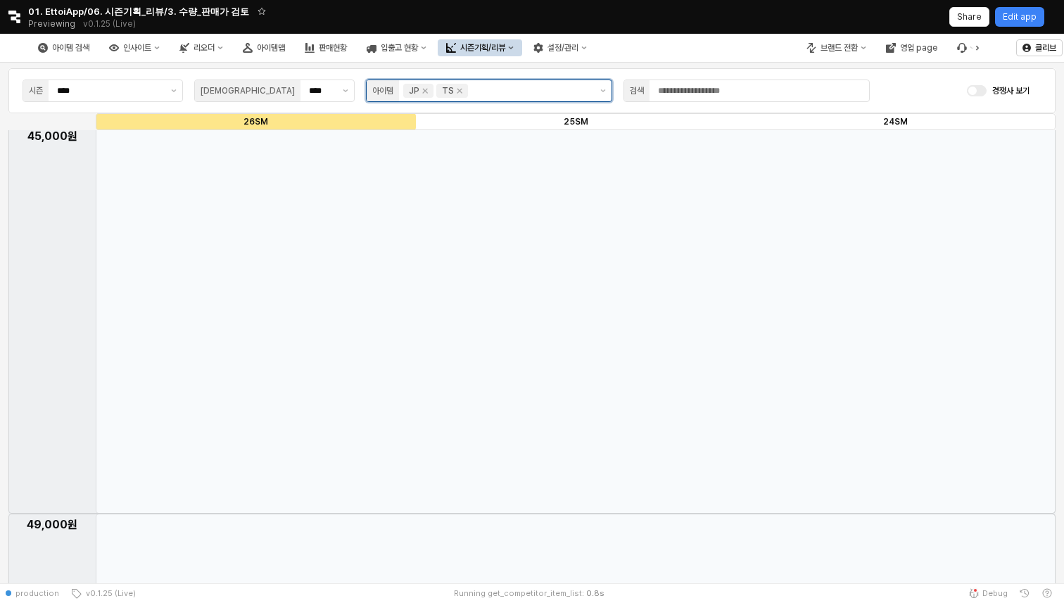
click at [543, 100] on div "JP TS" at bounding box center [497, 90] width 196 height 21
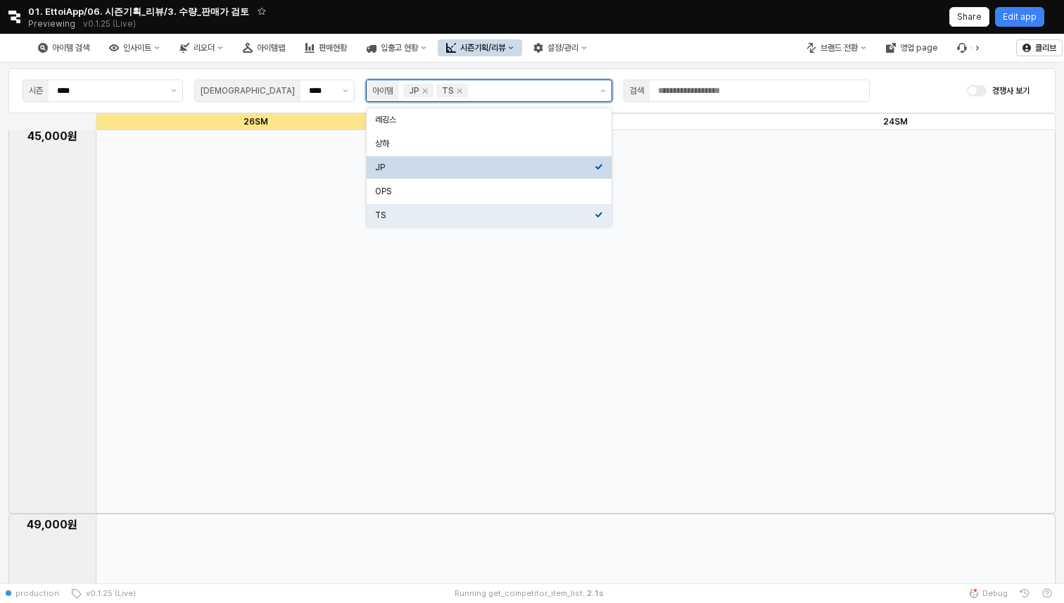
click at [533, 169] on div "JP" at bounding box center [485, 167] width 220 height 11
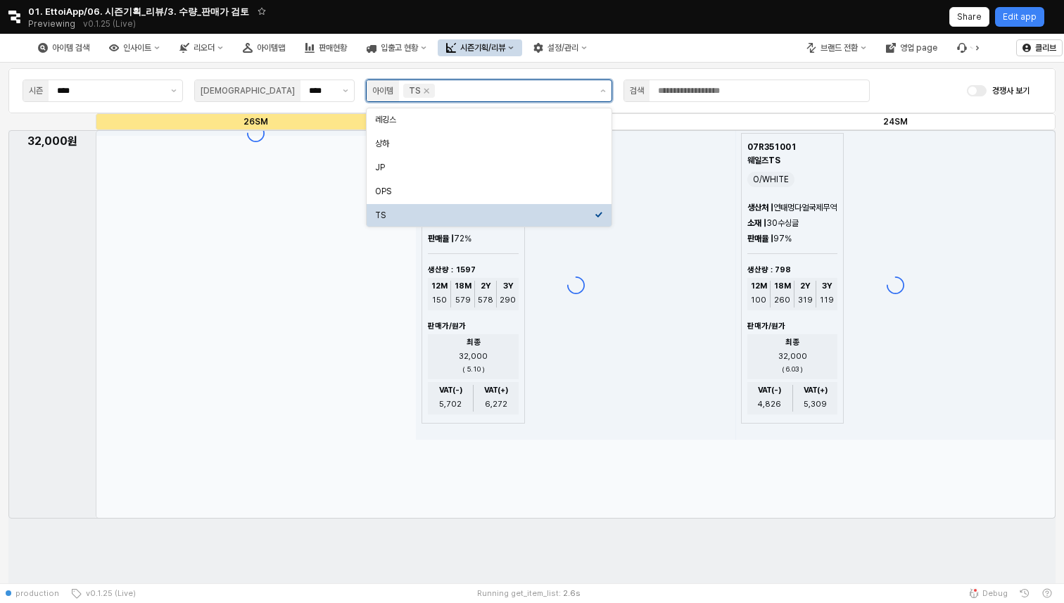
scroll to position [0, 0]
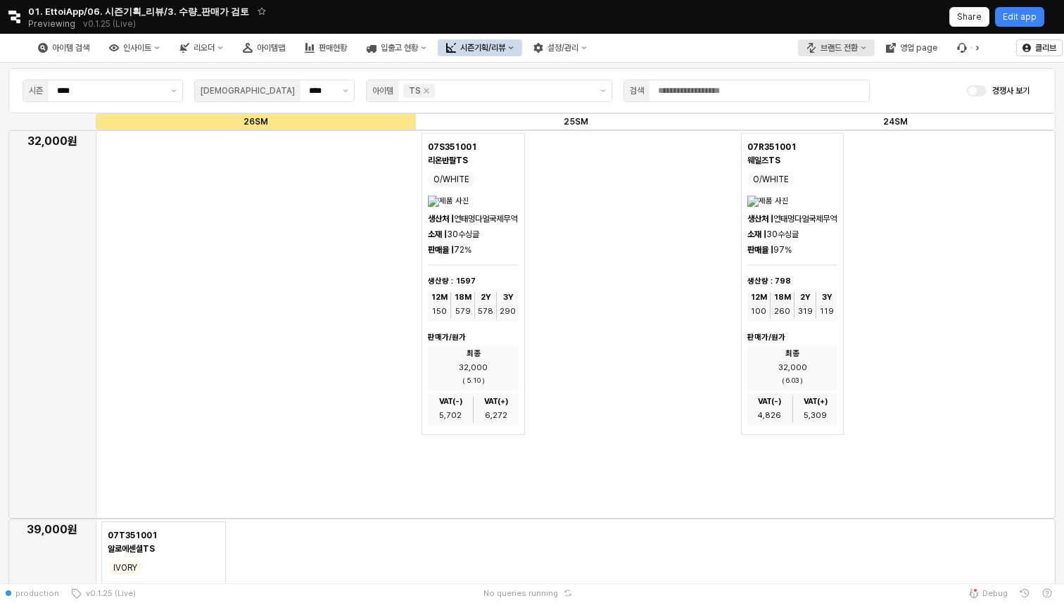
click at [857, 51] on div "브랜드 전환" at bounding box center [839, 48] width 37 height 10
click at [853, 80] on div "아가방" at bounding box center [850, 74] width 86 height 14
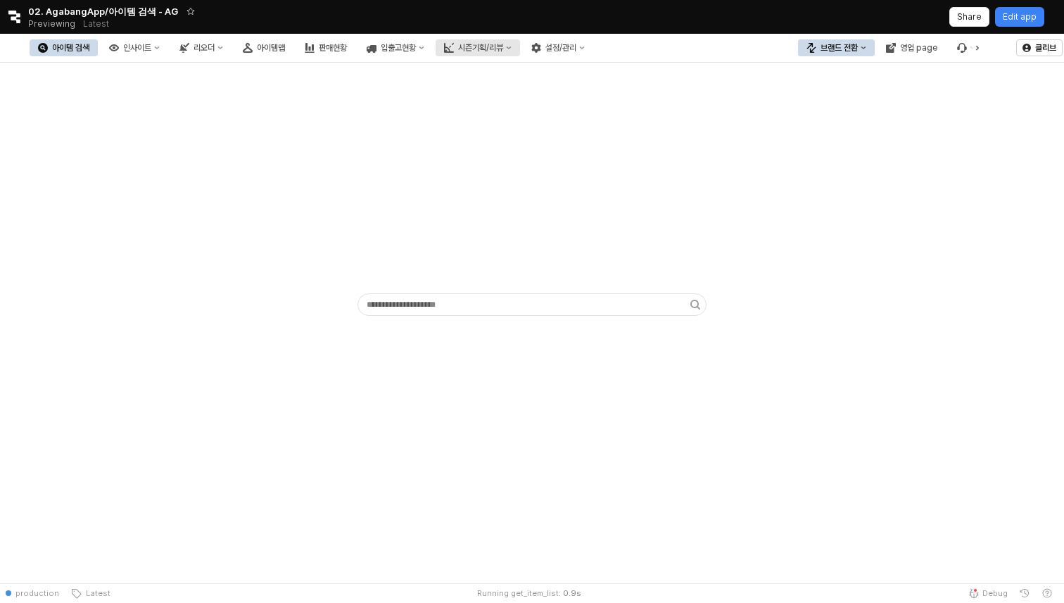
click at [520, 42] on button "시즌기획/리뷰" at bounding box center [478, 47] width 84 height 17
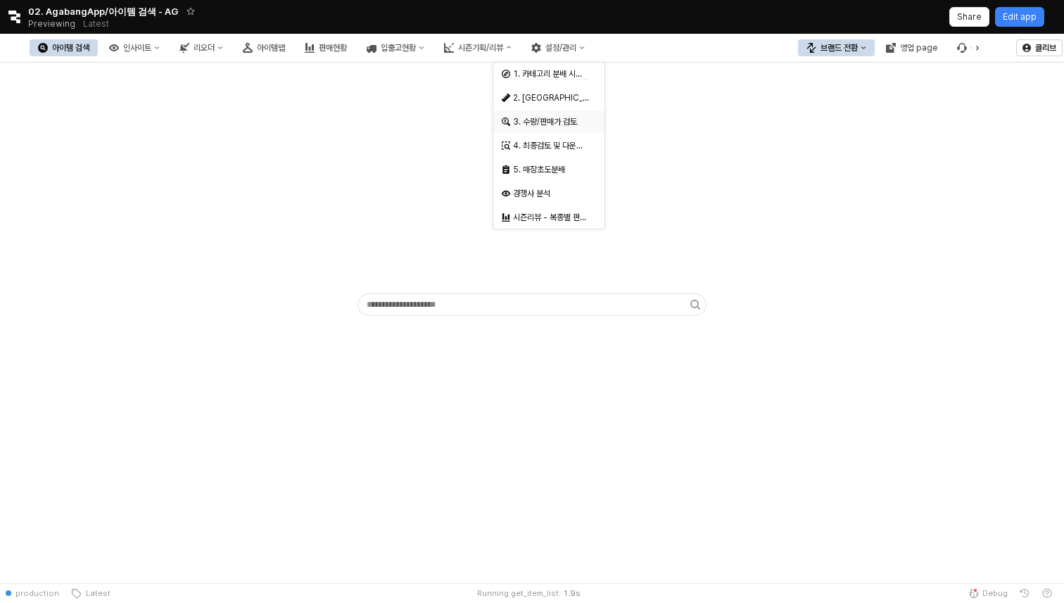
click at [572, 121] on div "3. 수량/판매가 검토" at bounding box center [550, 121] width 75 height 11
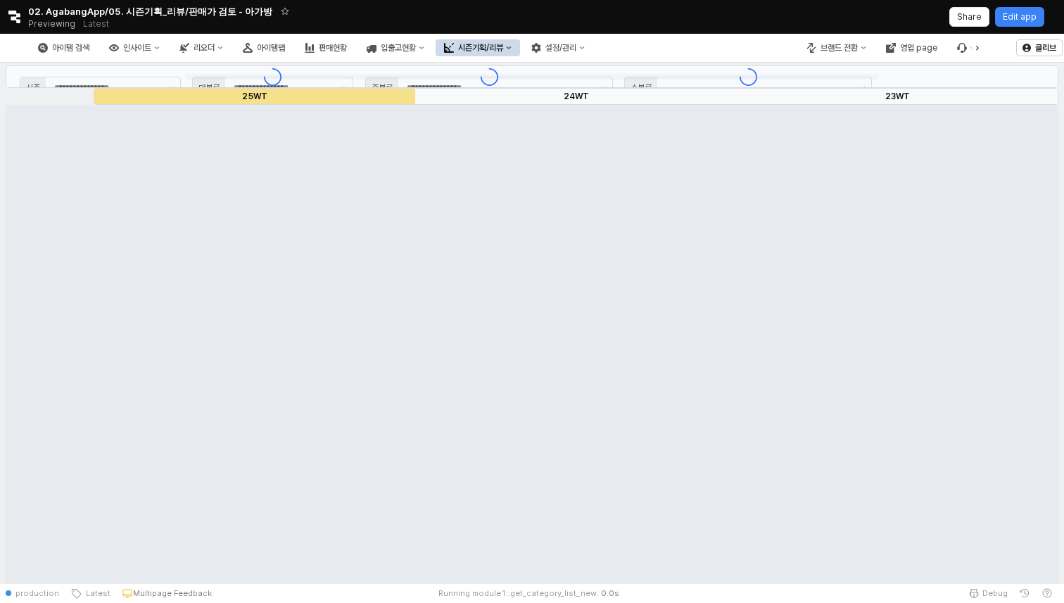
type input "****"
type input "**"
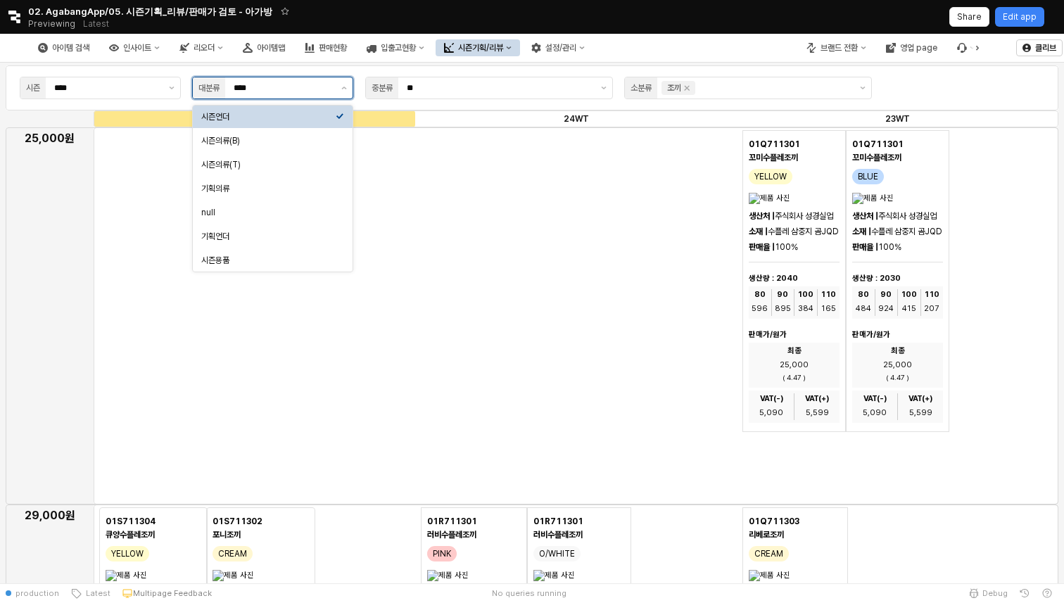
click at [291, 88] on input "****" at bounding box center [283, 88] width 99 height 14
click at [314, 194] on div "기획의류" at bounding box center [268, 189] width 134 height 14
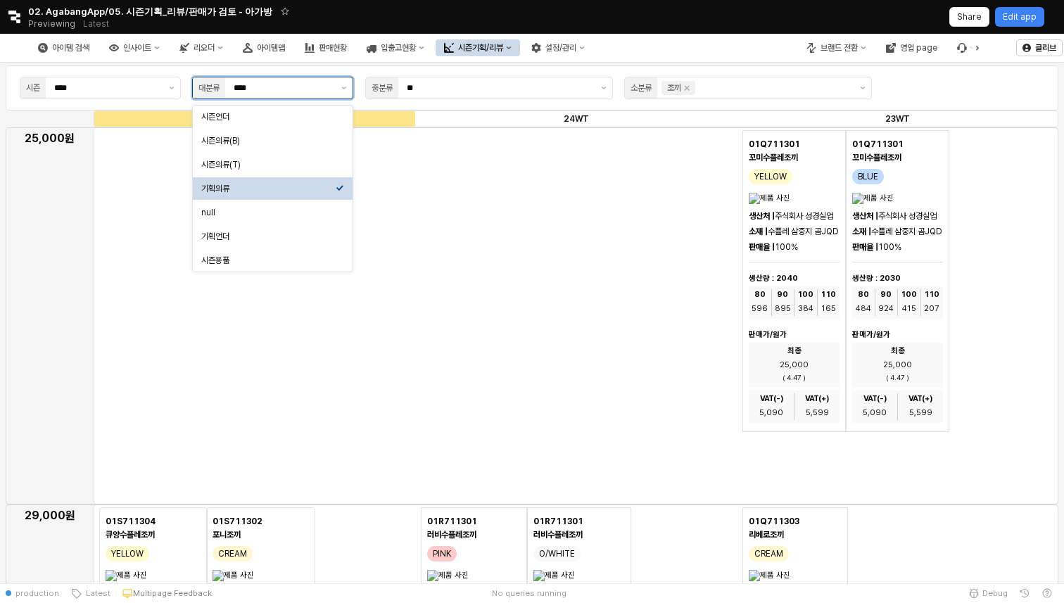
type input "****"
type input "***"
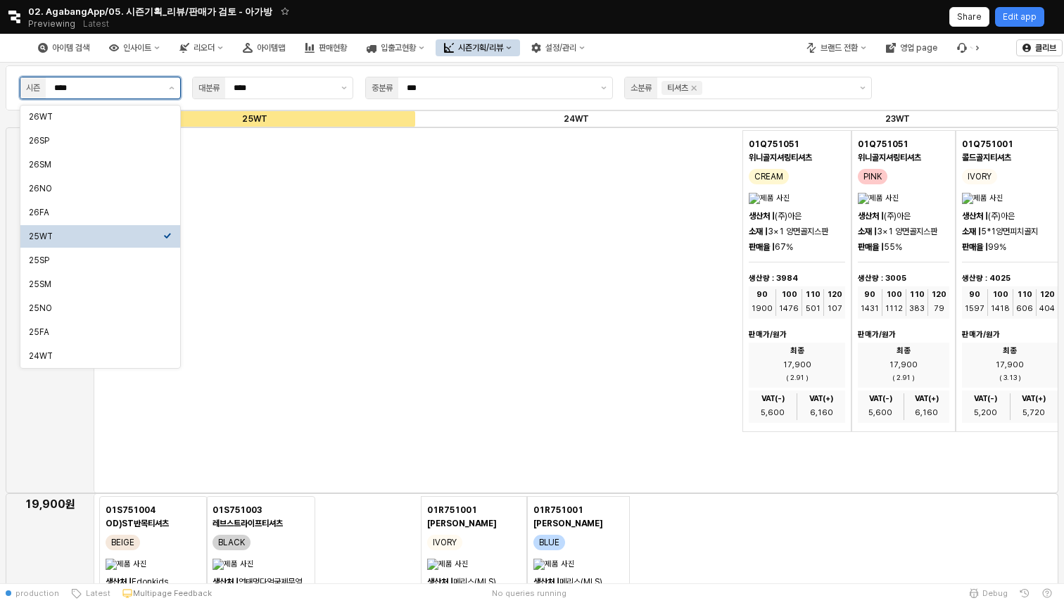
click at [144, 93] on input "****" at bounding box center [107, 88] width 106 height 14
click at [85, 283] on div "25SM" at bounding box center [96, 284] width 134 height 11
type input "****"
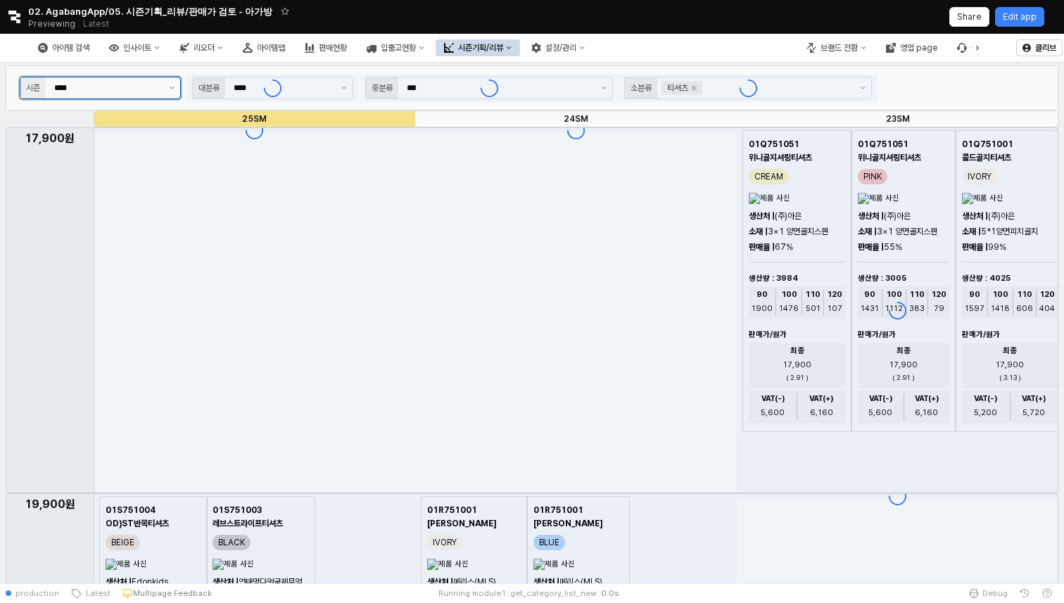
type input "****"
type input "***"
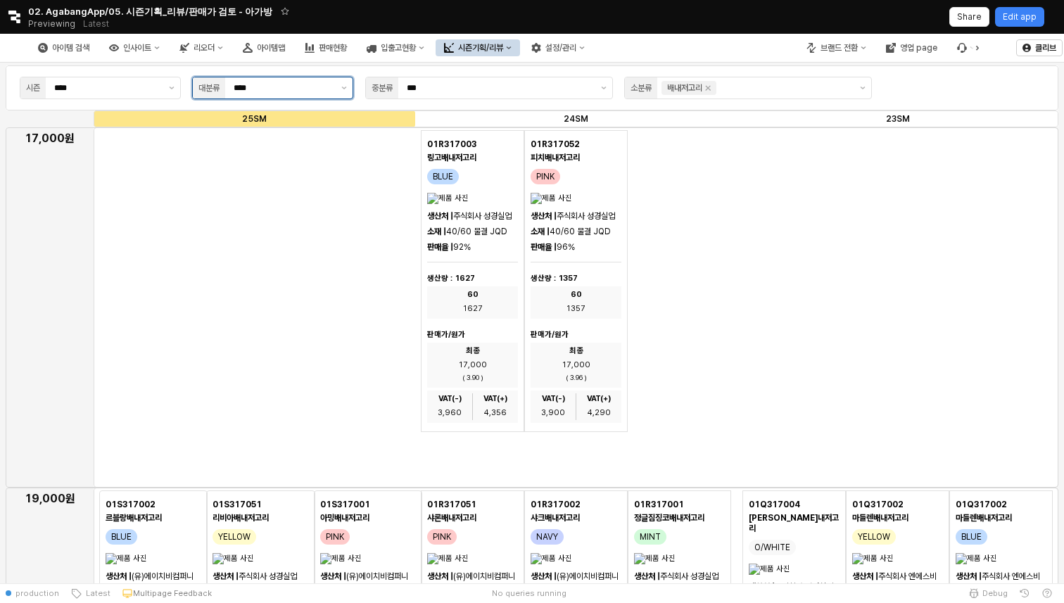
click at [328, 96] on div "****" at bounding box center [280, 87] width 110 height 21
click at [278, 198] on div "기획의류" at bounding box center [273, 188] width 160 height 23
type input "****"
type input "***"
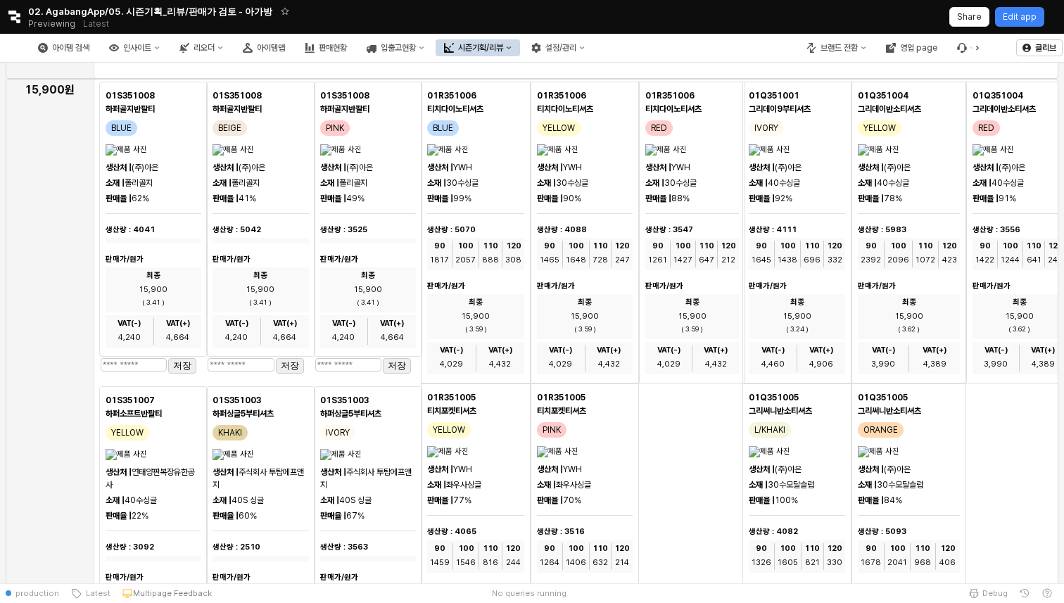
scroll to position [424, 0]
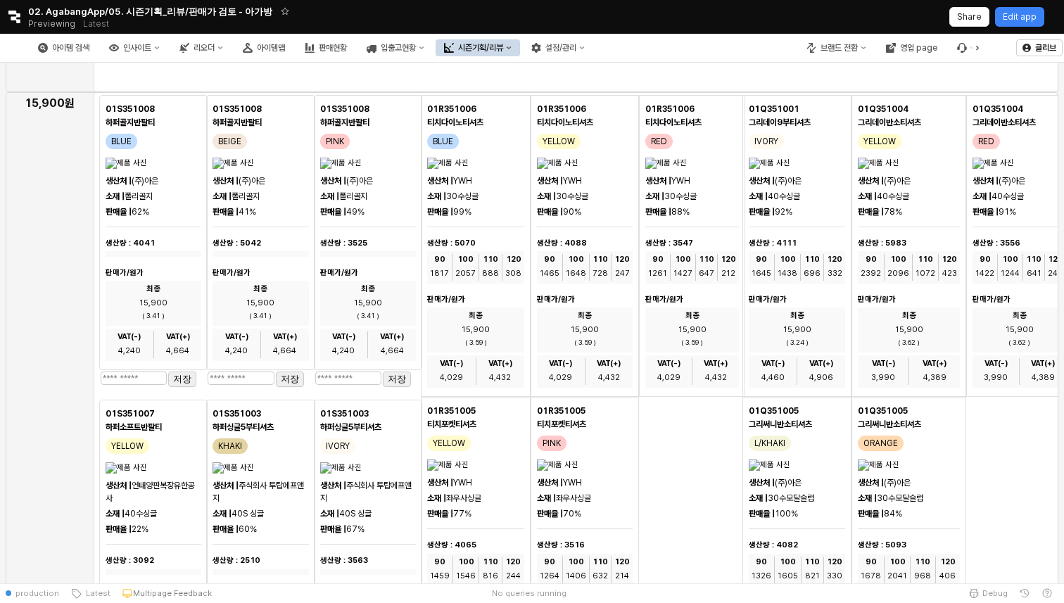
click at [889, 169] on img "App Frame" at bounding box center [894, 163] width 72 height 11
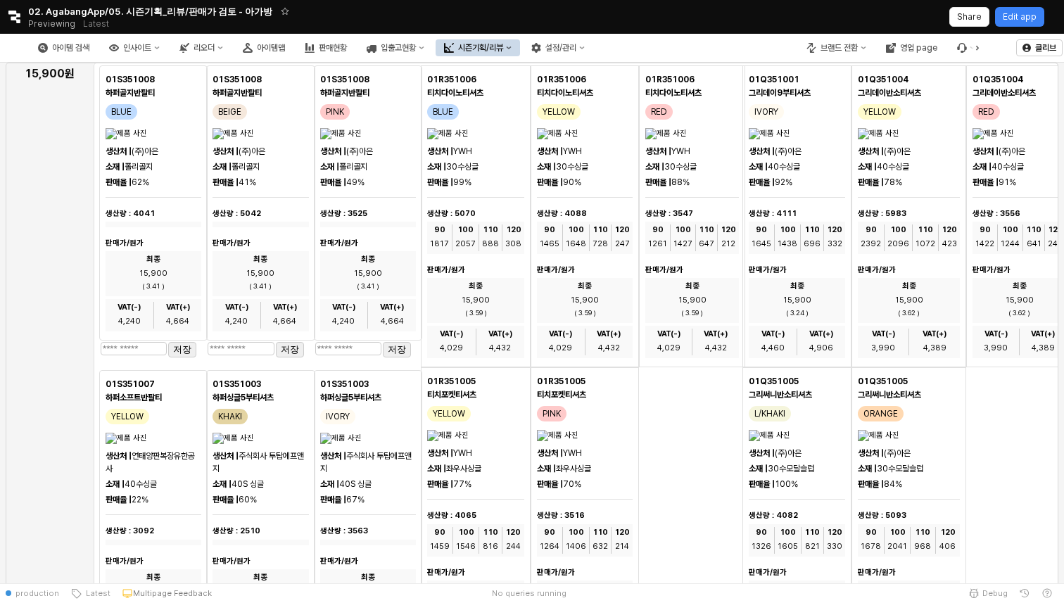
scroll to position [0, 0]
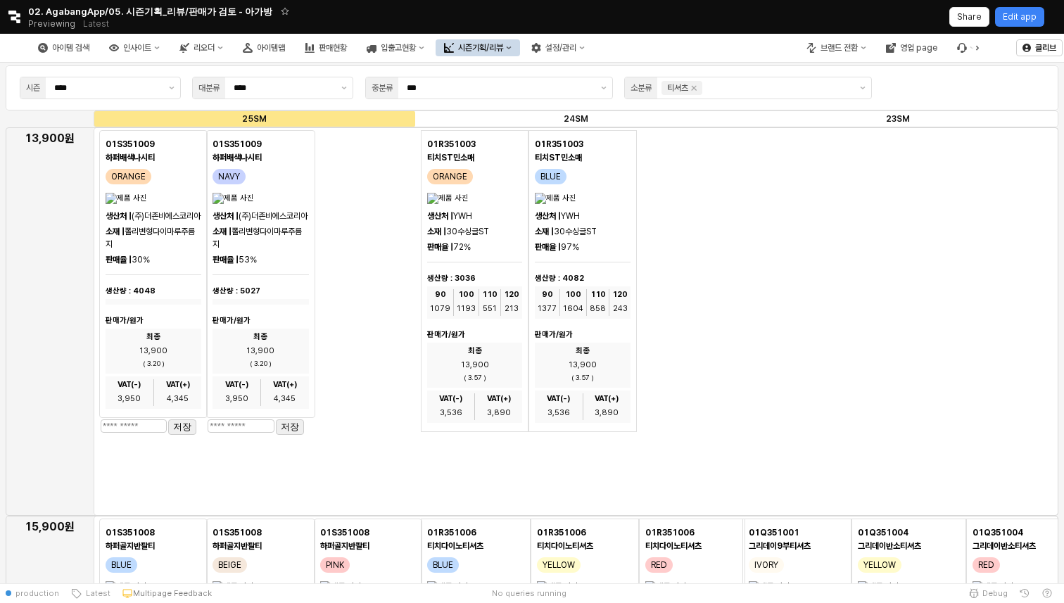
click at [980, 70] on div "시즌 **** 대분류 **** 중분류 *** 소분류 티셔츠" at bounding box center [532, 87] width 1053 height 45
click at [980, 84] on div "App Frame" at bounding box center [1006, 83] width 87 height 6
click at [1010, 84] on div "App Frame" at bounding box center [1006, 83] width 87 height 6
click at [981, 84] on div "App Frame" at bounding box center [1006, 83] width 87 height 6
click at [1031, 84] on div "App Frame" at bounding box center [1006, 83] width 87 height 6
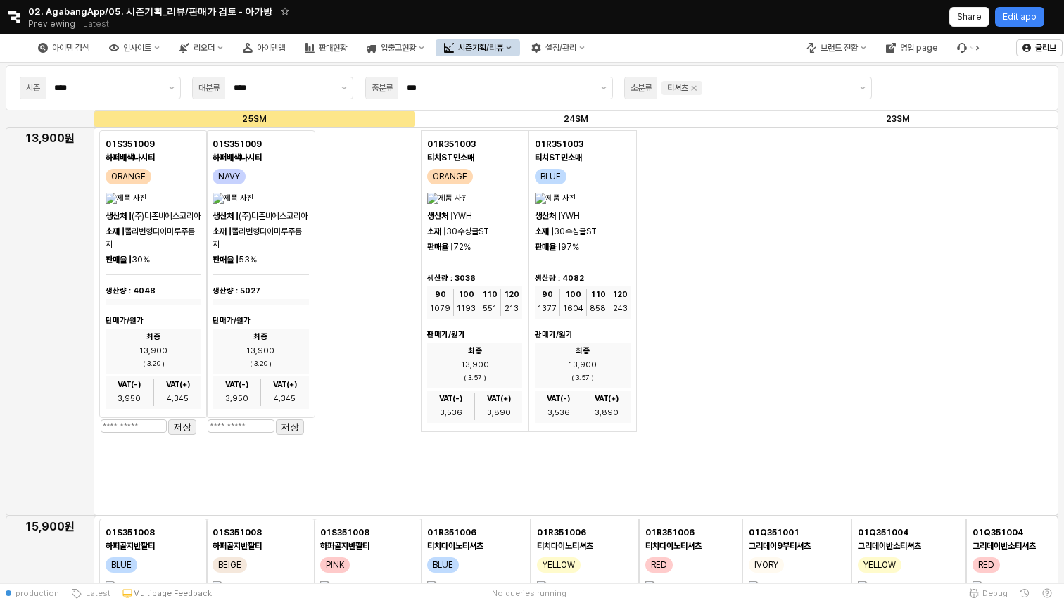
click at [1008, 84] on div "App Frame" at bounding box center [1006, 83] width 87 height 6
click at [1034, 84] on div "App Frame" at bounding box center [1006, 83] width 87 height 6
click at [1017, 84] on div "App Frame" at bounding box center [1006, 83] width 87 height 6
drag, startPoint x: 1038, startPoint y: 84, endPoint x: 1025, endPoint y: 84, distance: 12.7
click at [1025, 84] on div "App Frame" at bounding box center [1006, 83] width 87 height 6
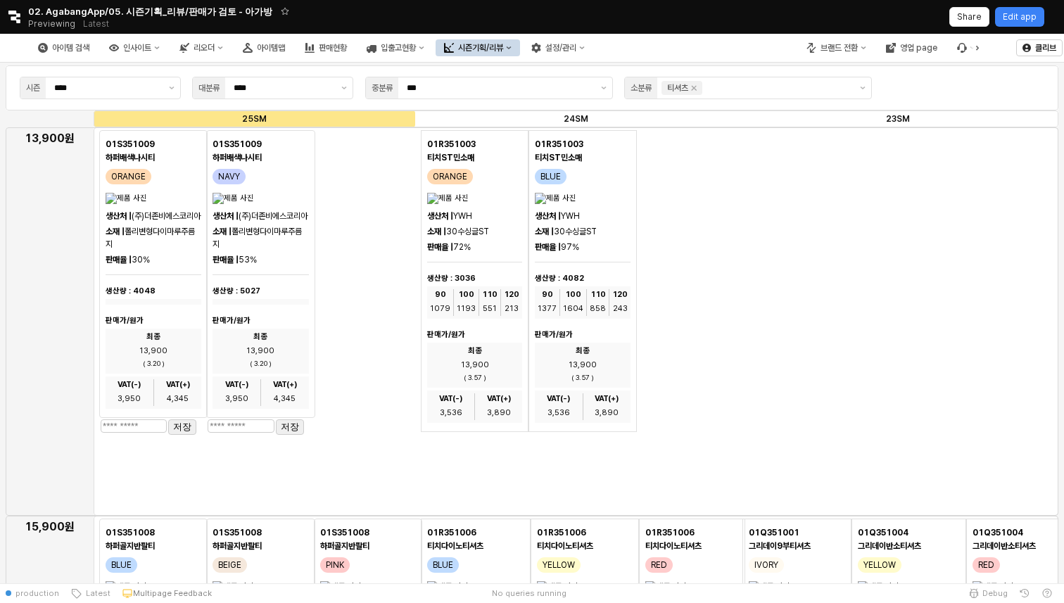
click at [1025, 84] on div "App Frame" at bounding box center [1006, 83] width 87 height 6
click at [859, 46] on button "브랜드 전환" at bounding box center [836, 47] width 77 height 17
click at [864, 101] on div "에뜨와" at bounding box center [850, 97] width 86 height 11
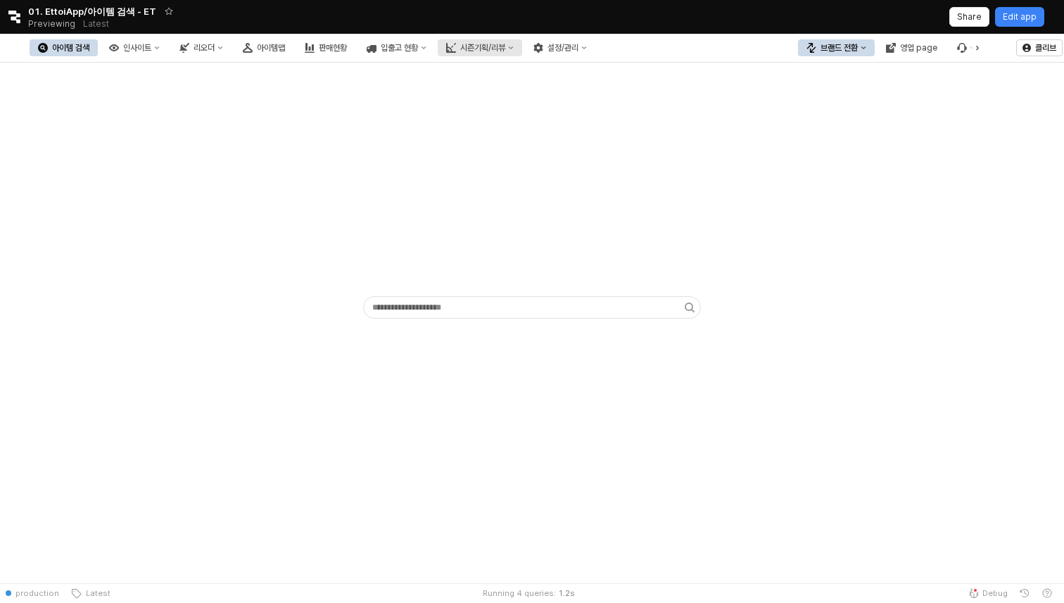
click at [505, 48] on div "시즌기획/리뷰" at bounding box center [482, 48] width 45 height 10
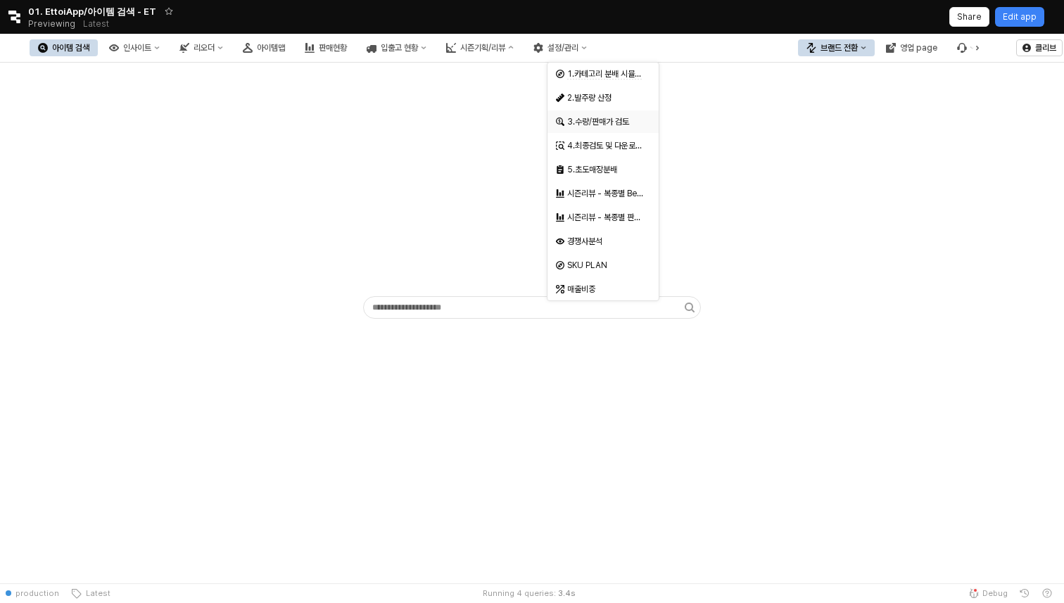
click at [624, 127] on div "3.수량/판매가 검토" at bounding box center [599, 122] width 86 height 14
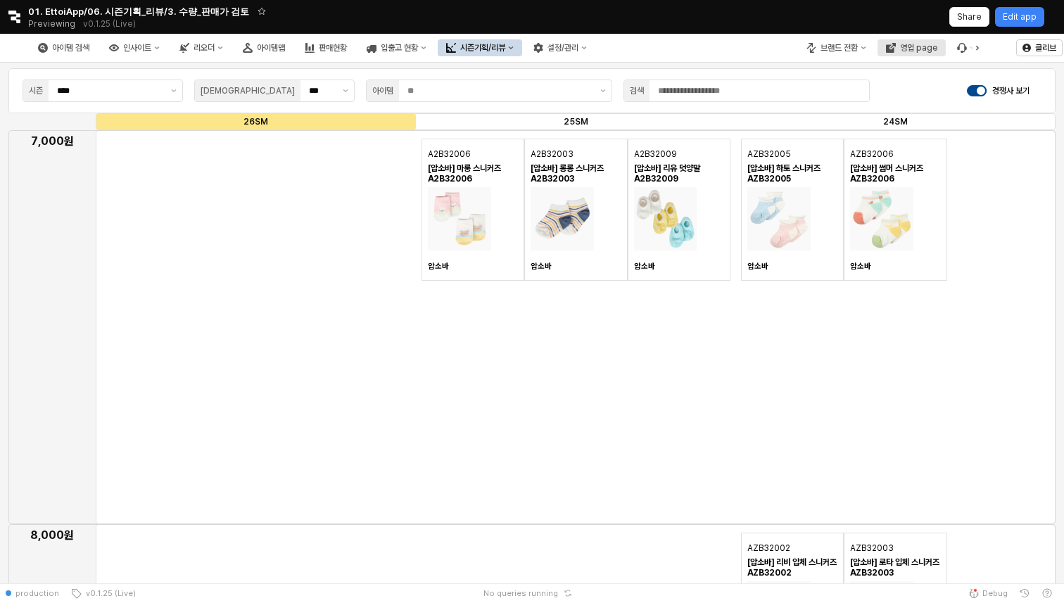
click at [917, 44] on div "영업 page" at bounding box center [918, 48] width 37 height 10
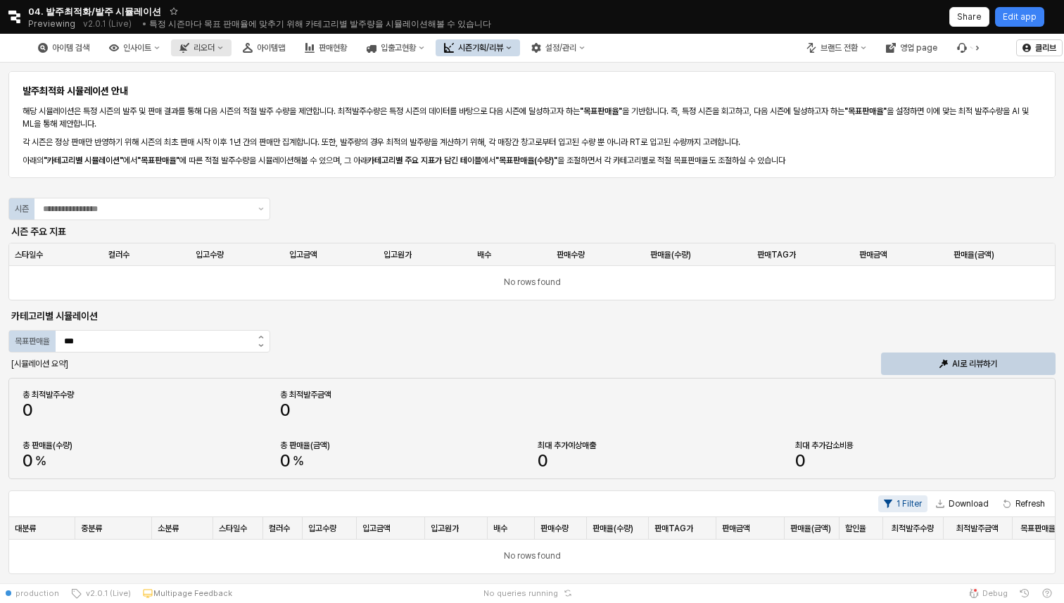
click at [215, 48] on div "리오더" at bounding box center [204, 48] width 21 height 10
click at [287, 175] on div "시즌" at bounding box center [276, 170] width 86 height 14
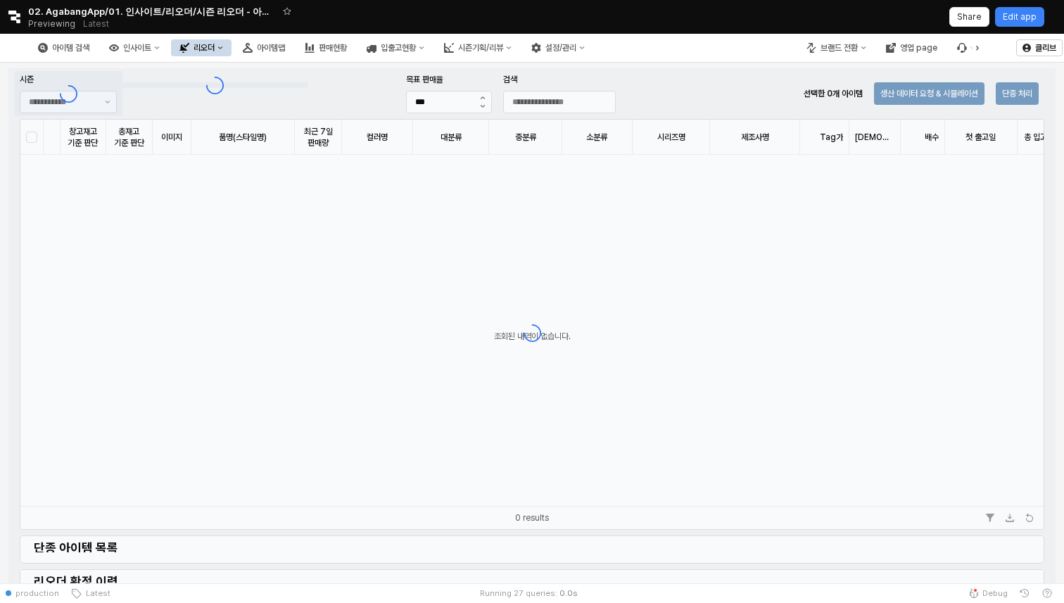
type input "*******"
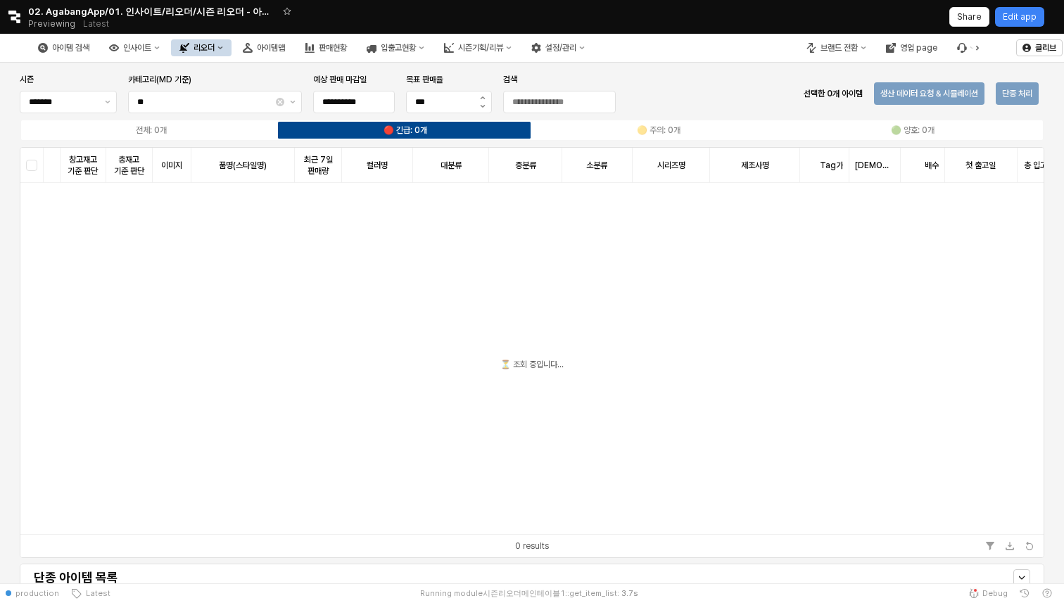
click at [215, 46] on div "리오더" at bounding box center [204, 48] width 21 height 10
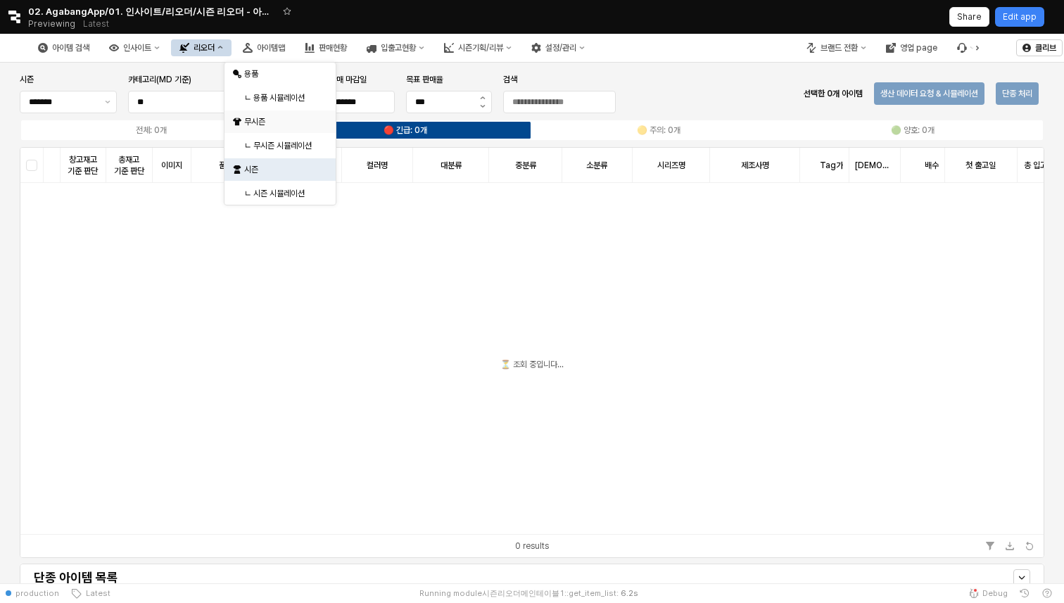
click at [285, 121] on div "무시즌" at bounding box center [281, 121] width 75 height 11
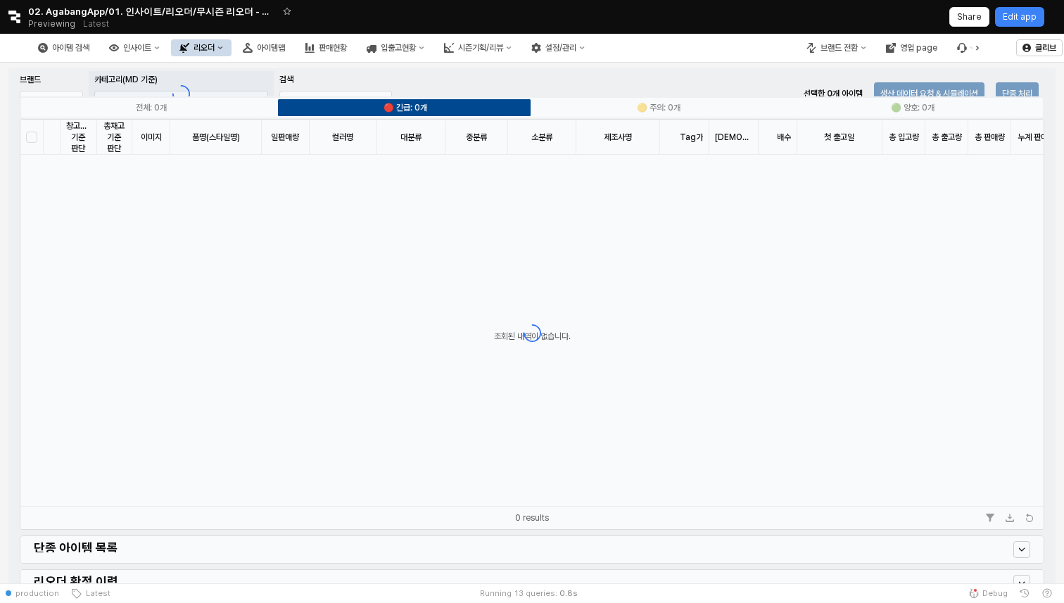
type input "**"
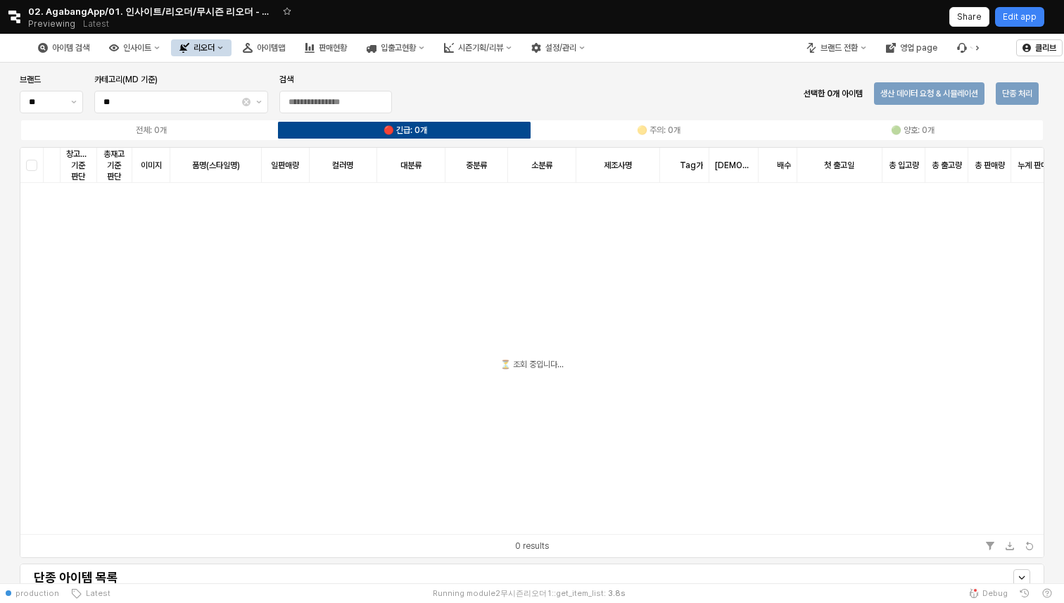
click at [232, 42] on button "리오더" at bounding box center [201, 47] width 61 height 17
click at [272, 76] on div "용품" at bounding box center [281, 73] width 75 height 11
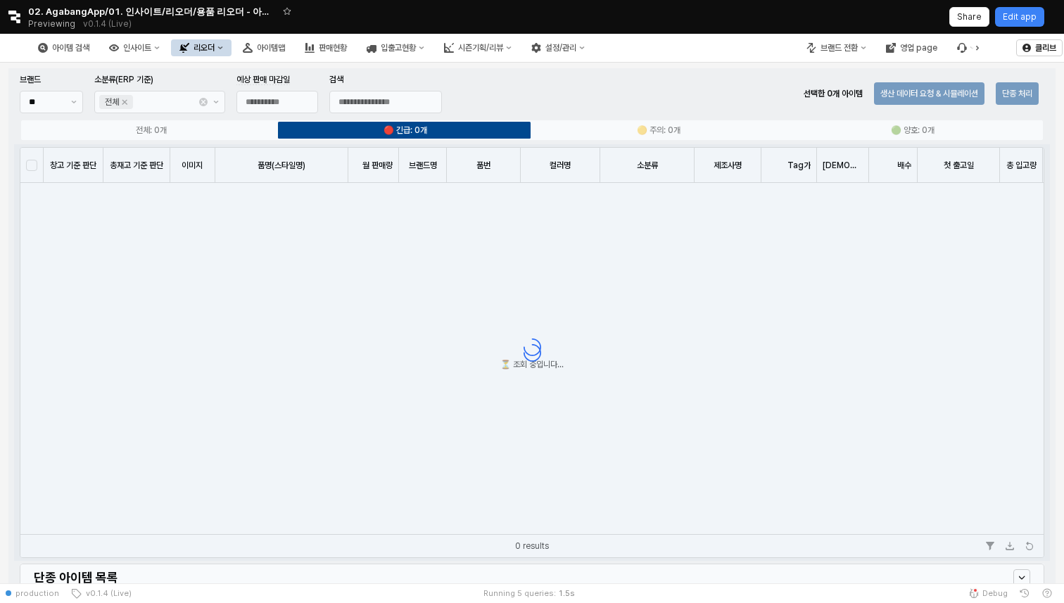
type input "**********"
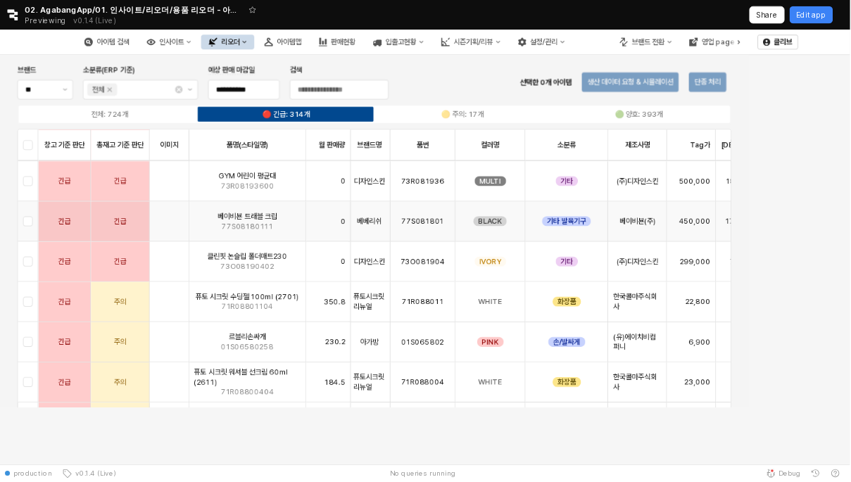
scroll to position [4162, 3]
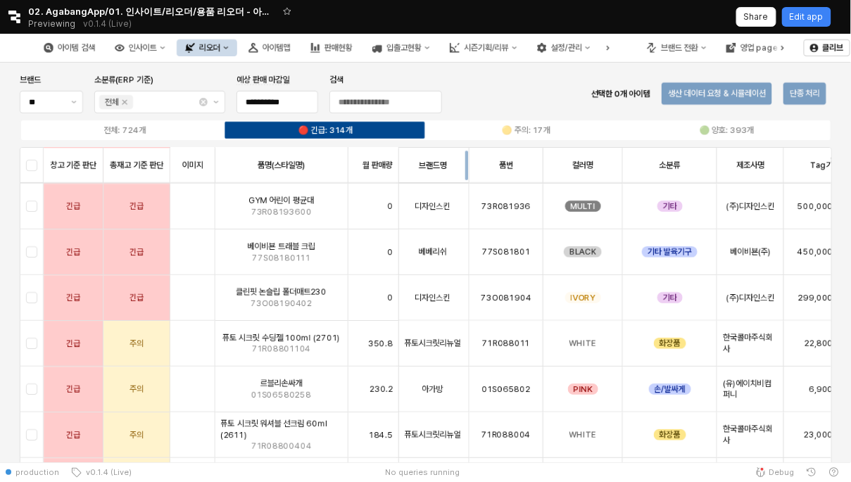
drag, startPoint x: 444, startPoint y: 170, endPoint x: 469, endPoint y: 170, distance: 25.3
click at [469, 170] on div "App Frame" at bounding box center [469, 165] width 0 height 35
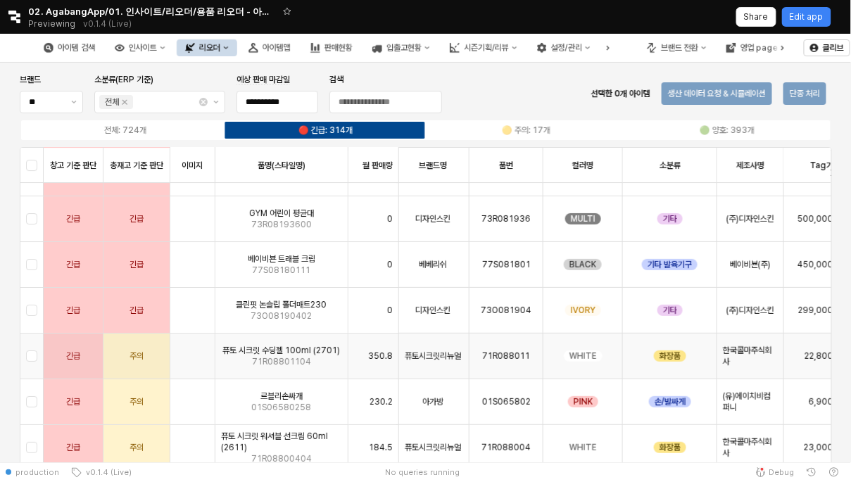
scroll to position [4160, 3]
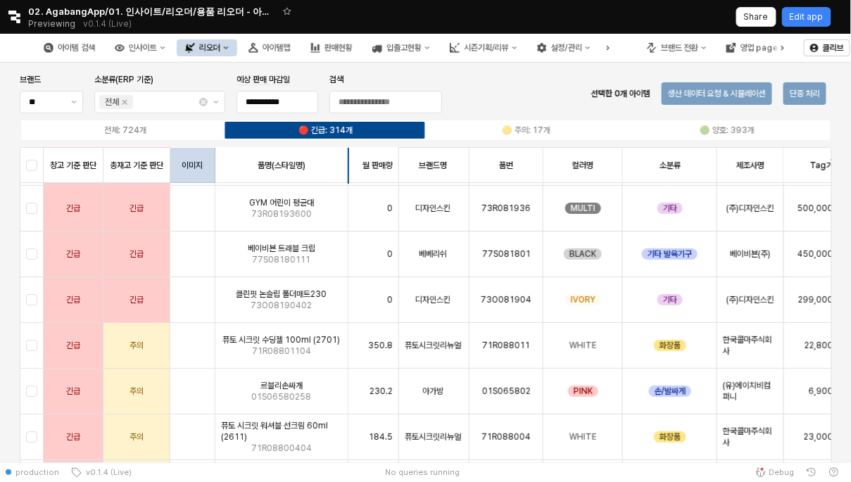
drag, startPoint x: 187, startPoint y: 168, endPoint x: 783, endPoint y: 175, distance: 596.1
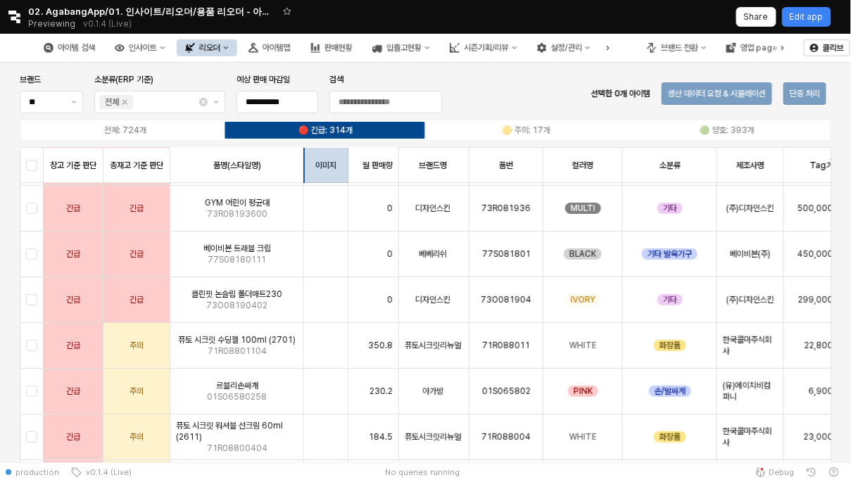
drag, startPoint x: 318, startPoint y: 163, endPoint x: 567, endPoint y: 194, distance: 250.4
click at [567, 194] on div "창고 기준 판단 창고 기준 판단 총재고 기준 판단 총재고 기준 판단 품명(스타일명) 품명(스타일명) 이미지 이미지 월 판매량 월 판매량 브랜드…" at bounding box center [425, 341] width 811 height 386
drag, startPoint x: 327, startPoint y: 168, endPoint x: 39, endPoint y: 173, distance: 287.9
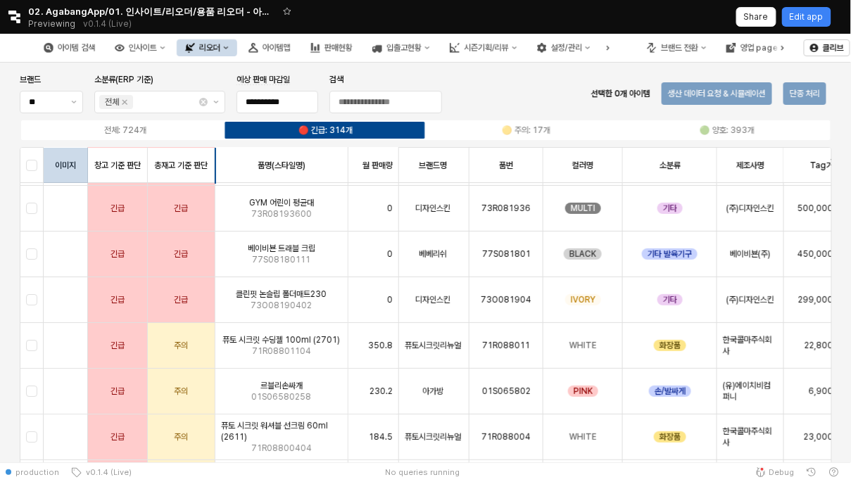
drag, startPoint x: 52, startPoint y: 169, endPoint x: 203, endPoint y: 169, distance: 151.3
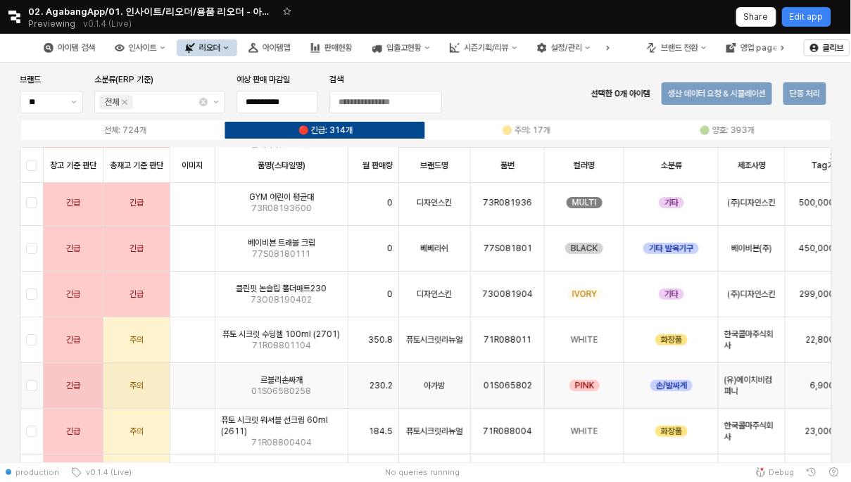
scroll to position [4165, 1]
click at [845, 248] on div "**********" at bounding box center [426, 347] width 852 height 569
